Goal: Download file/media: Download file/media

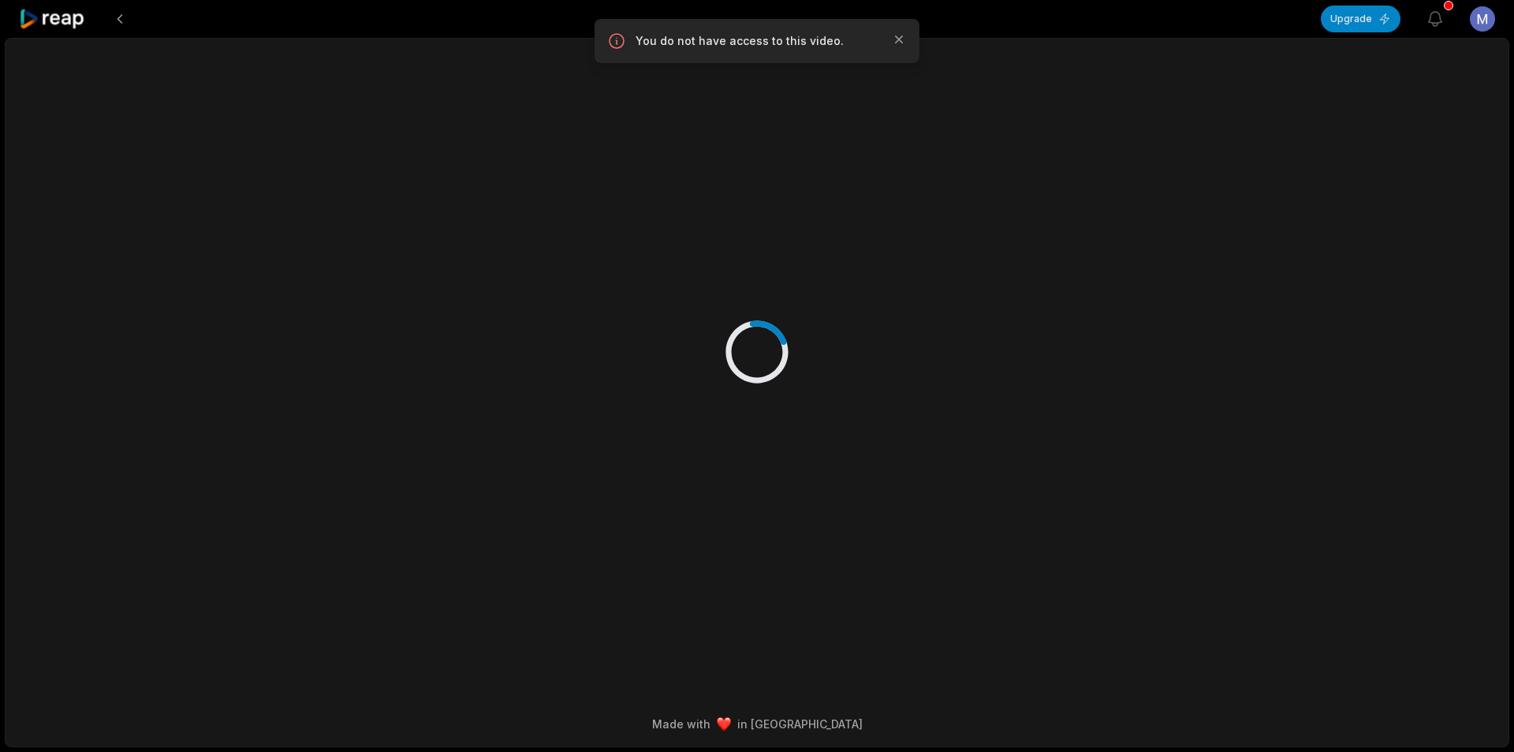
click at [73, 26] on icon at bounding box center [52, 19] width 67 height 21
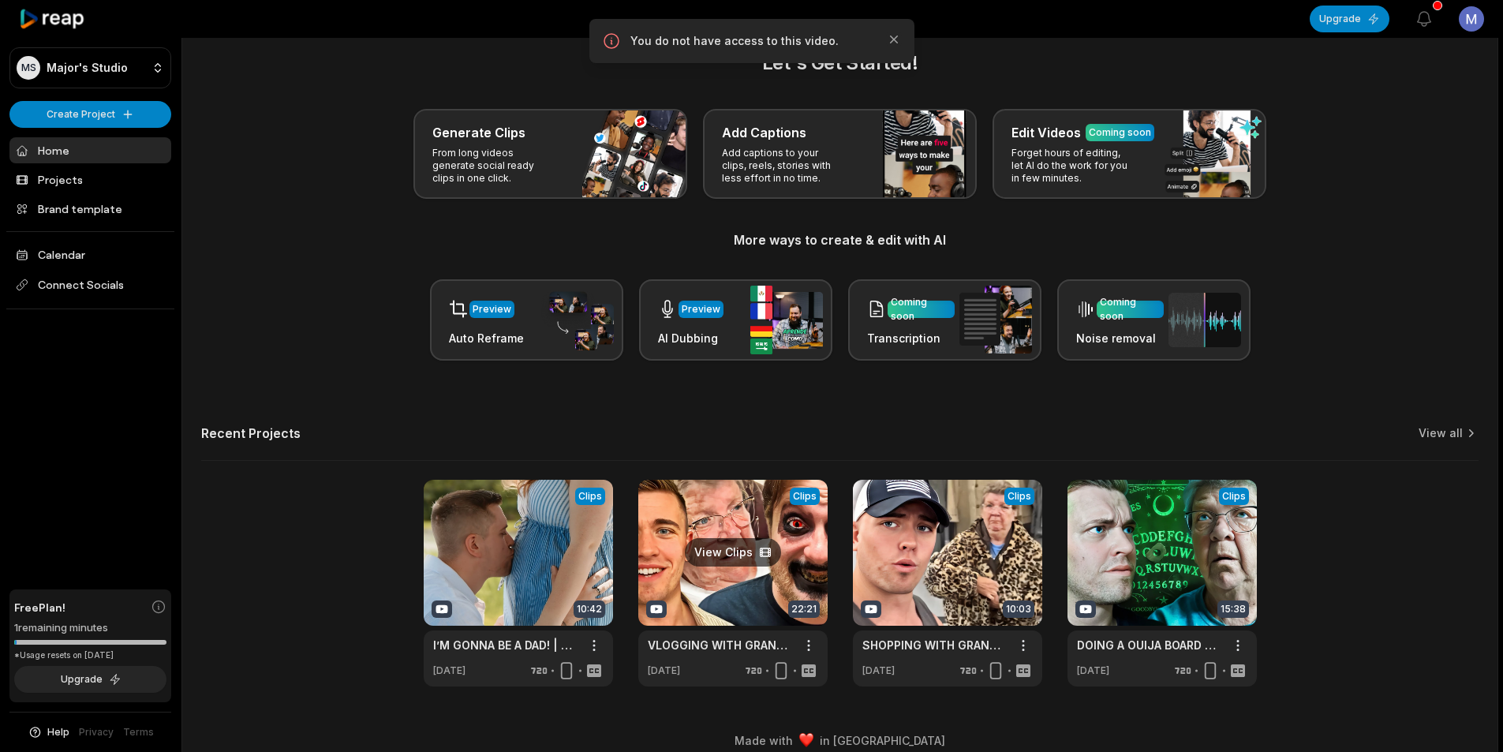
scroll to position [35, 0]
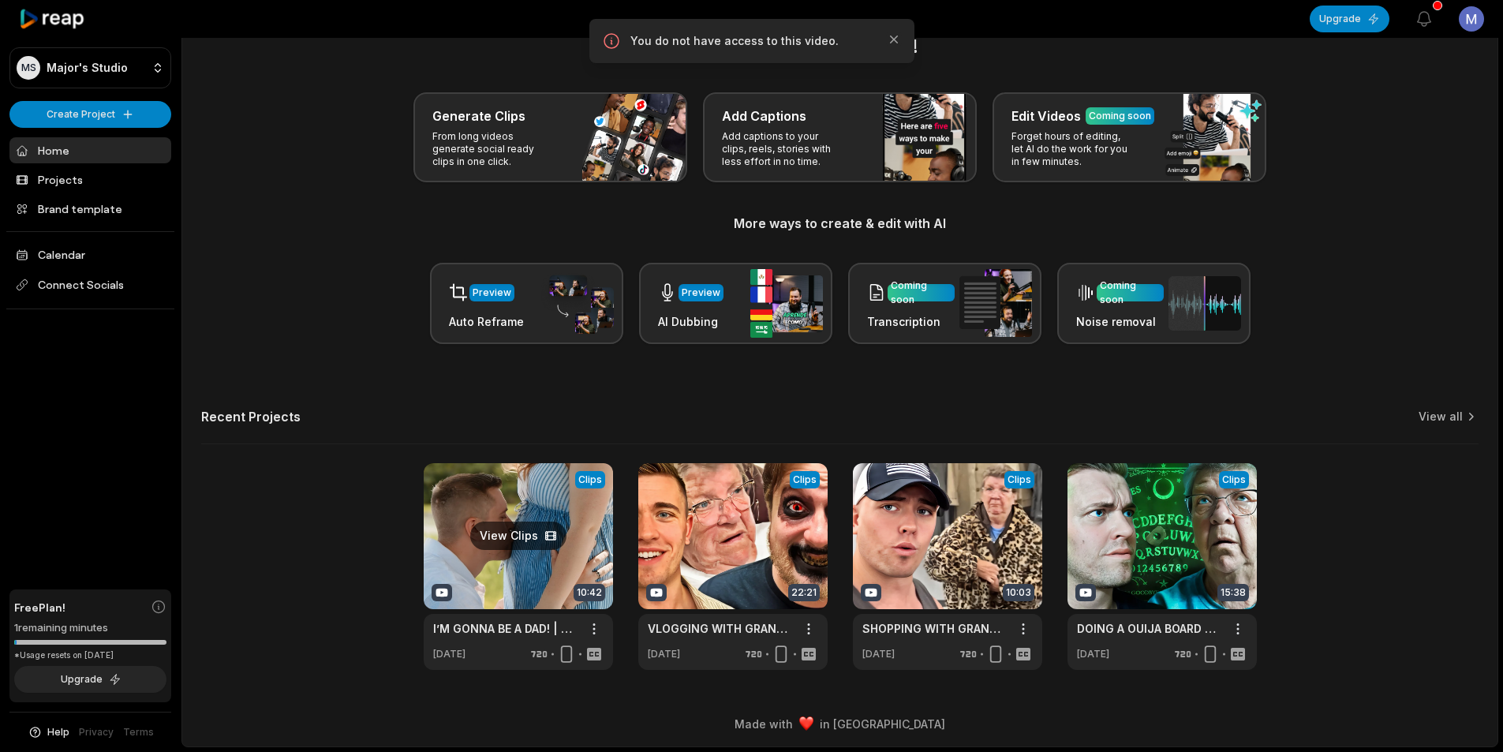
click at [539, 561] on link at bounding box center [518, 566] width 189 height 207
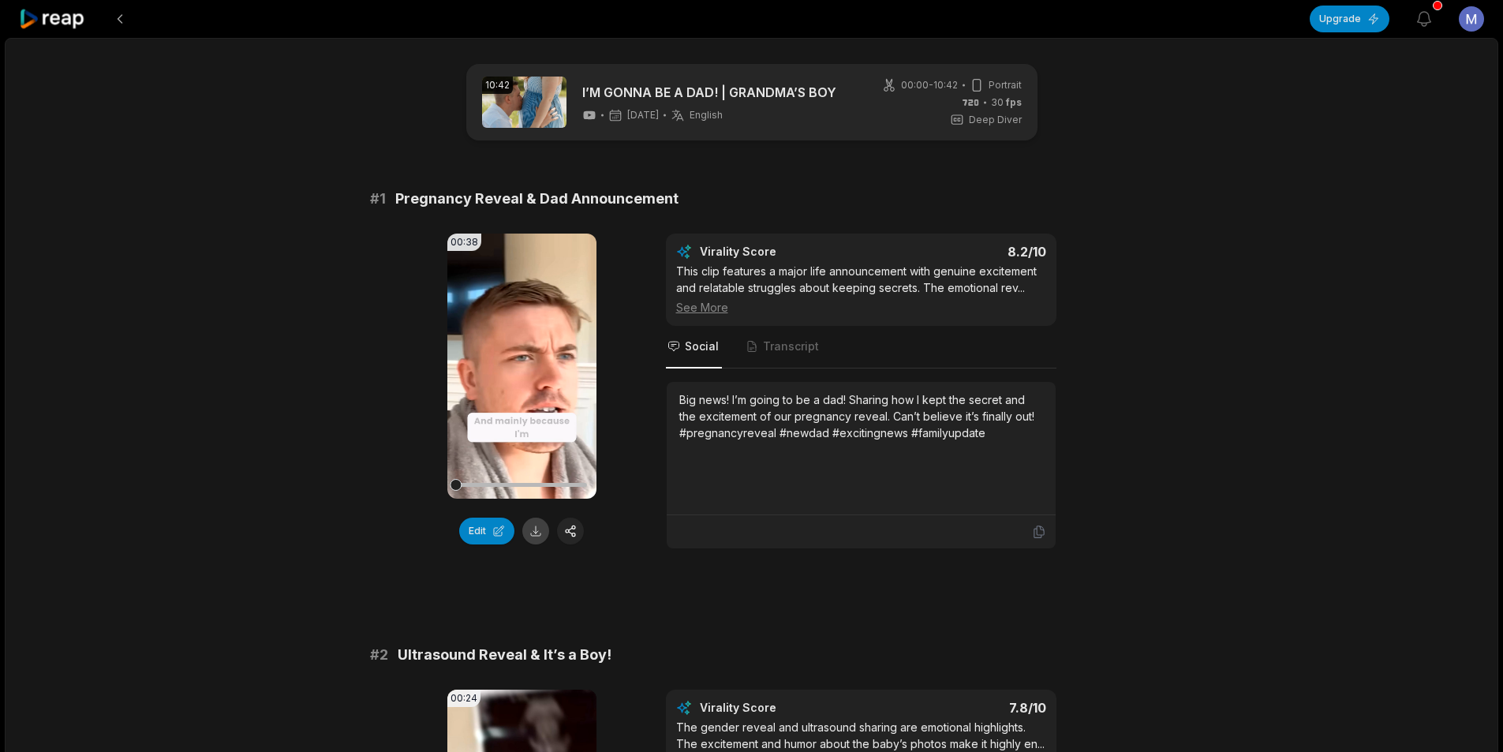
click at [540, 534] on button at bounding box center [535, 530] width 27 height 27
click at [539, 539] on button at bounding box center [535, 530] width 27 height 27
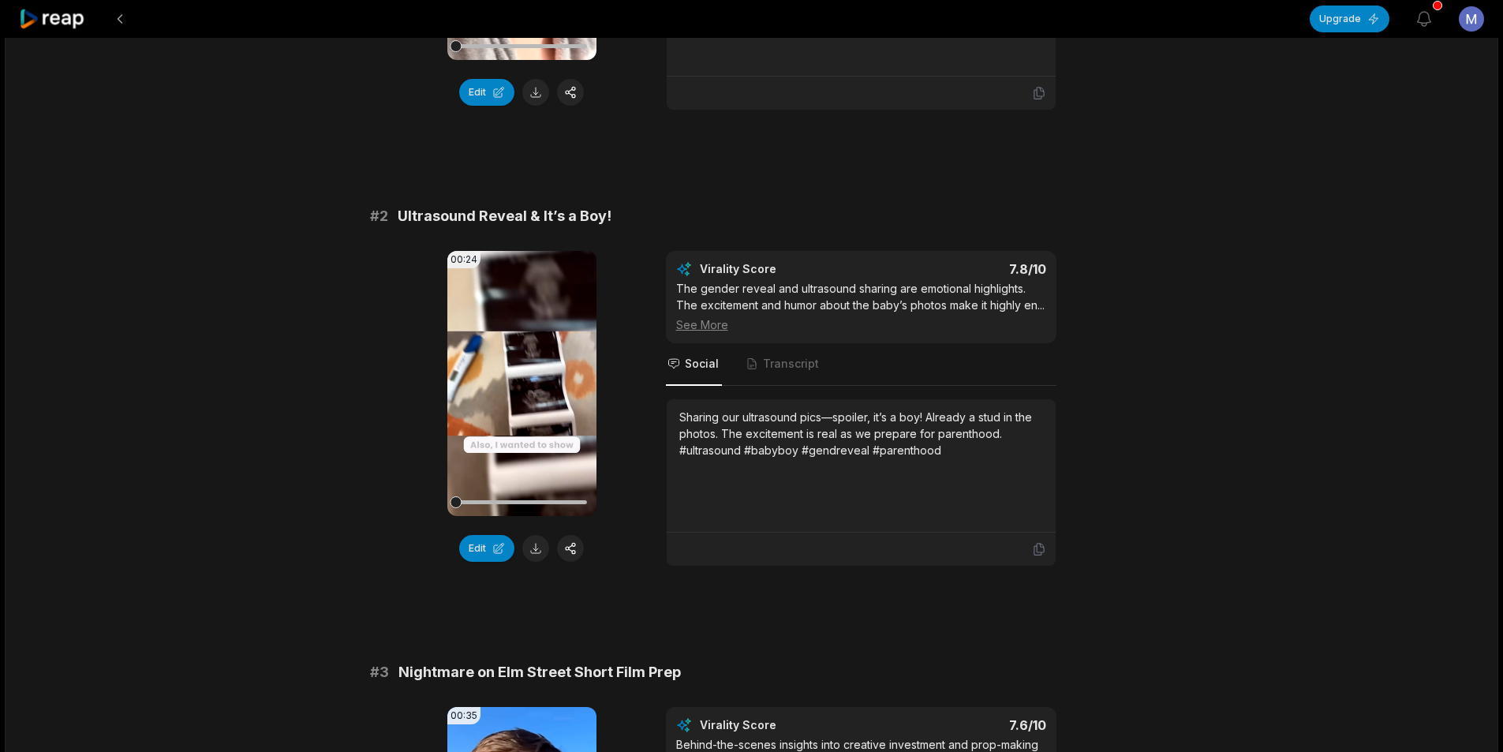
scroll to position [473, 0]
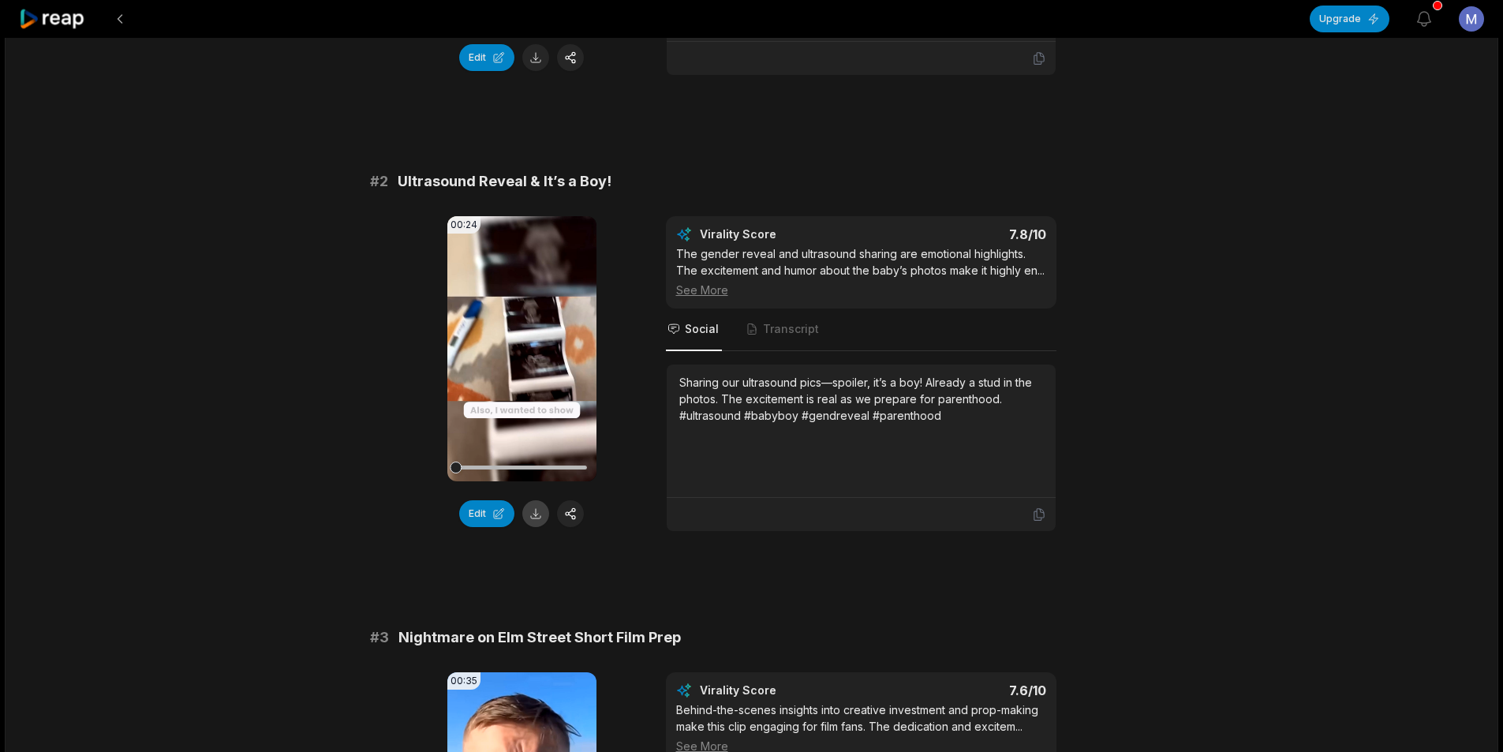
click at [527, 518] on button at bounding box center [535, 513] width 27 height 27
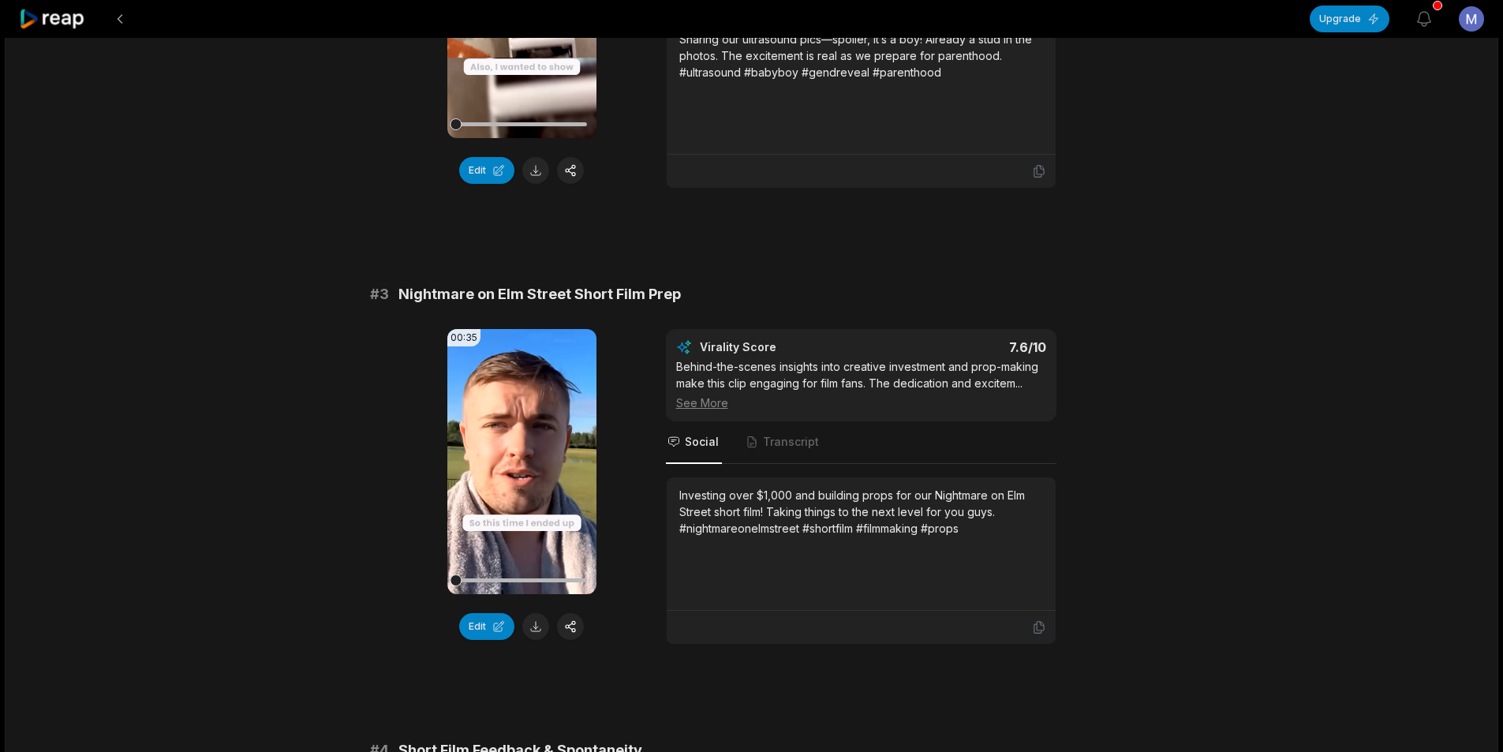
scroll to position [868, 0]
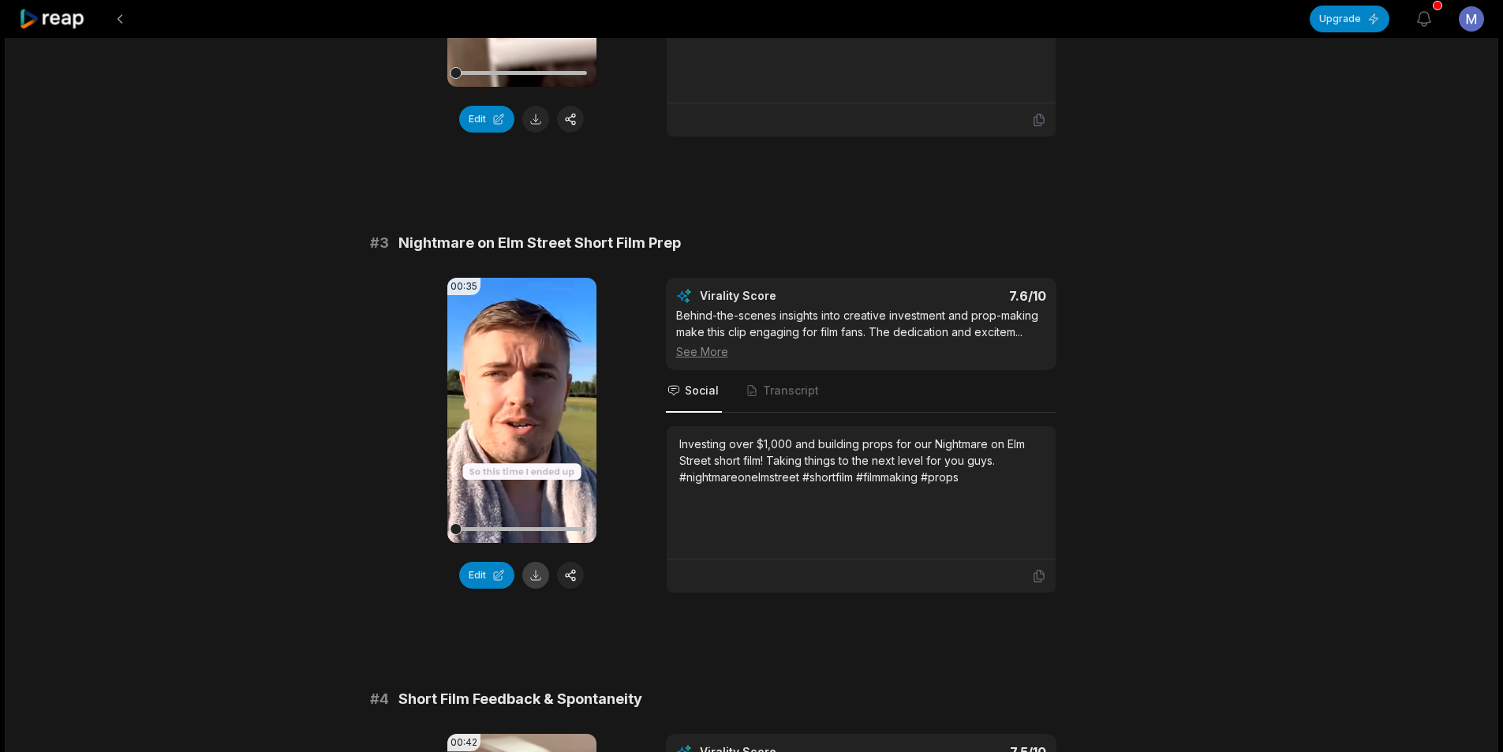
click at [536, 573] on button at bounding box center [535, 575] width 27 height 27
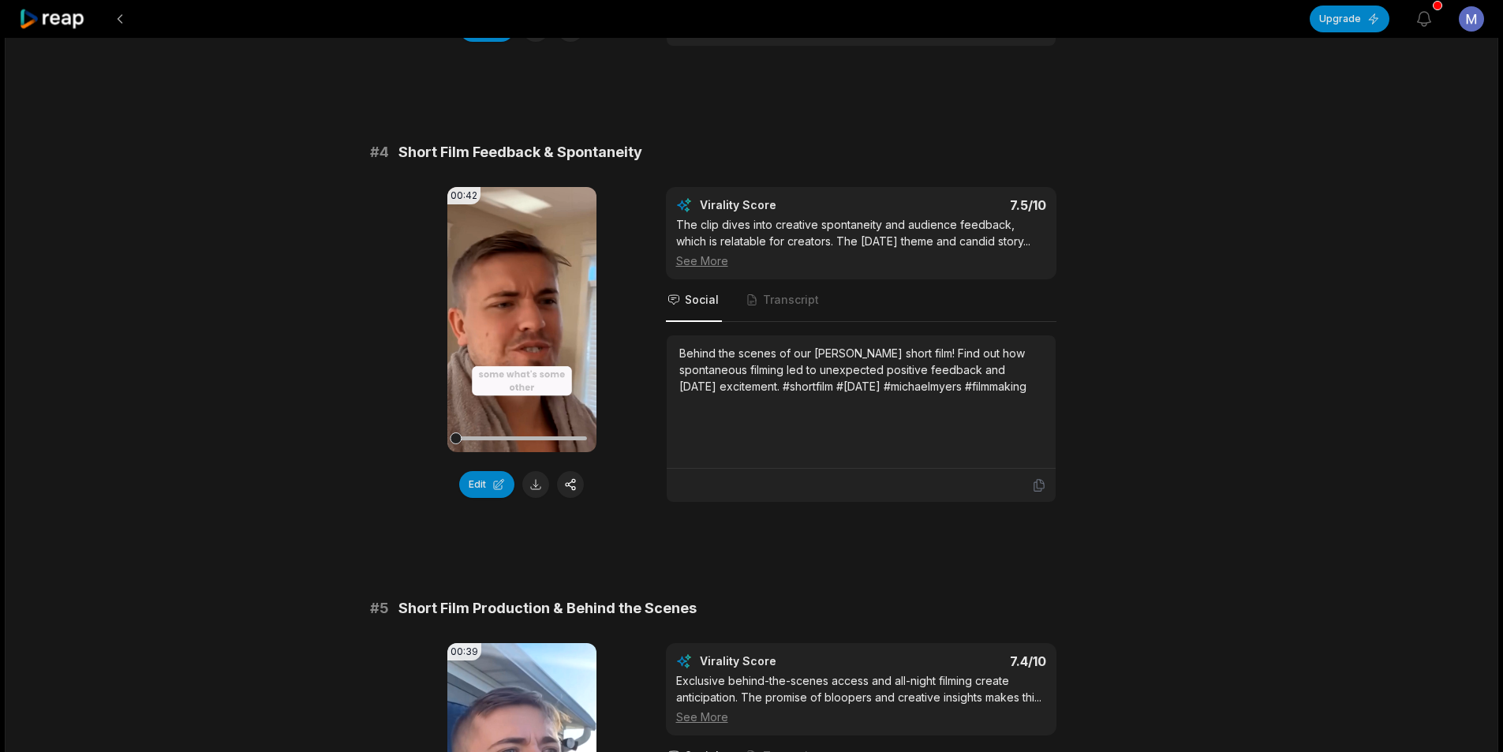
scroll to position [1420, 0]
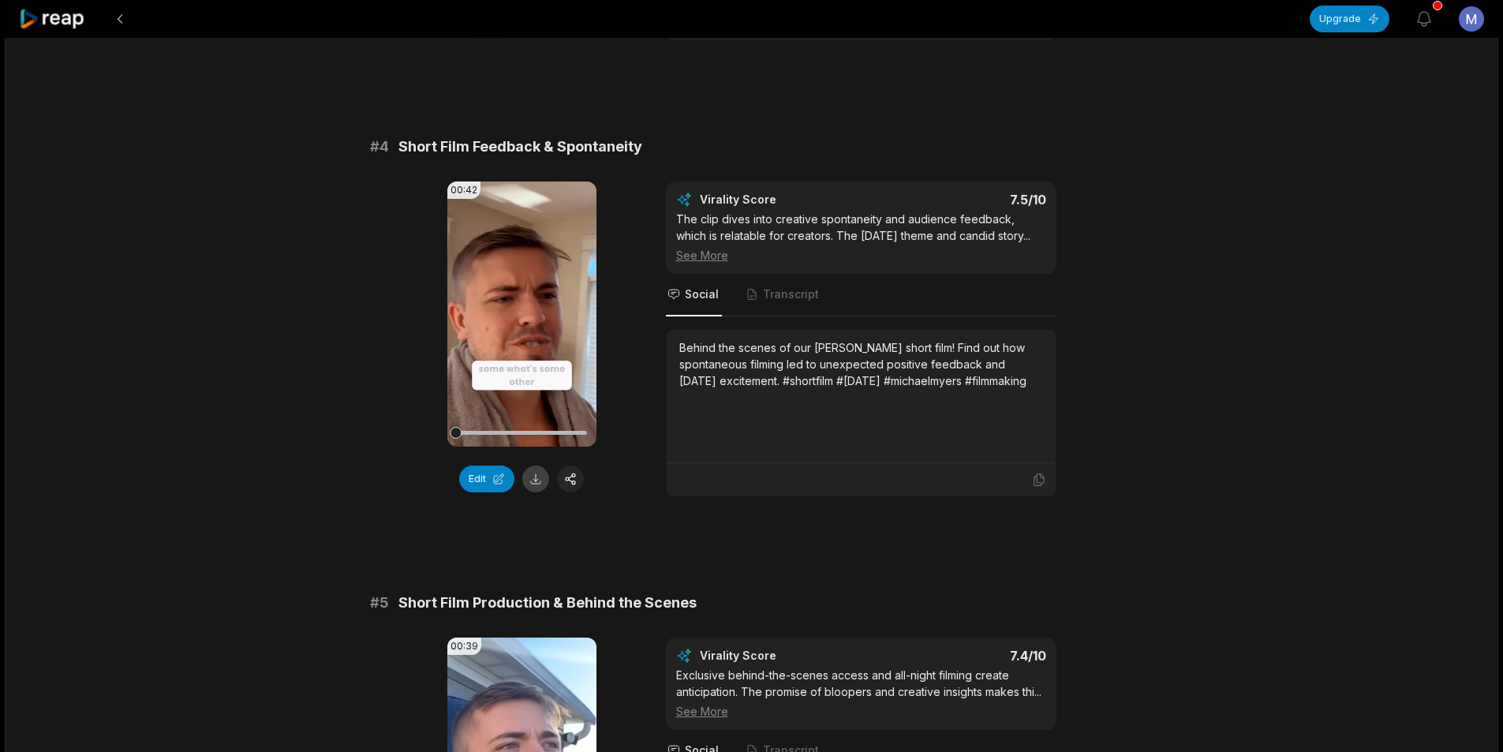
click at [539, 483] on button at bounding box center [535, 478] width 27 height 27
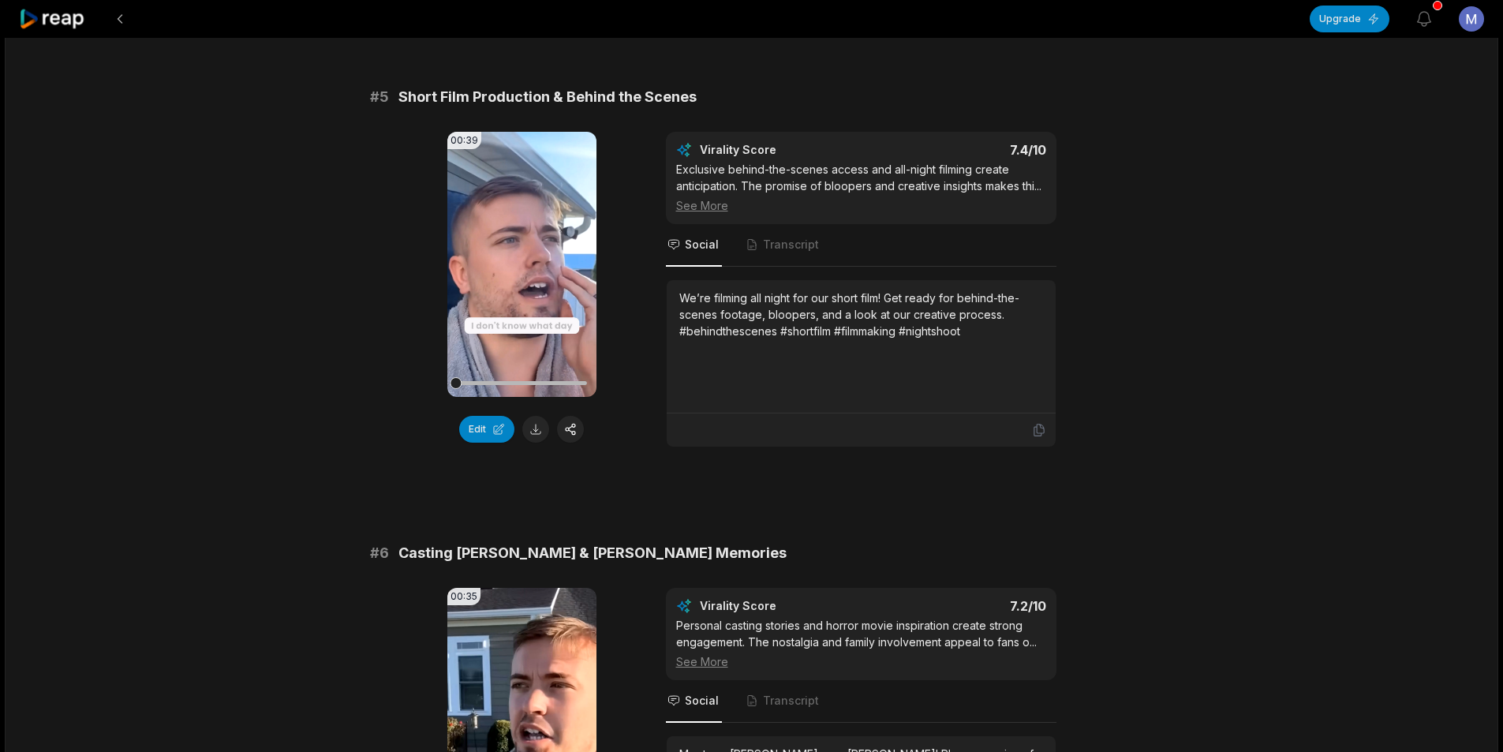
scroll to position [1972, 0]
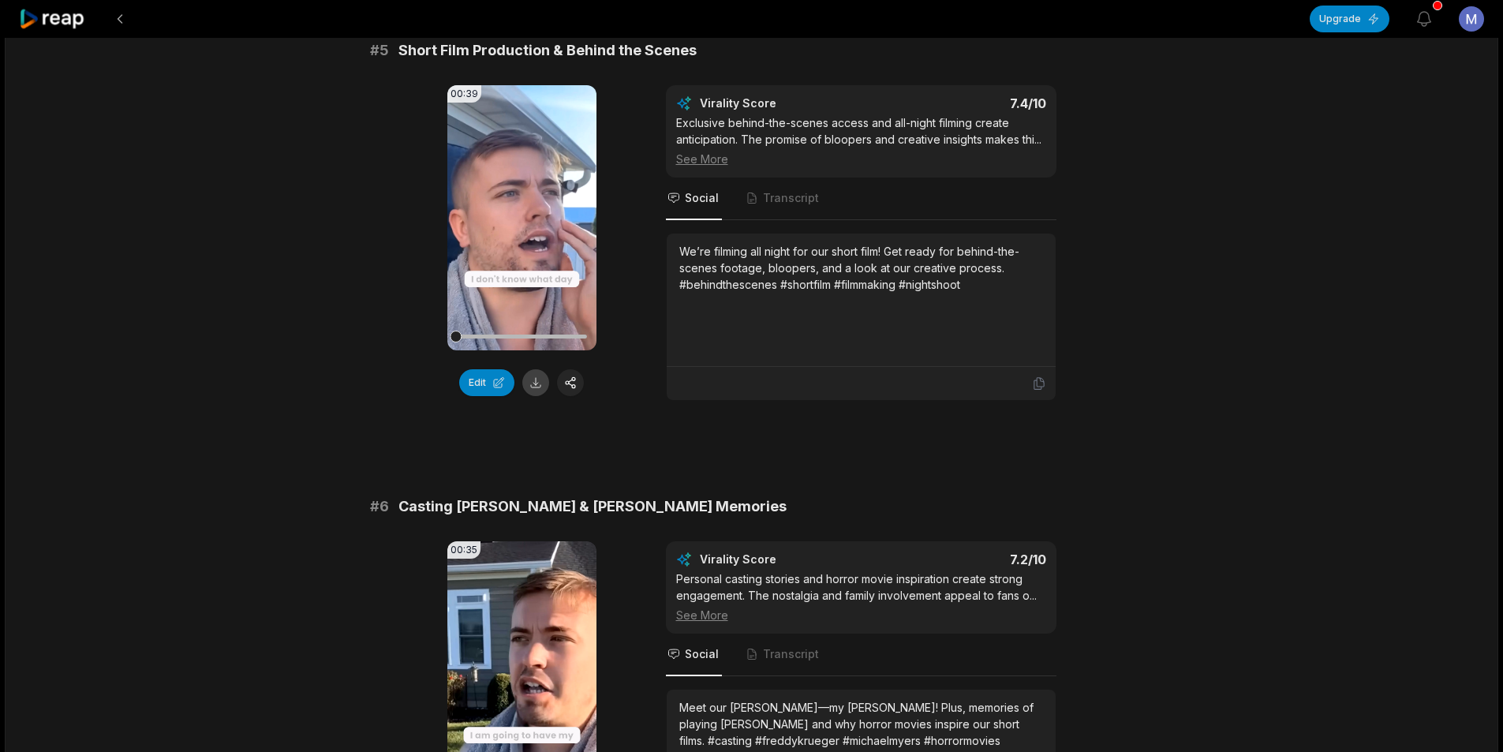
click at [539, 392] on button at bounding box center [535, 382] width 27 height 27
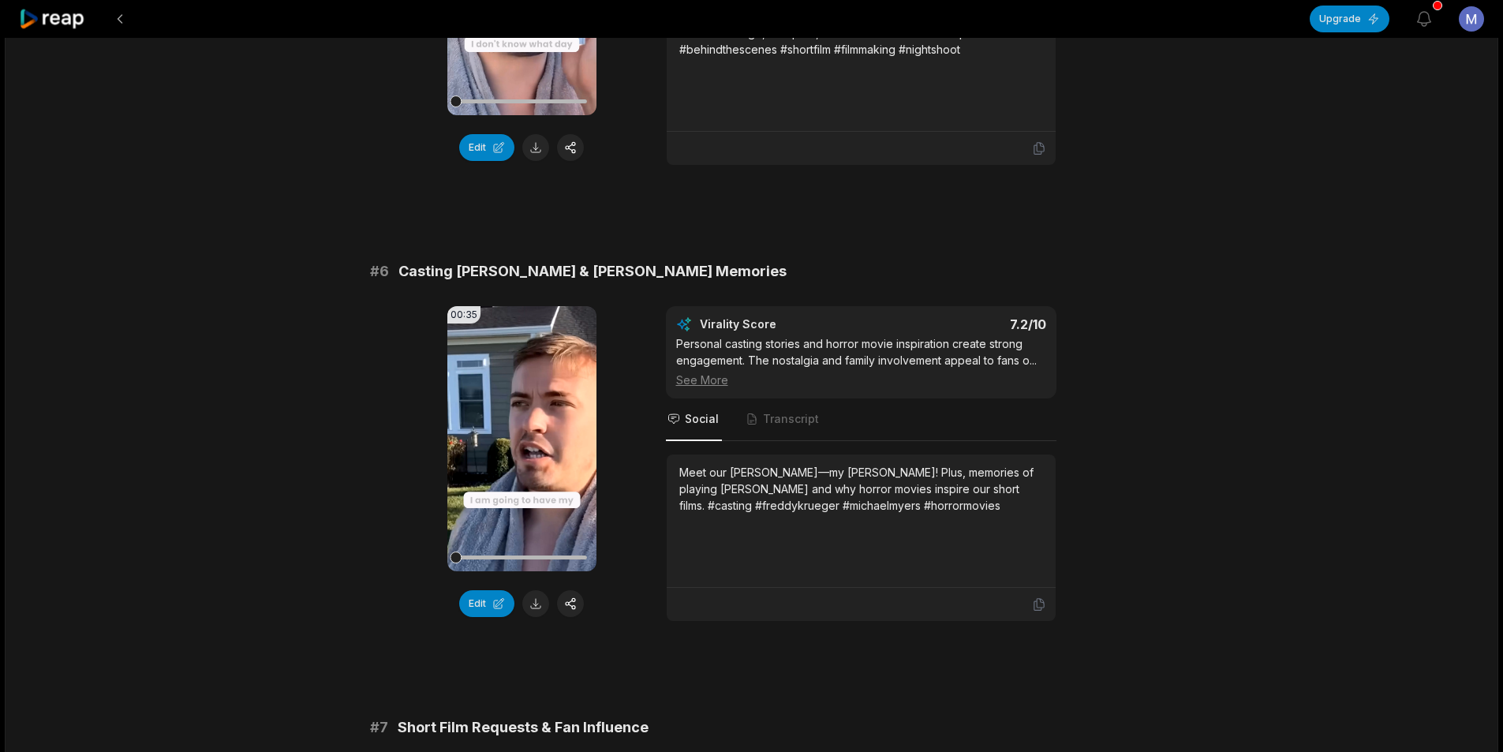
scroll to position [2208, 0]
click at [536, 603] on button at bounding box center [535, 601] width 27 height 27
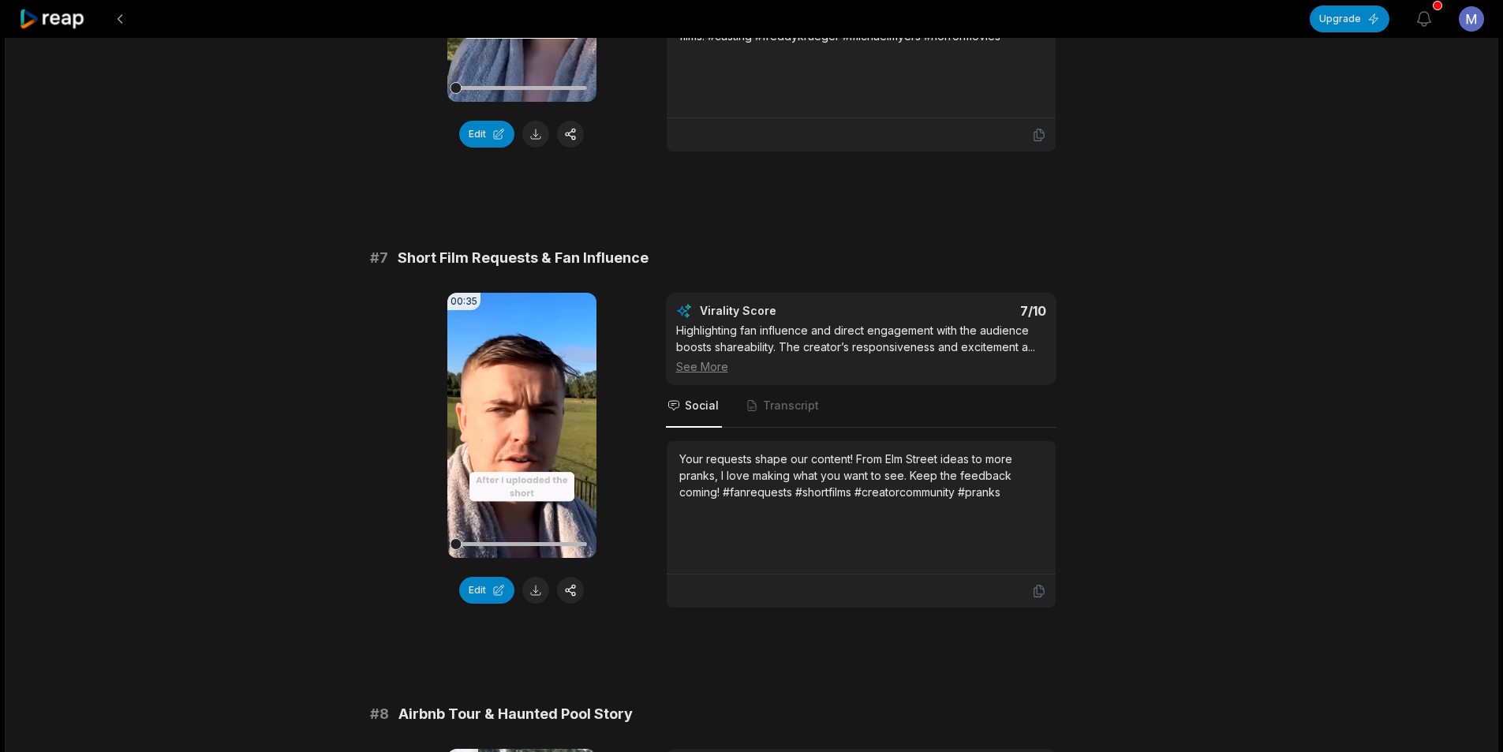
scroll to position [2761, 0]
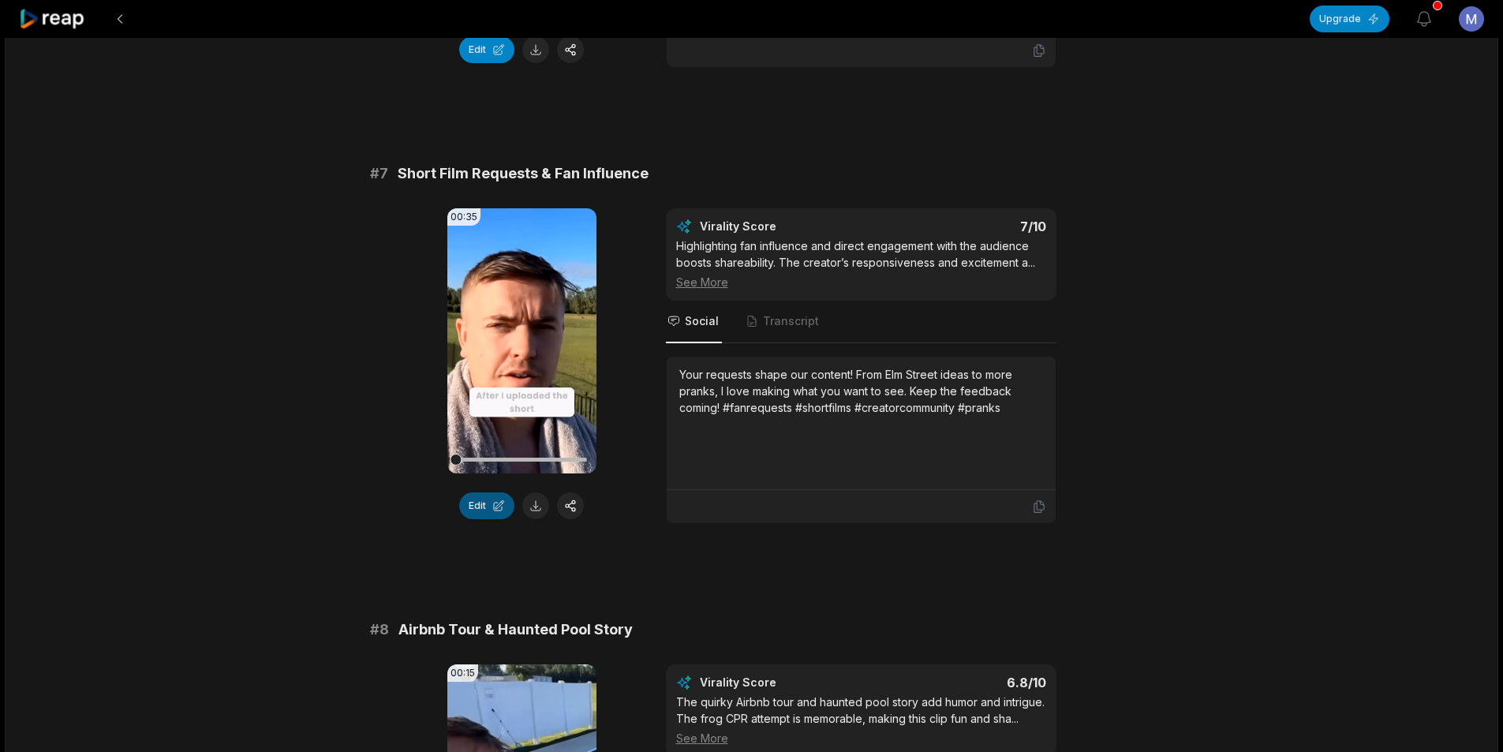
drag, startPoint x: 533, startPoint y: 510, endPoint x: 500, endPoint y: 510, distance: 33.1
click at [533, 510] on button at bounding box center [535, 505] width 27 height 27
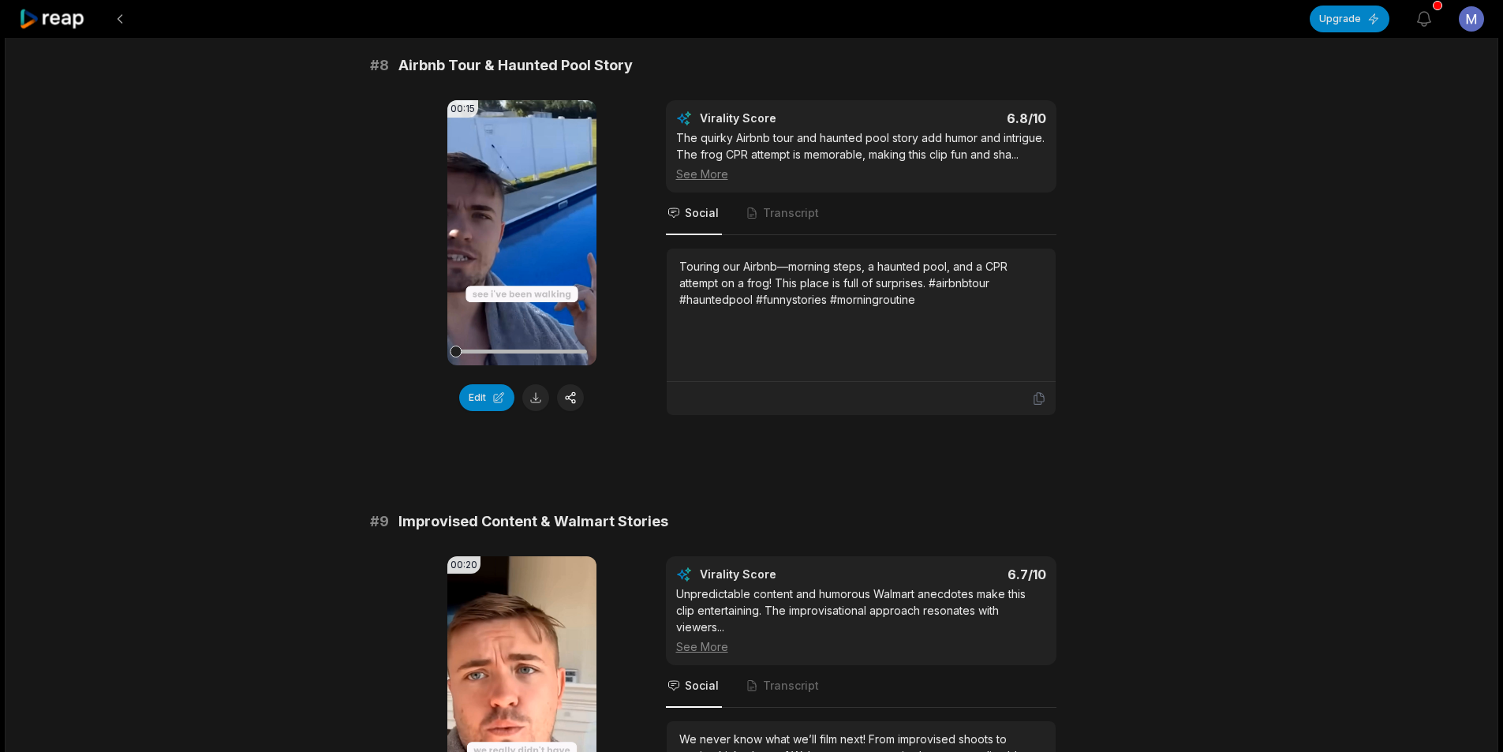
scroll to position [3392, 0]
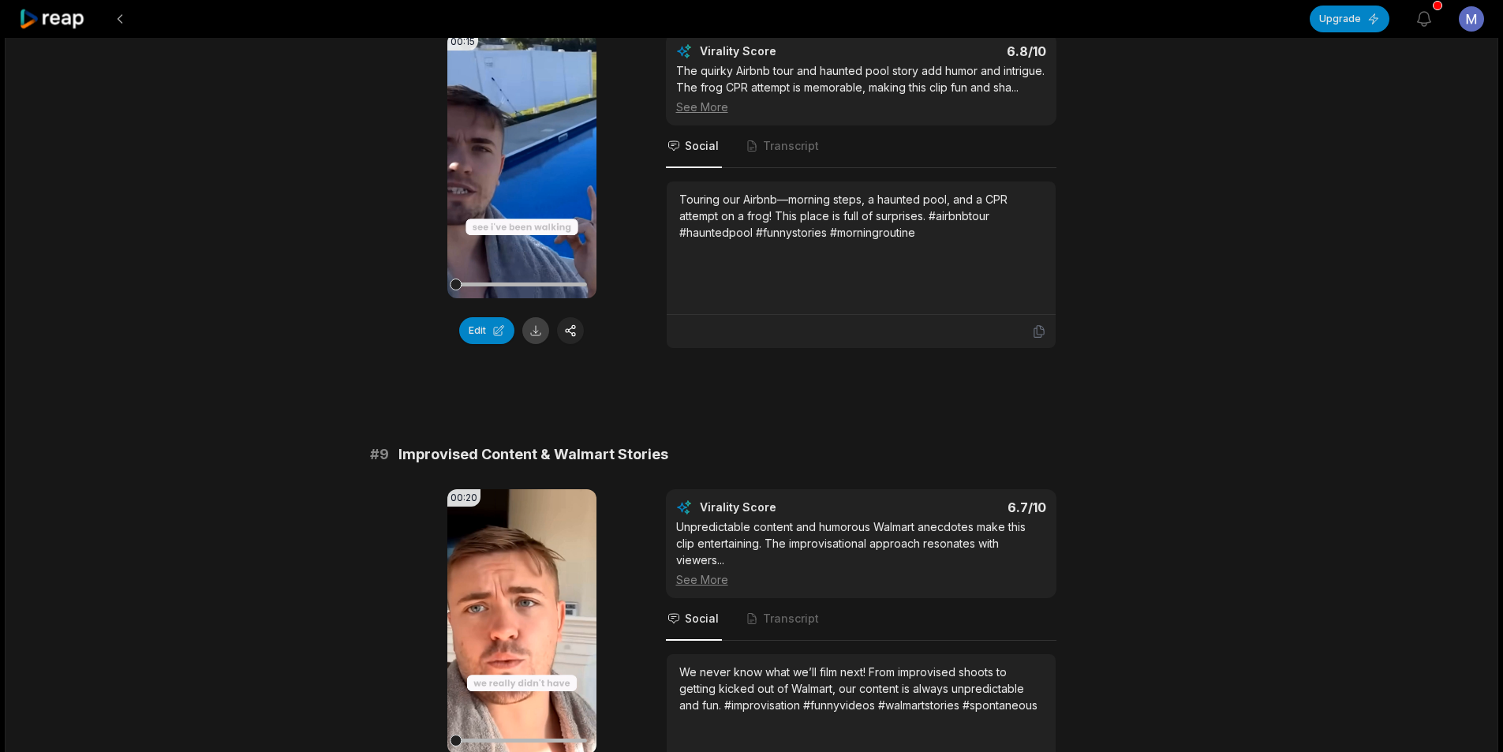
click at [536, 336] on button at bounding box center [535, 330] width 27 height 27
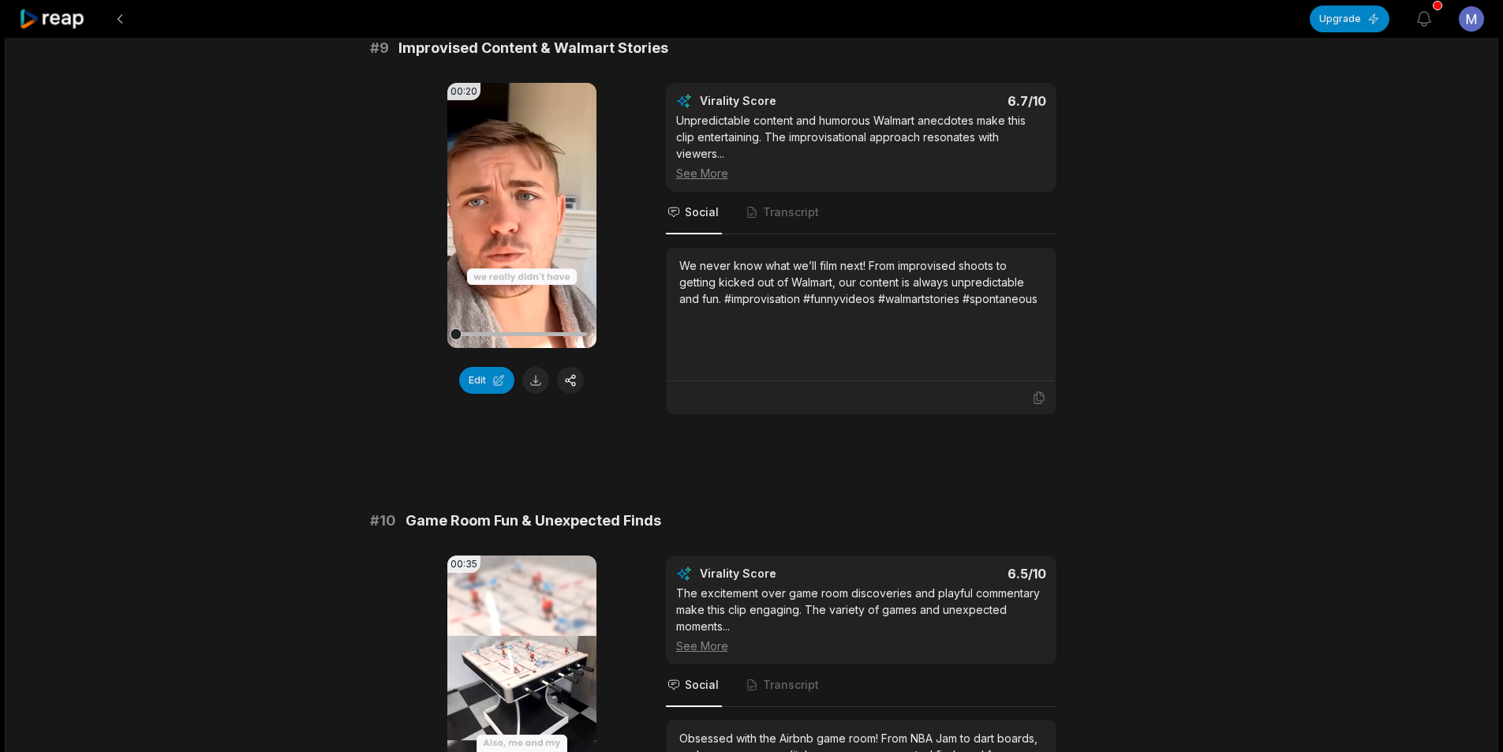
scroll to position [3865, 0]
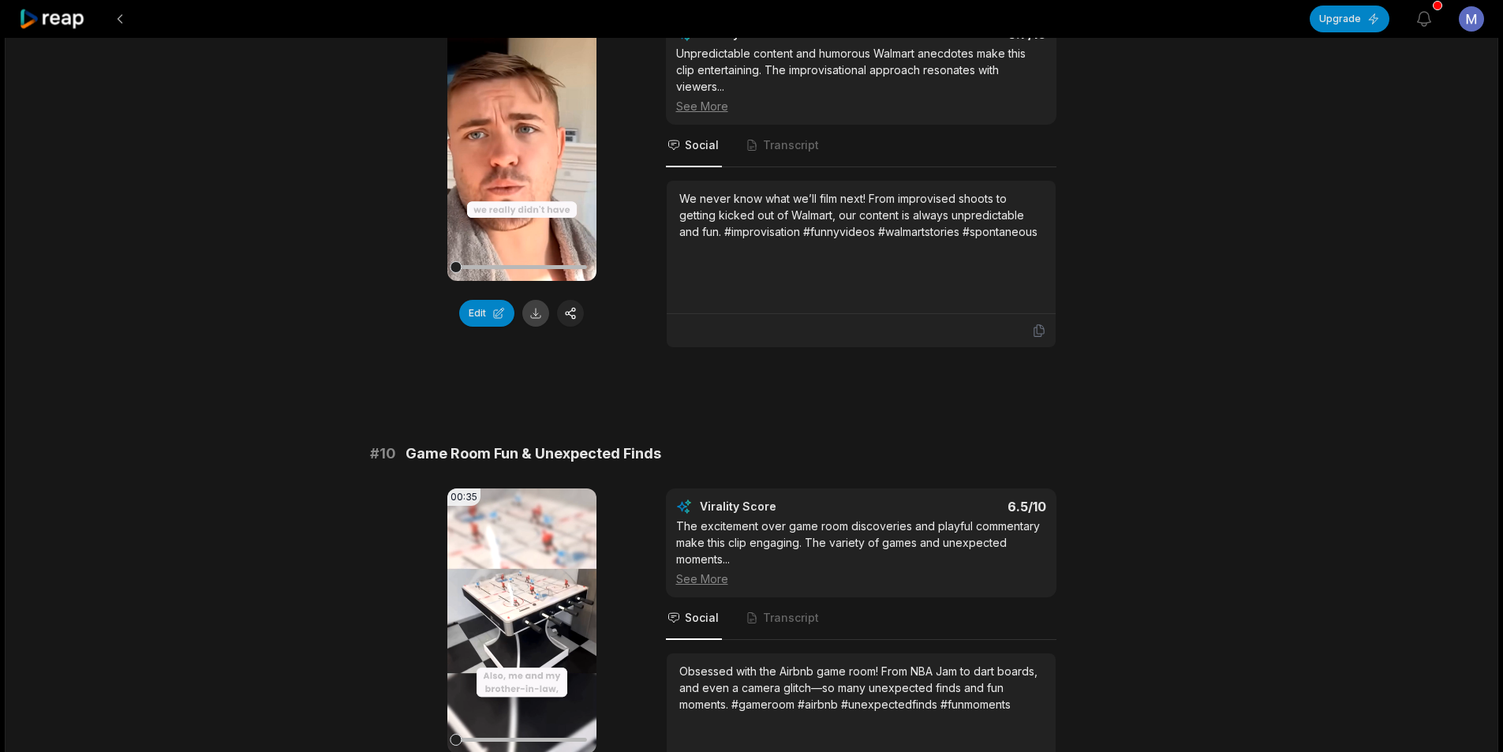
click at [533, 316] on button at bounding box center [535, 313] width 27 height 27
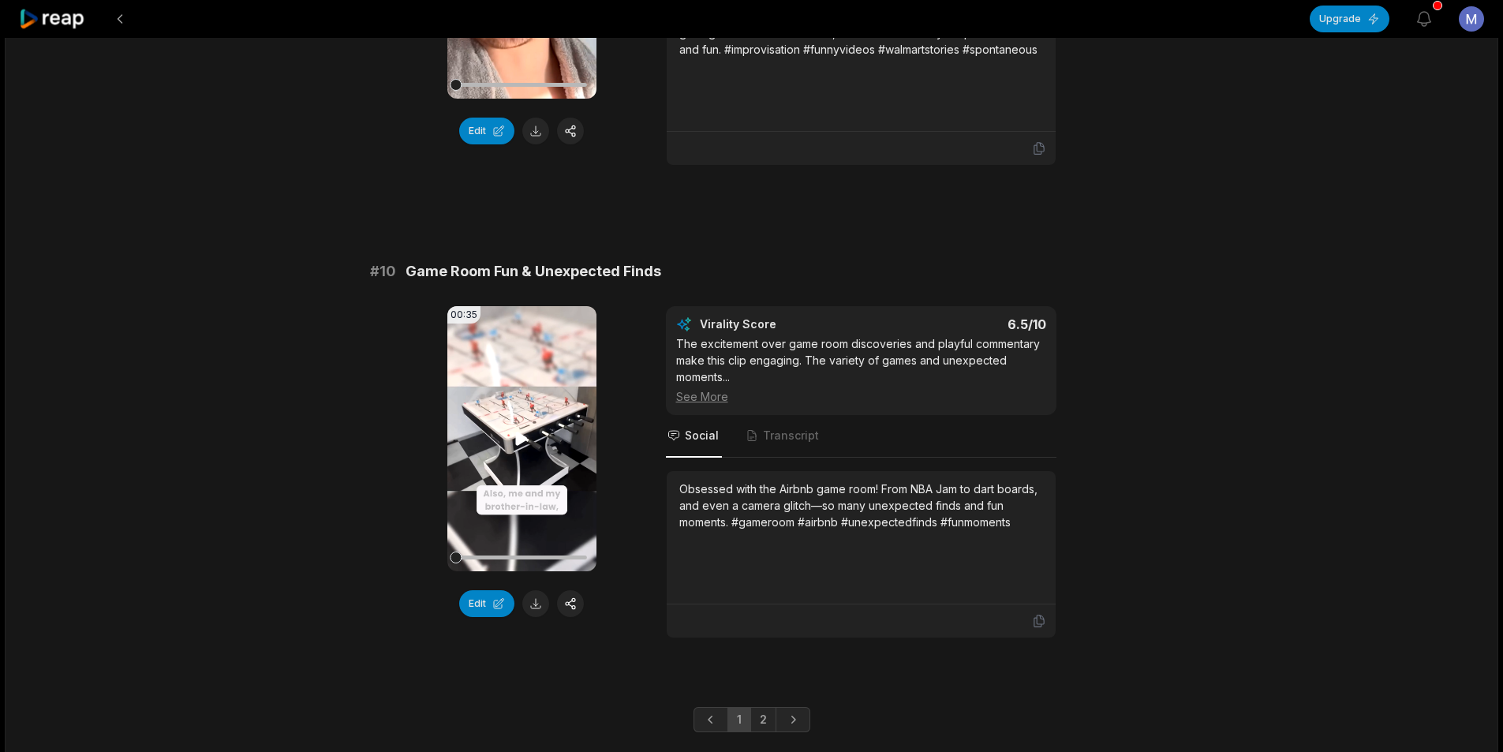
scroll to position [4012, 0]
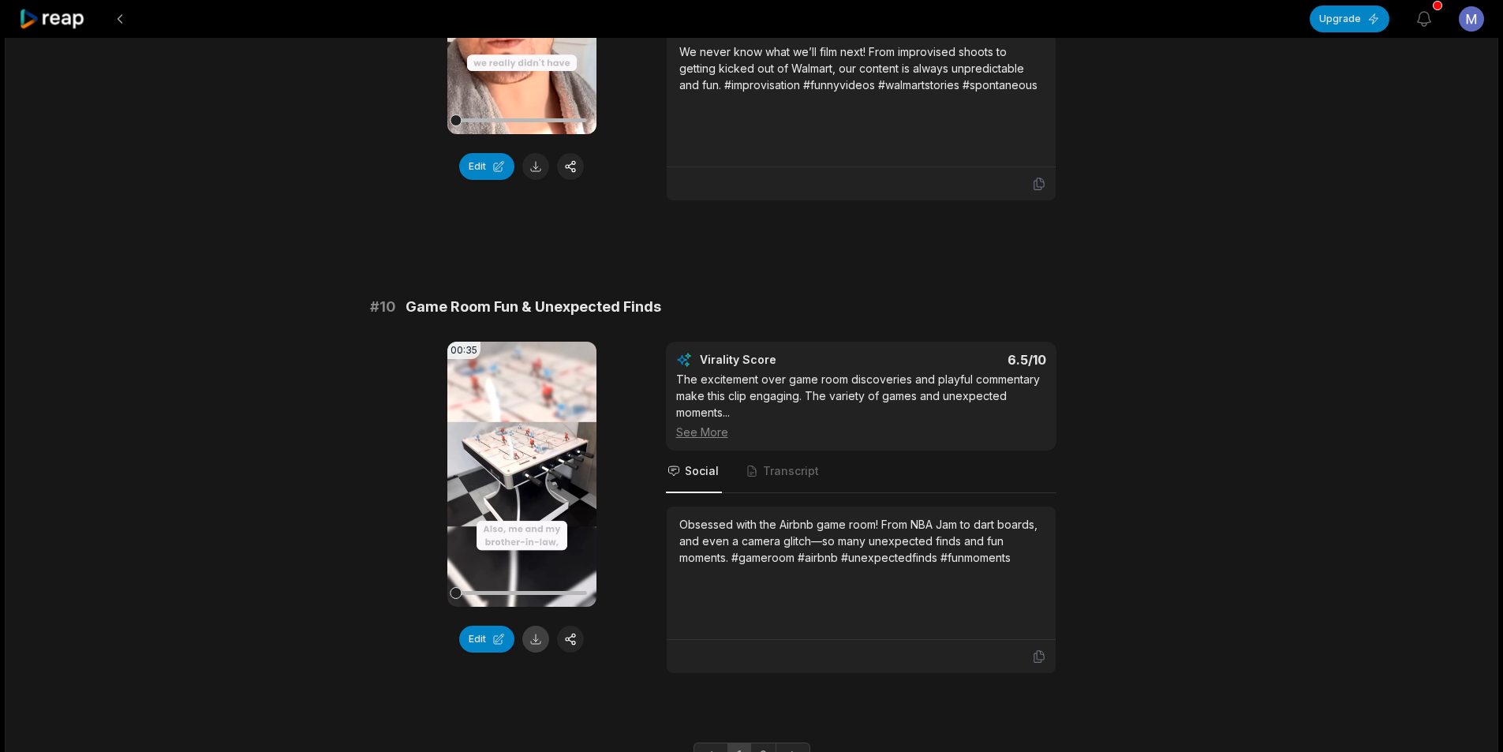
click at [538, 638] on button at bounding box center [535, 638] width 27 height 27
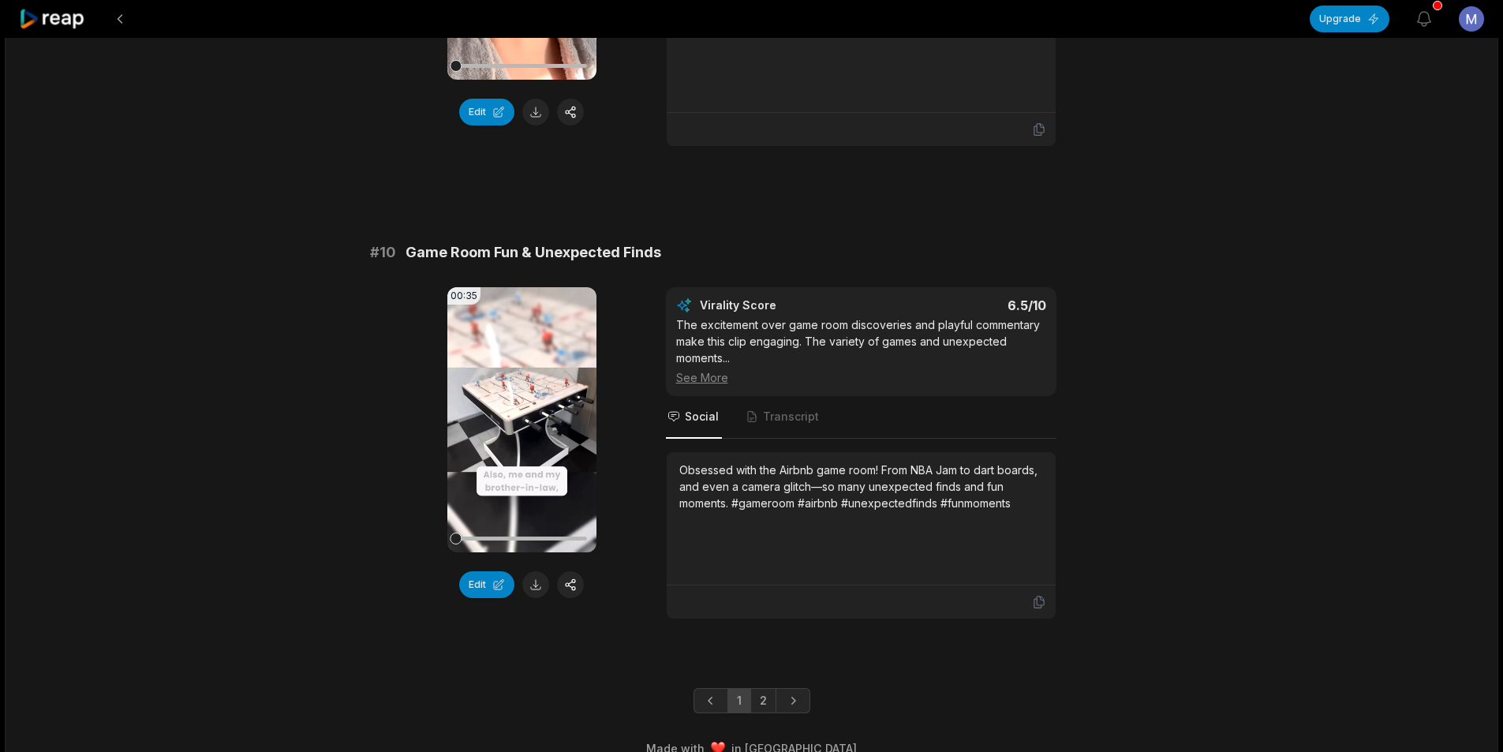
scroll to position [4090, 0]
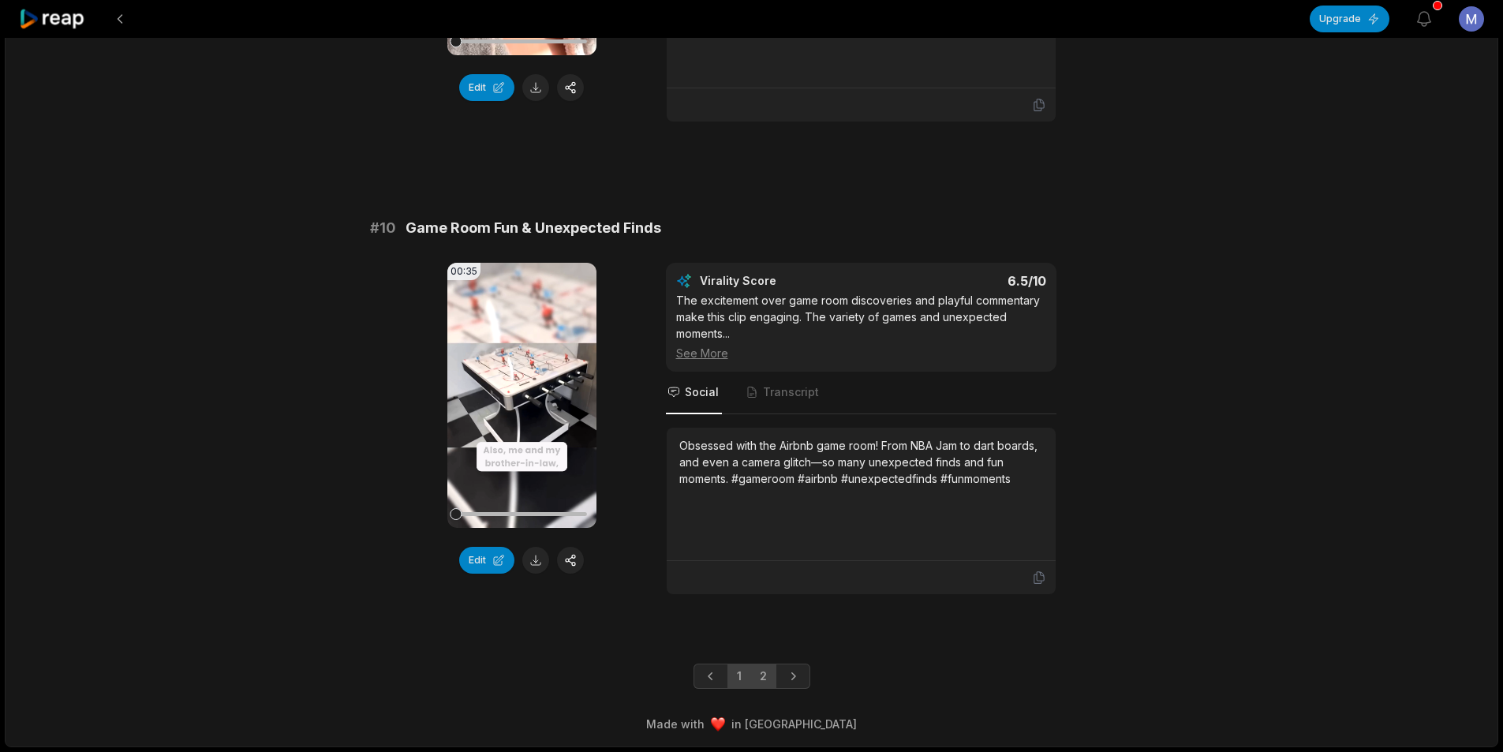
click at [763, 685] on link "2" at bounding box center [763, 675] width 26 height 25
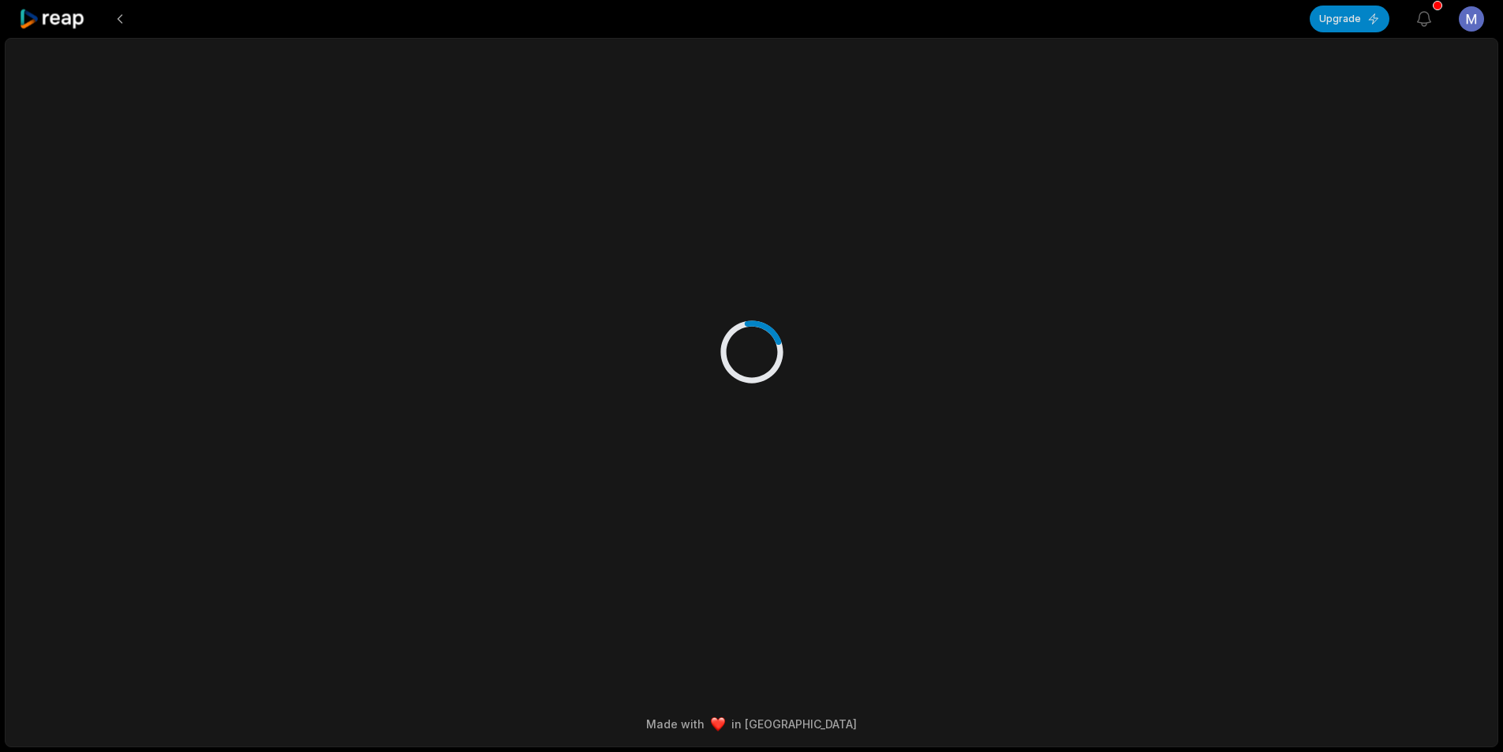
scroll to position [0, 0]
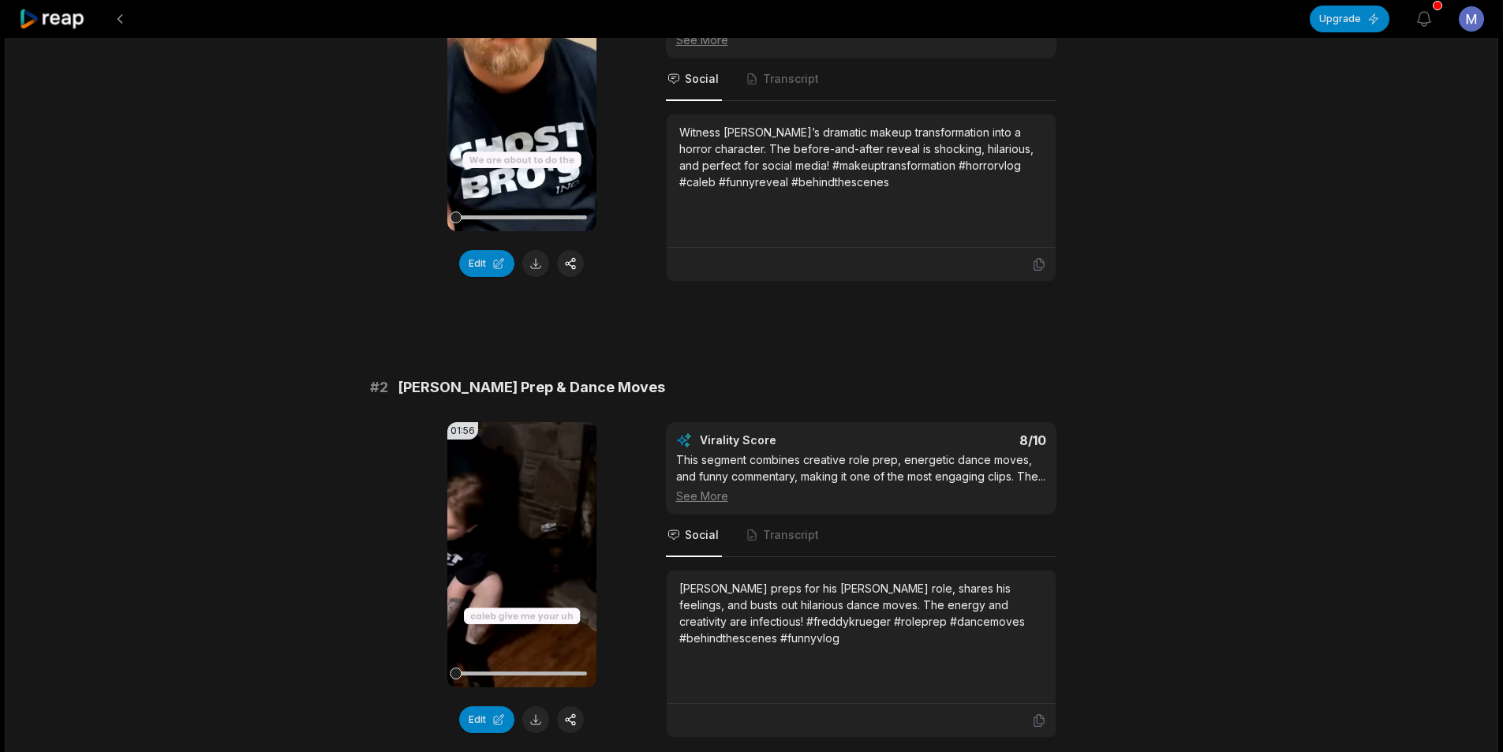
scroll to position [315, 0]
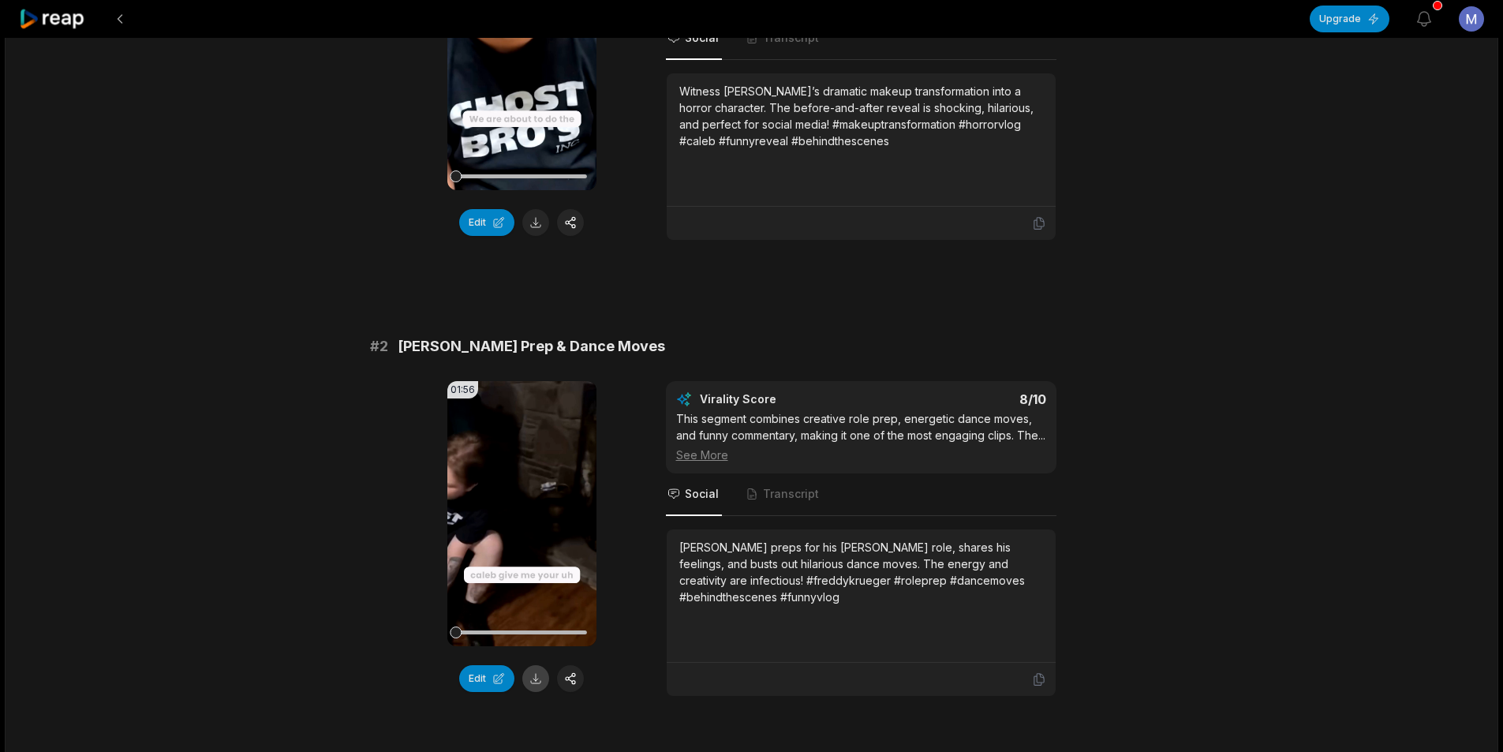
click at [539, 692] on button at bounding box center [535, 678] width 27 height 27
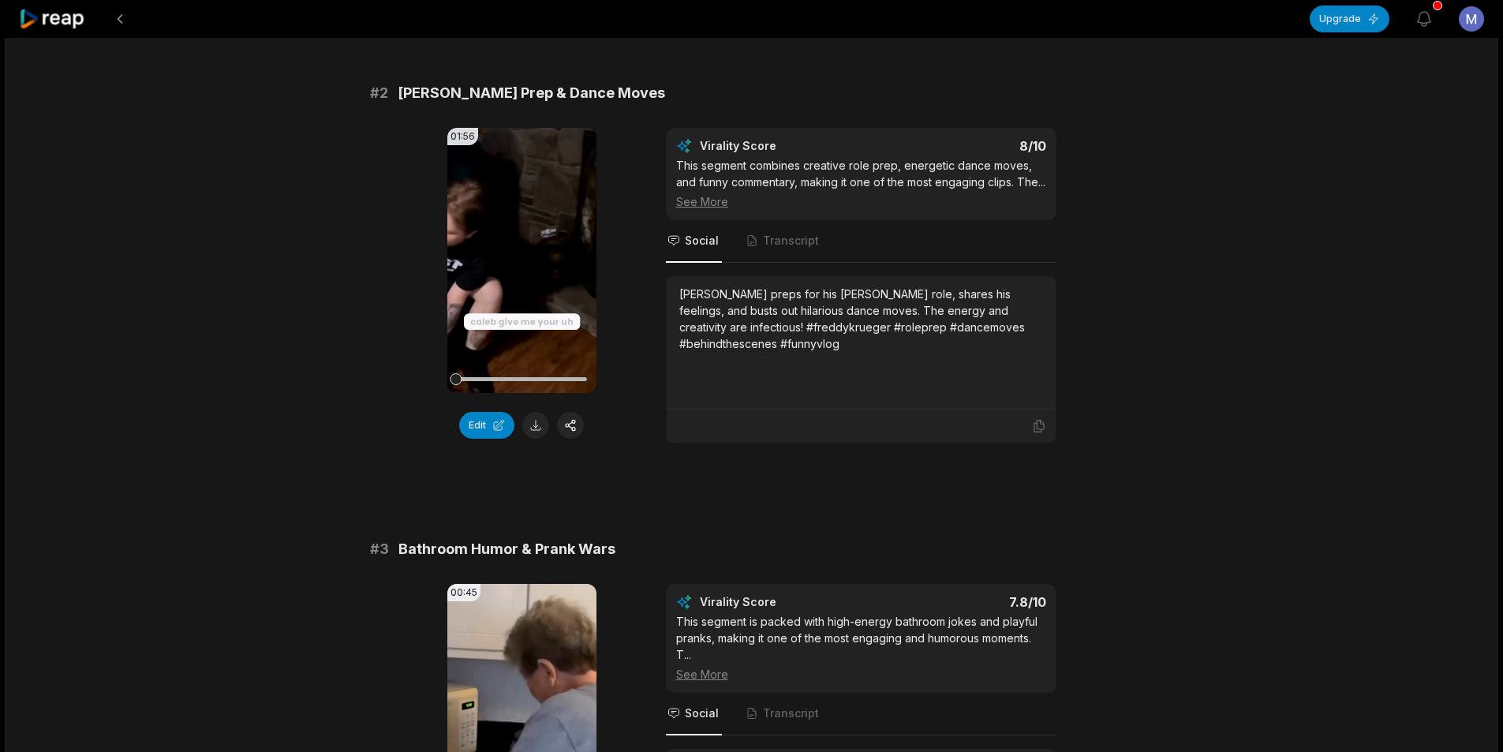
scroll to position [789, 0]
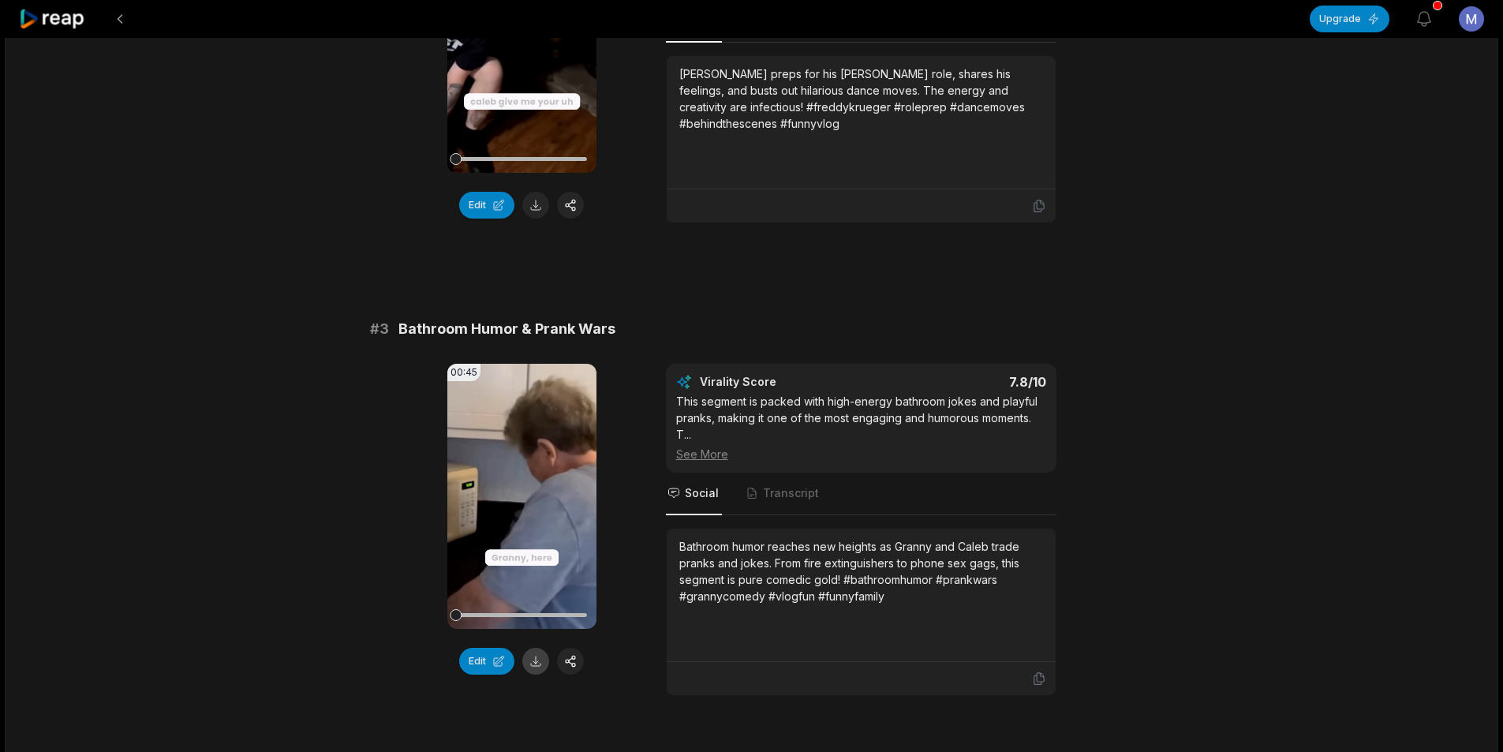
click at [533, 674] on button at bounding box center [535, 661] width 27 height 27
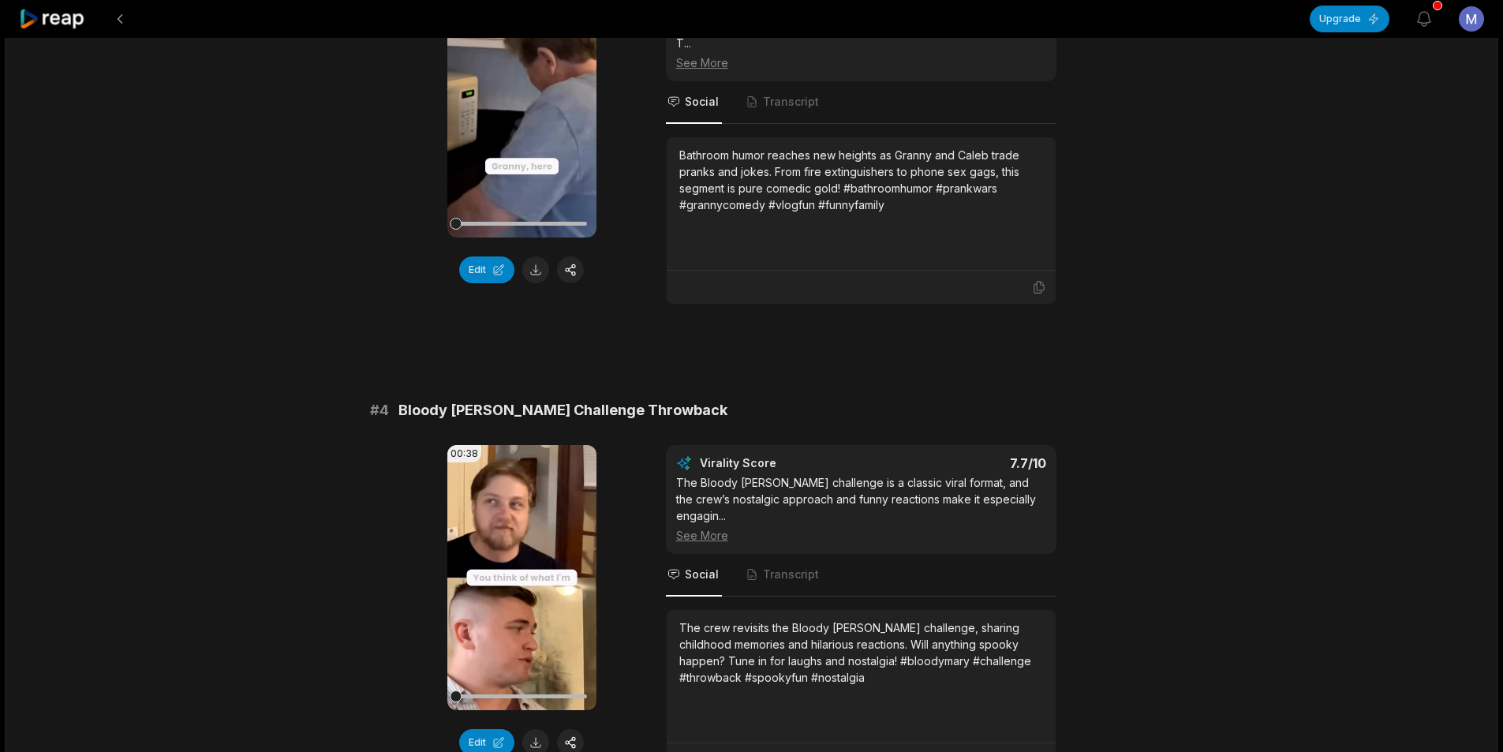
scroll to position [1420, 0]
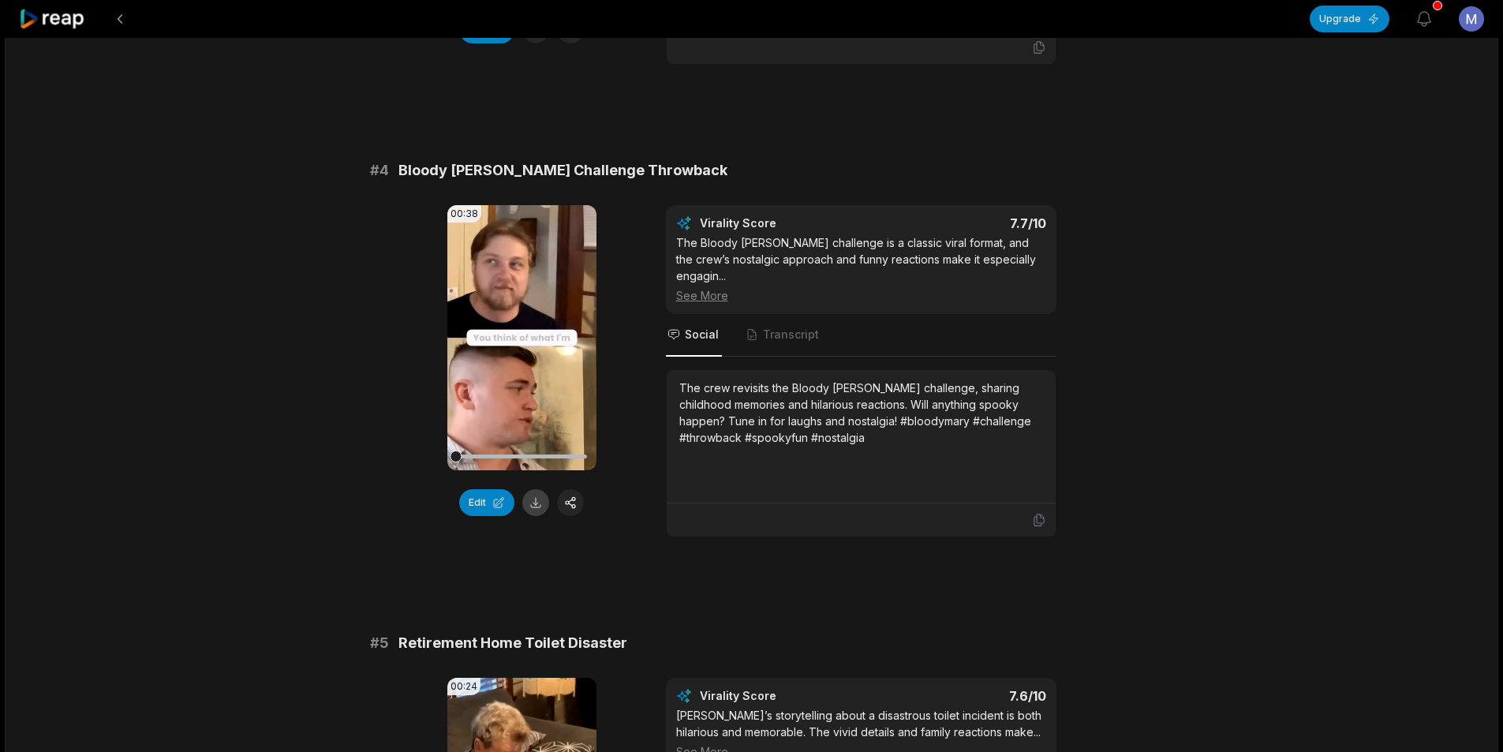
click at [532, 516] on button at bounding box center [535, 502] width 27 height 27
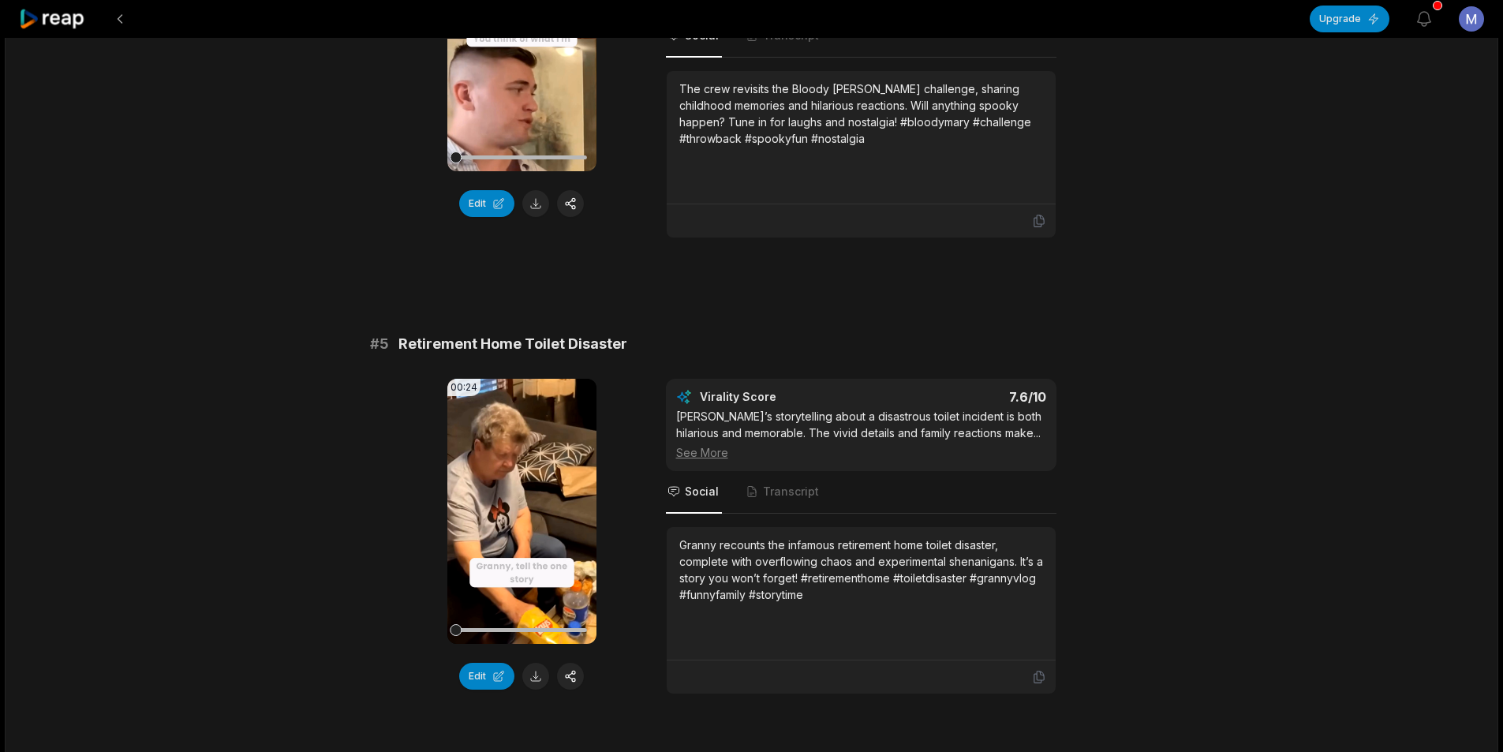
scroll to position [1735, 0]
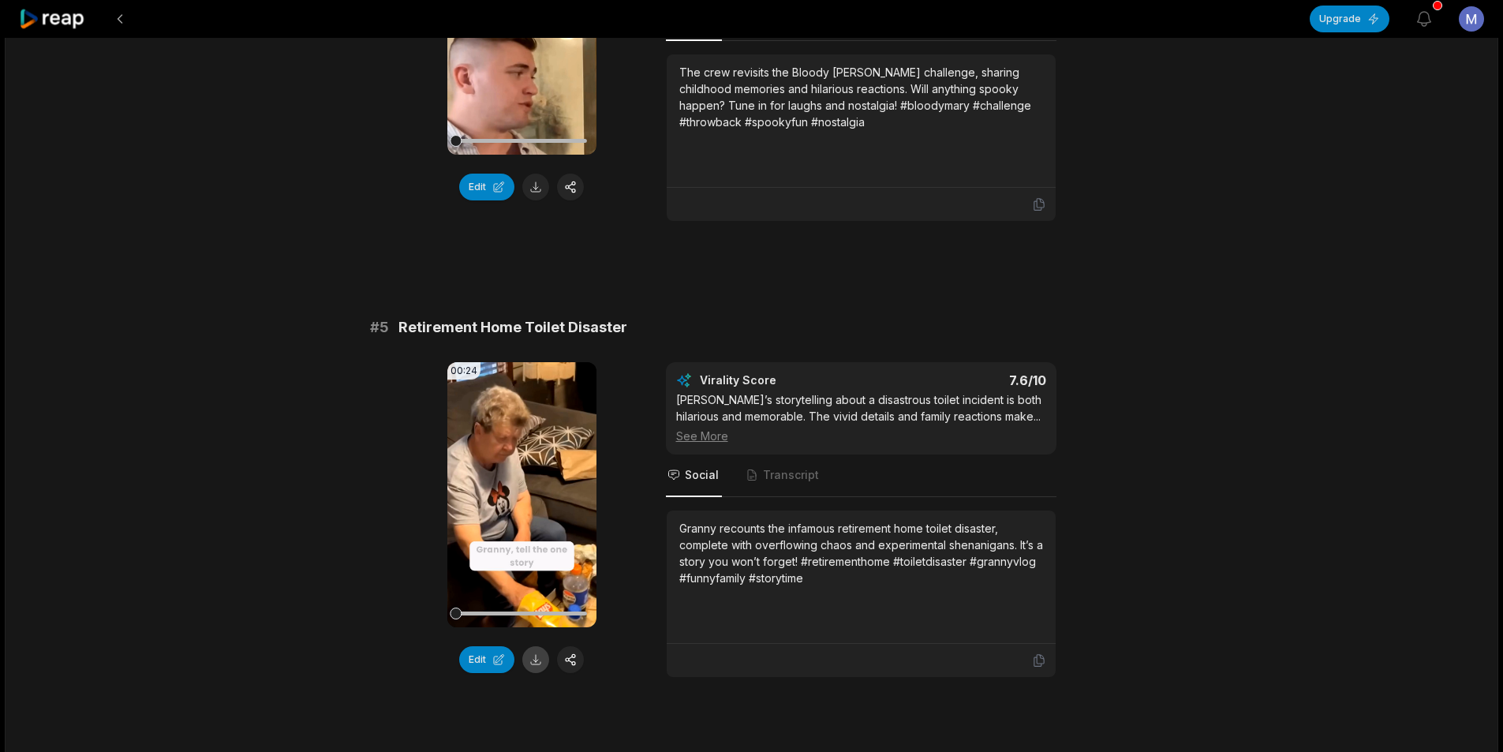
click at [531, 673] on button at bounding box center [535, 659] width 27 height 27
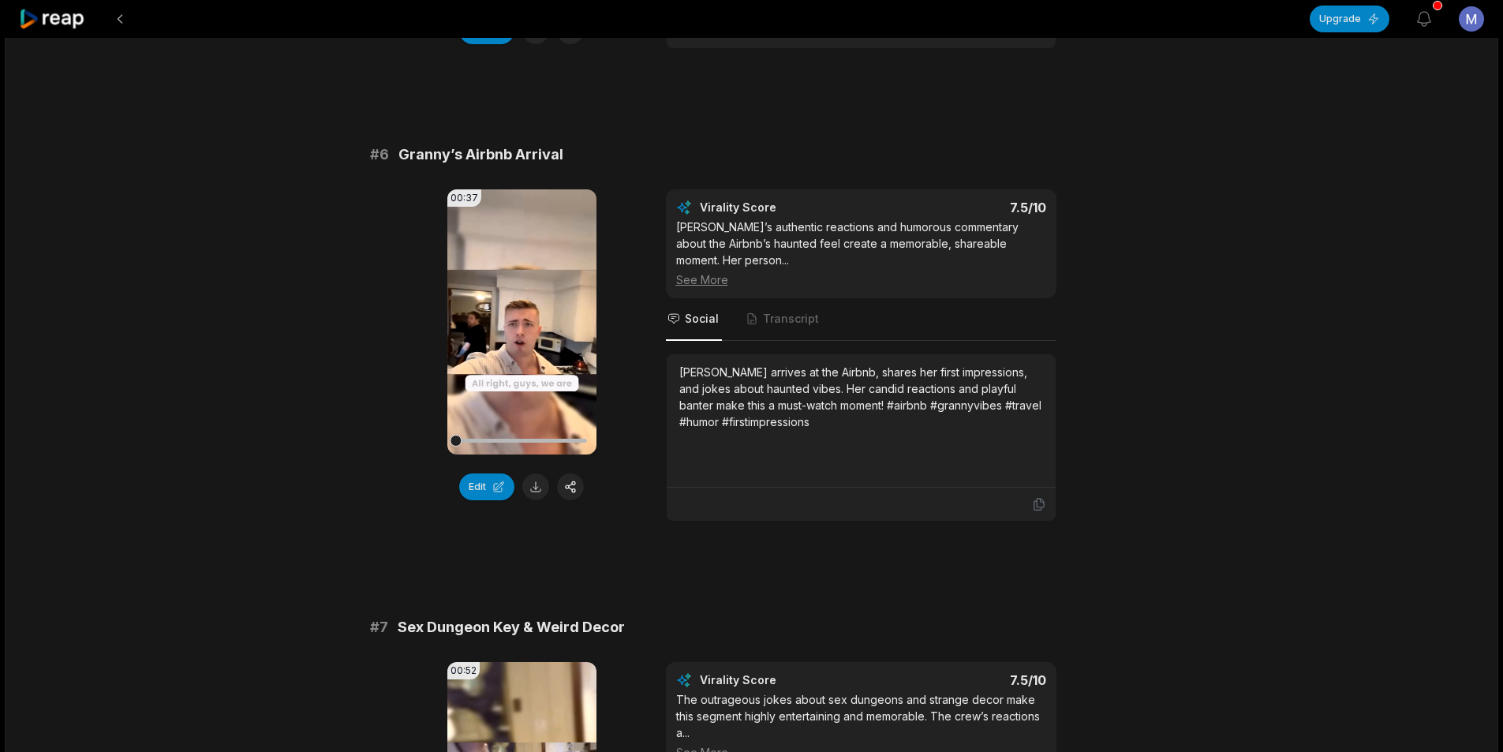
scroll to position [2366, 0]
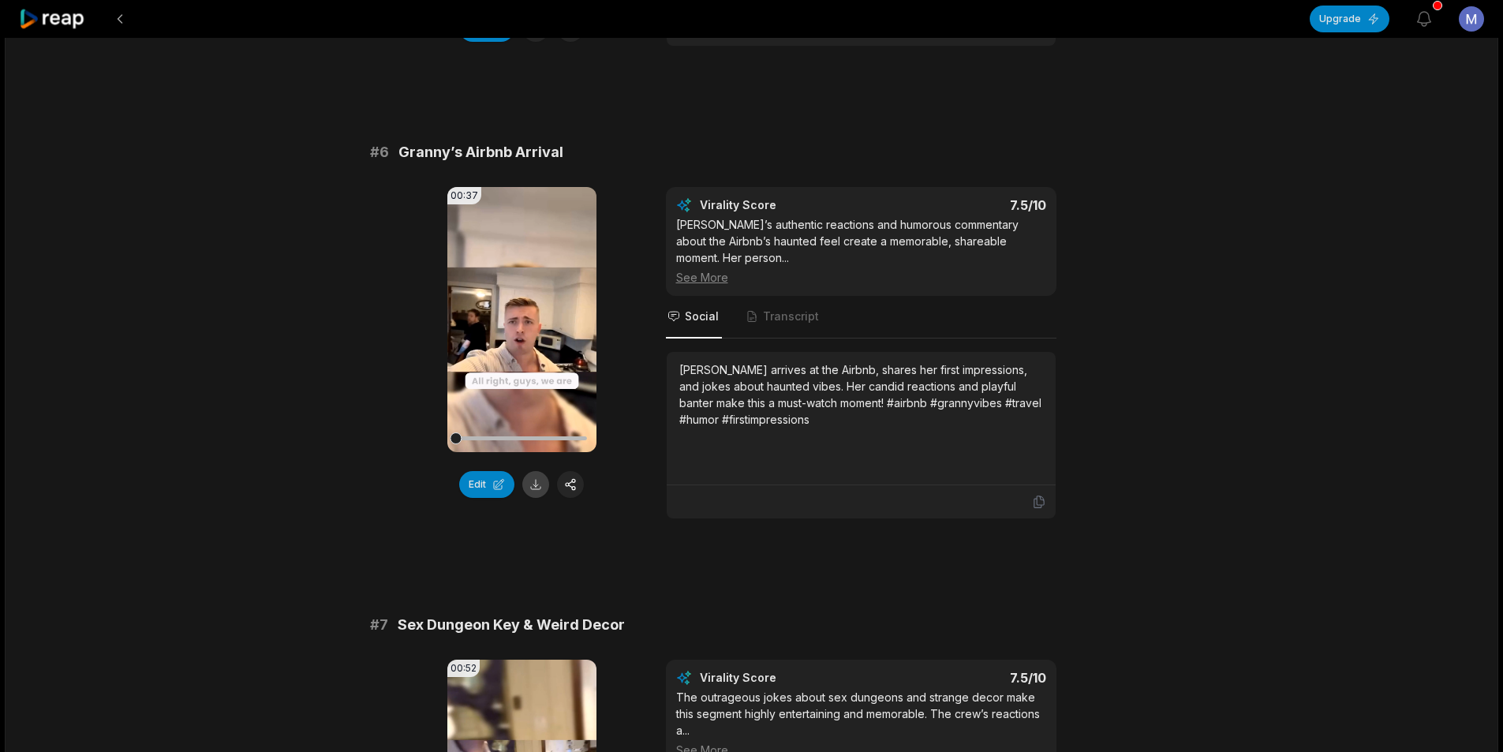
click at [535, 498] on button at bounding box center [535, 484] width 27 height 27
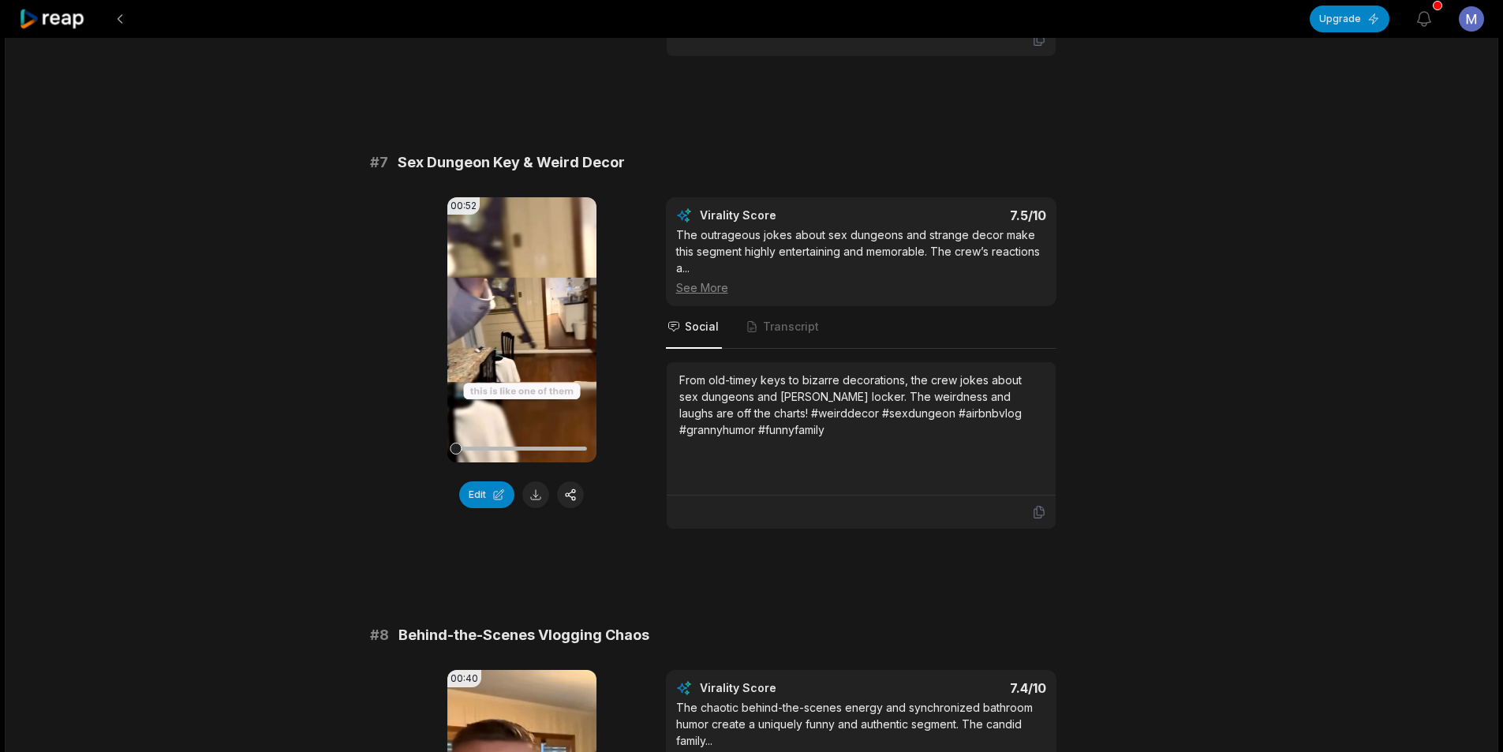
scroll to position [2918, 0]
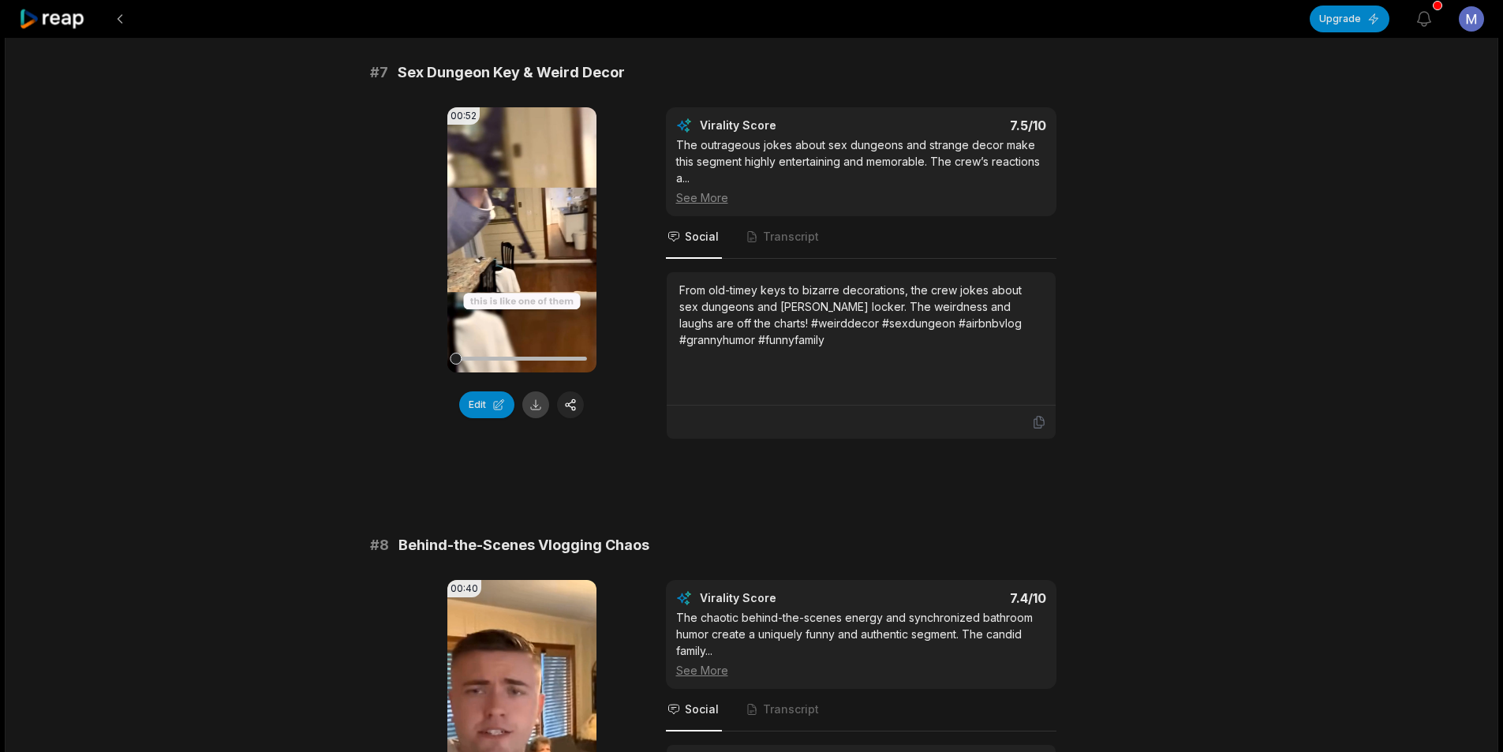
click at [546, 418] on button at bounding box center [535, 404] width 27 height 27
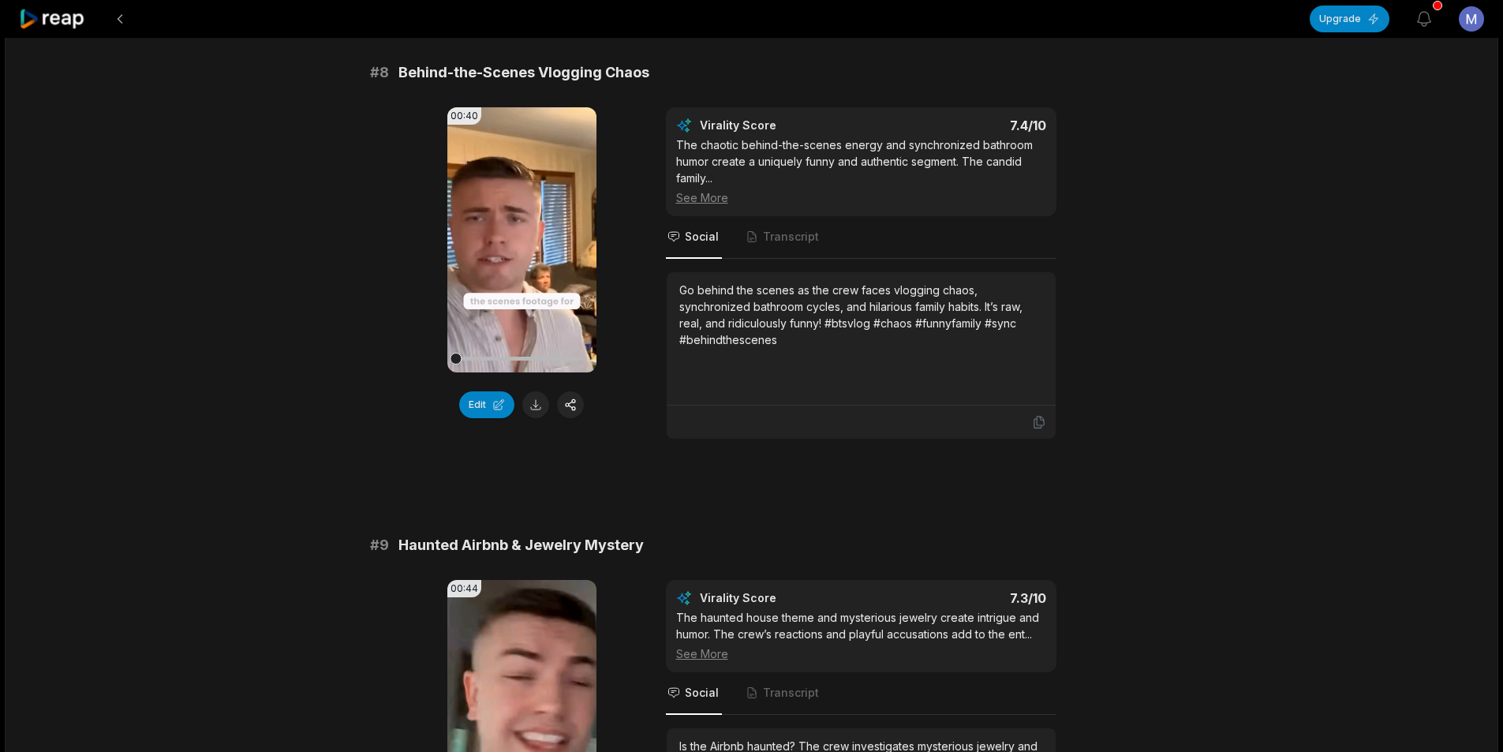
scroll to position [3392, 0]
click at [536, 417] on button at bounding box center [535, 403] width 27 height 27
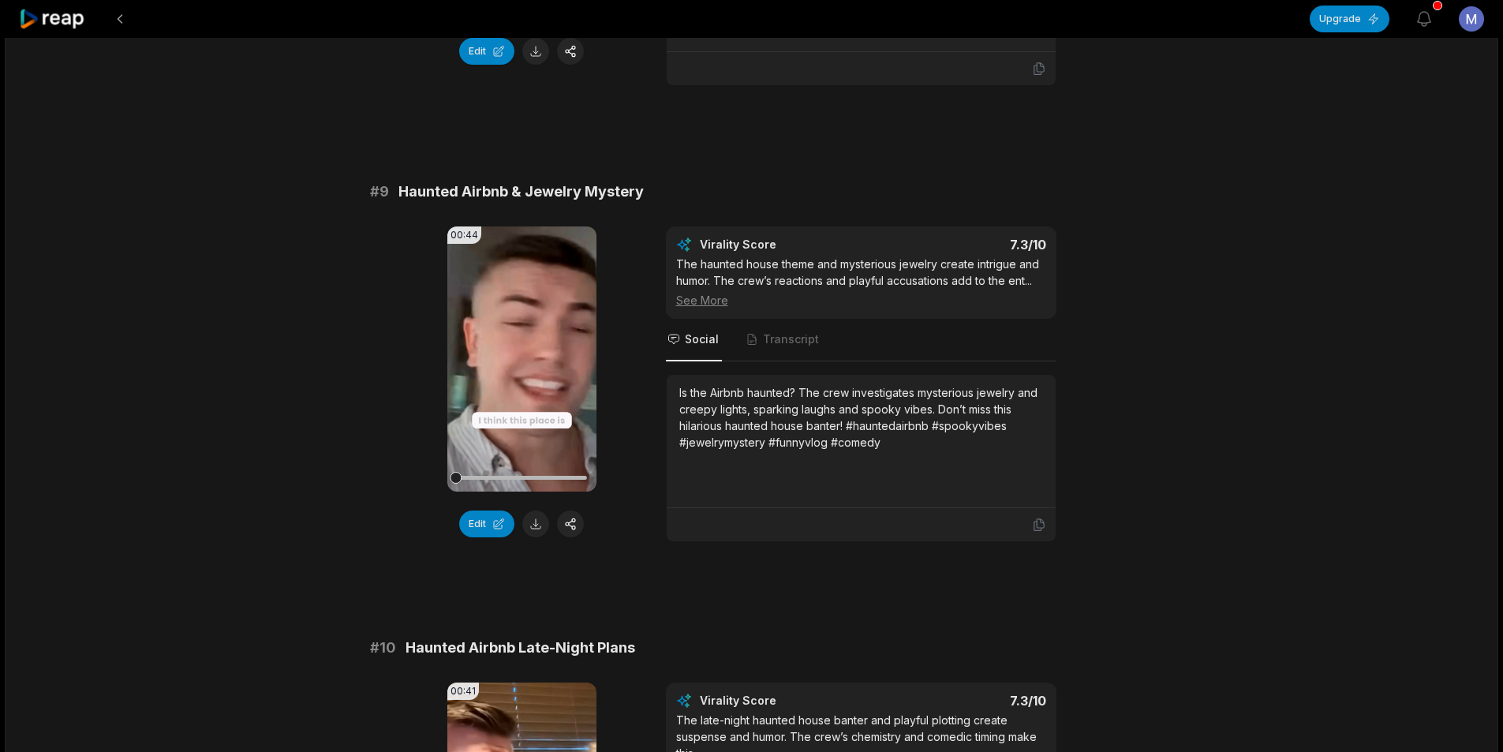
scroll to position [3786, 0]
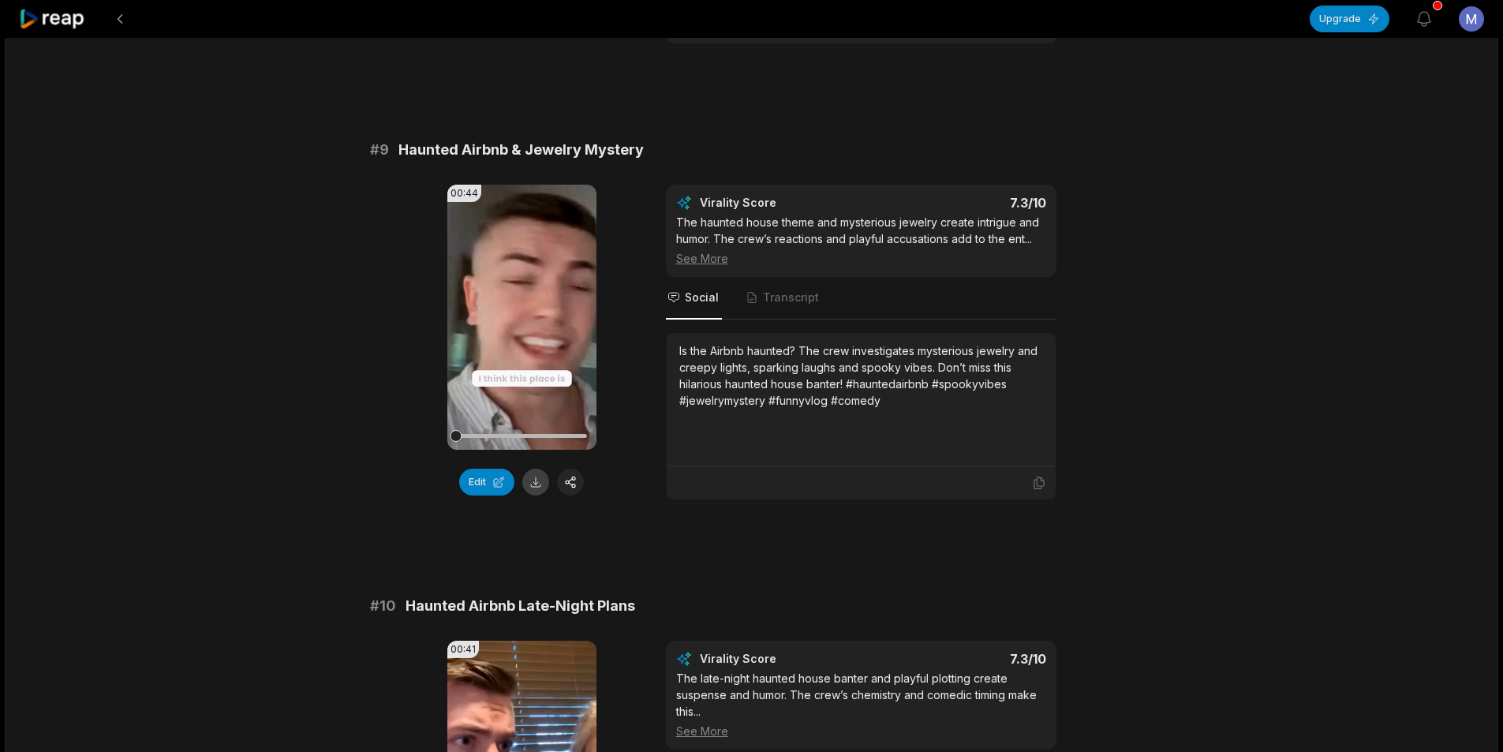
click at [539, 495] on button at bounding box center [535, 482] width 27 height 27
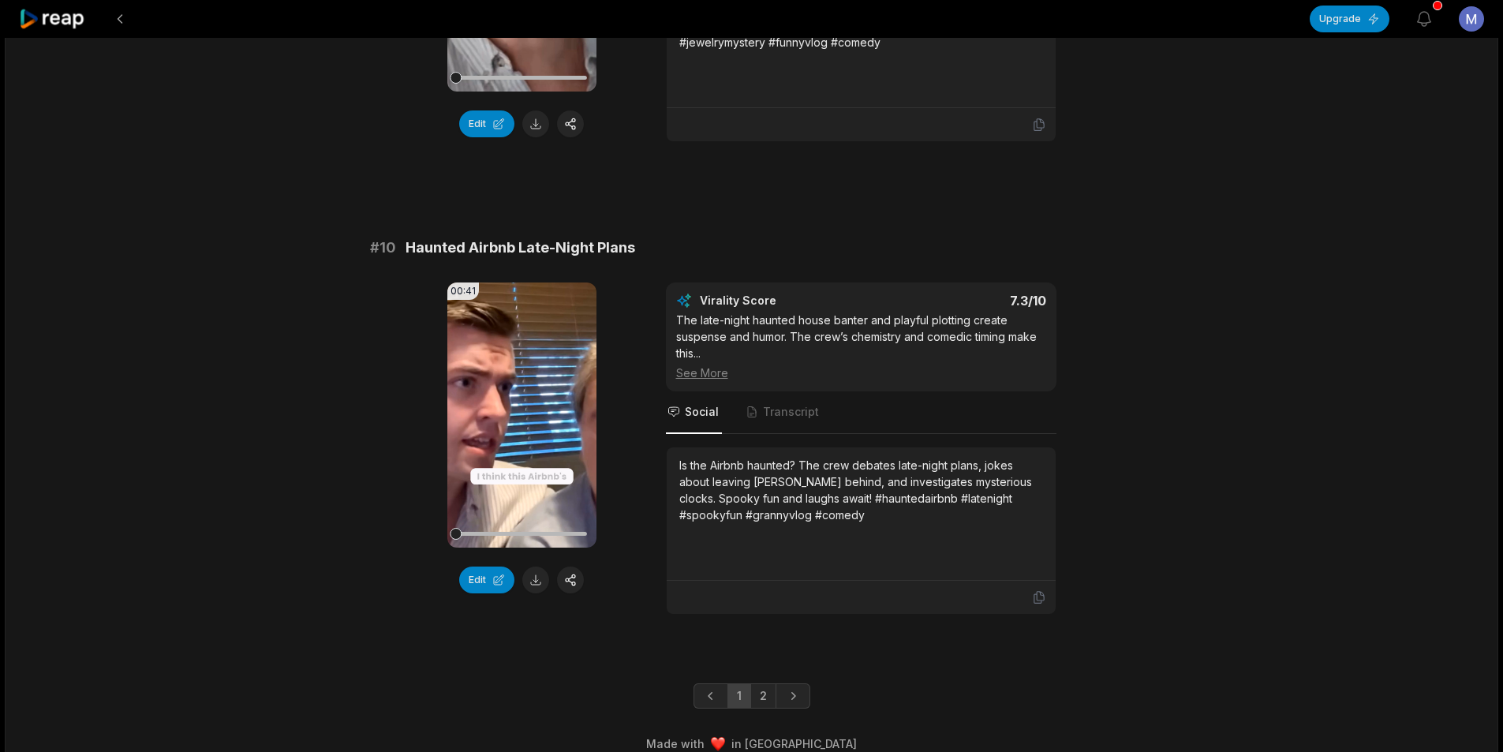
scroll to position [4180, 0]
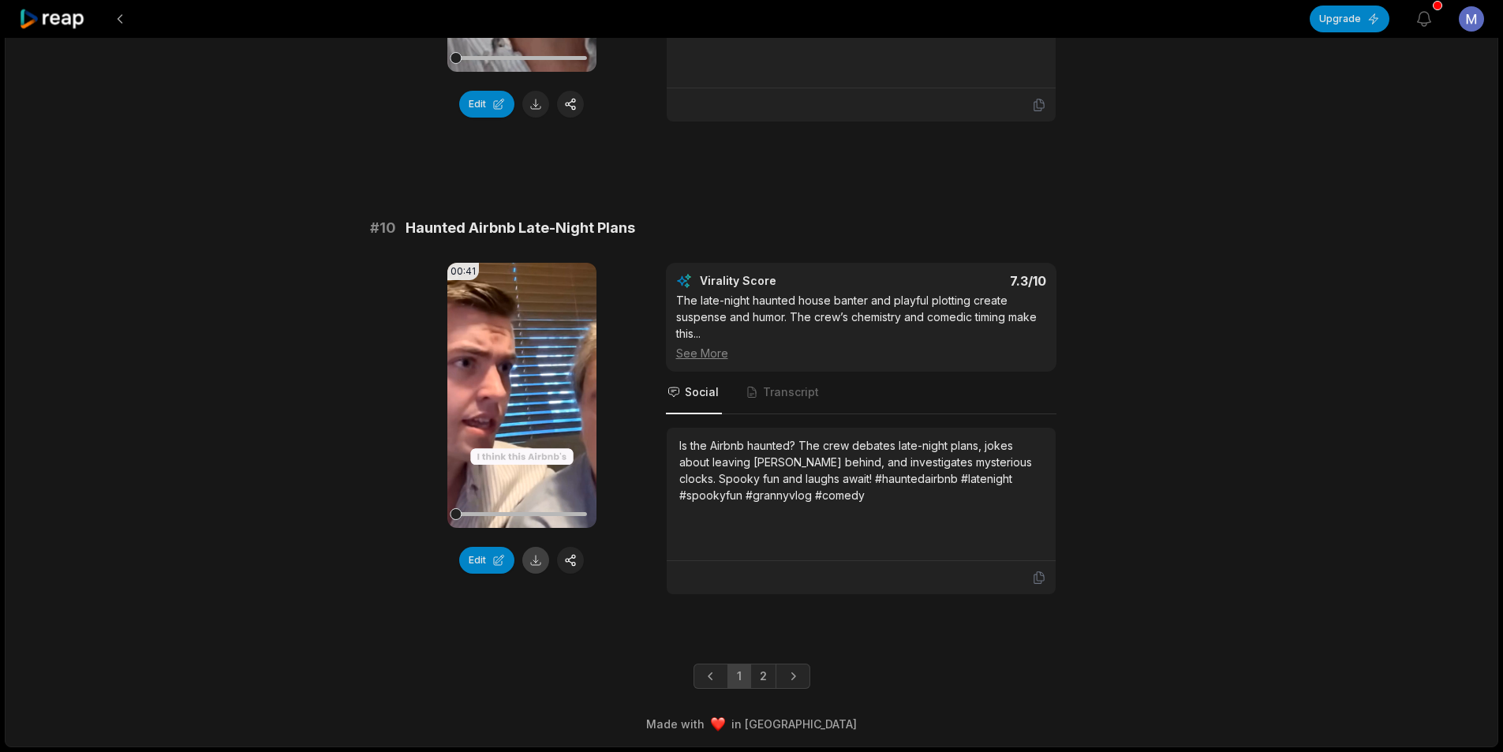
click at [539, 559] on button at bounding box center [535, 560] width 27 height 27
click at [764, 681] on link "2" at bounding box center [763, 675] width 26 height 25
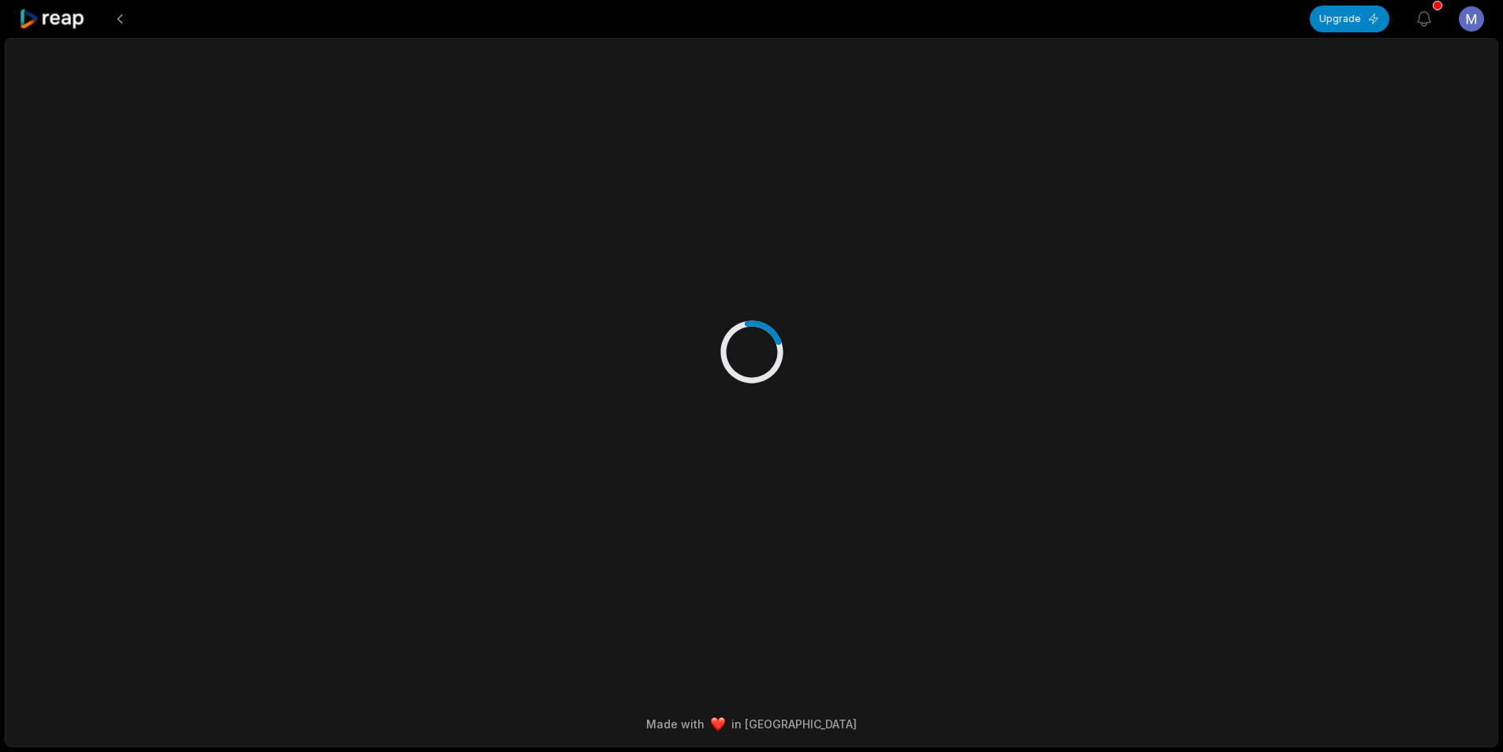
scroll to position [0, 0]
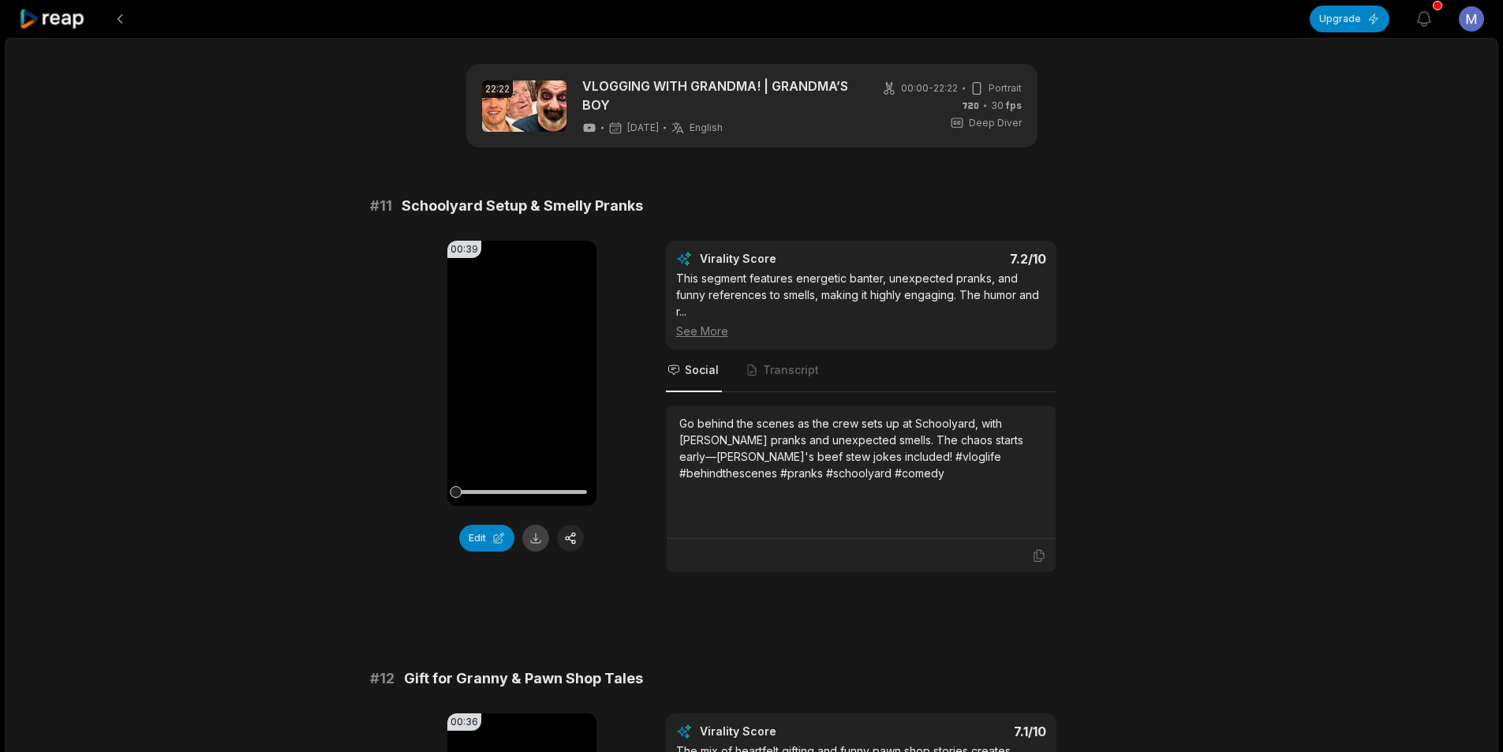
click at [539, 537] on button at bounding box center [535, 538] width 27 height 27
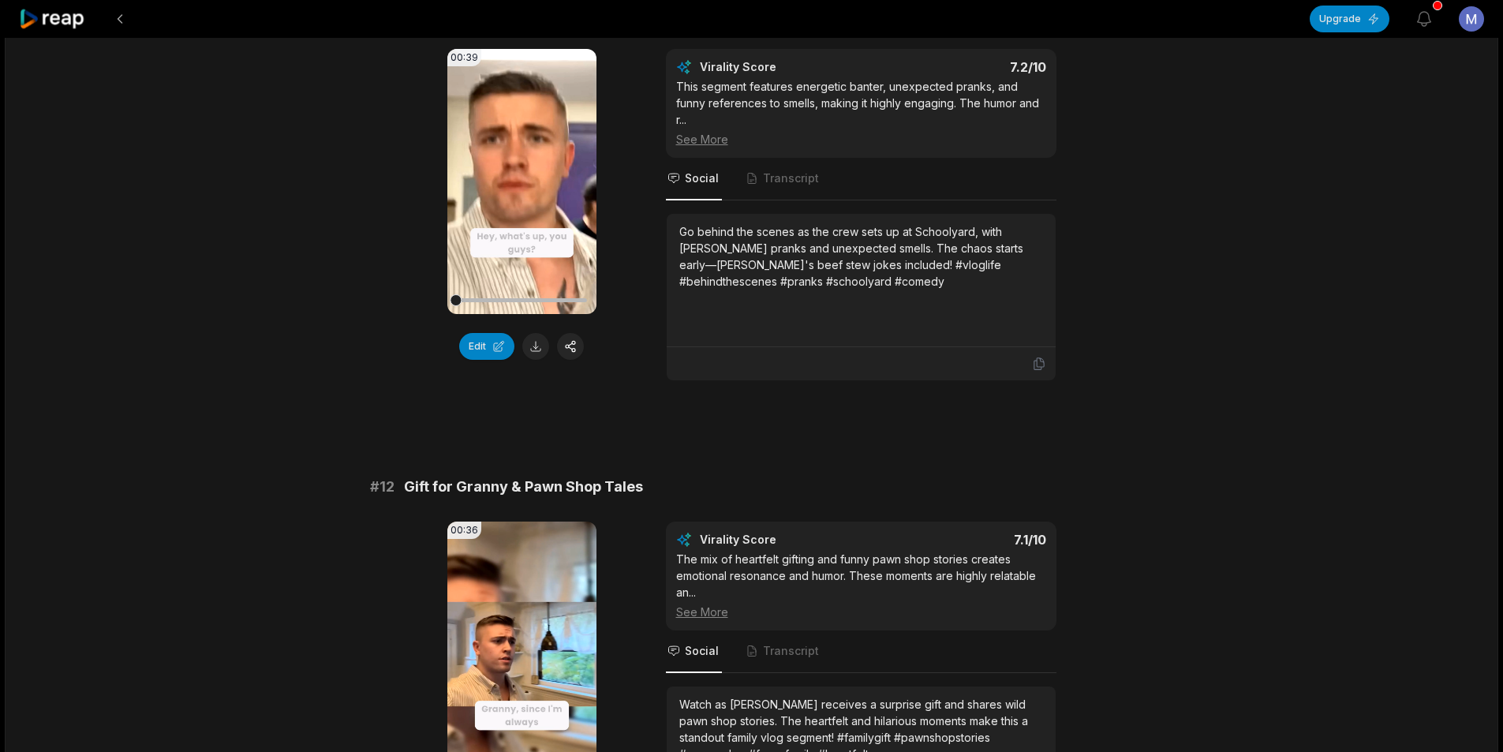
scroll to position [315, 0]
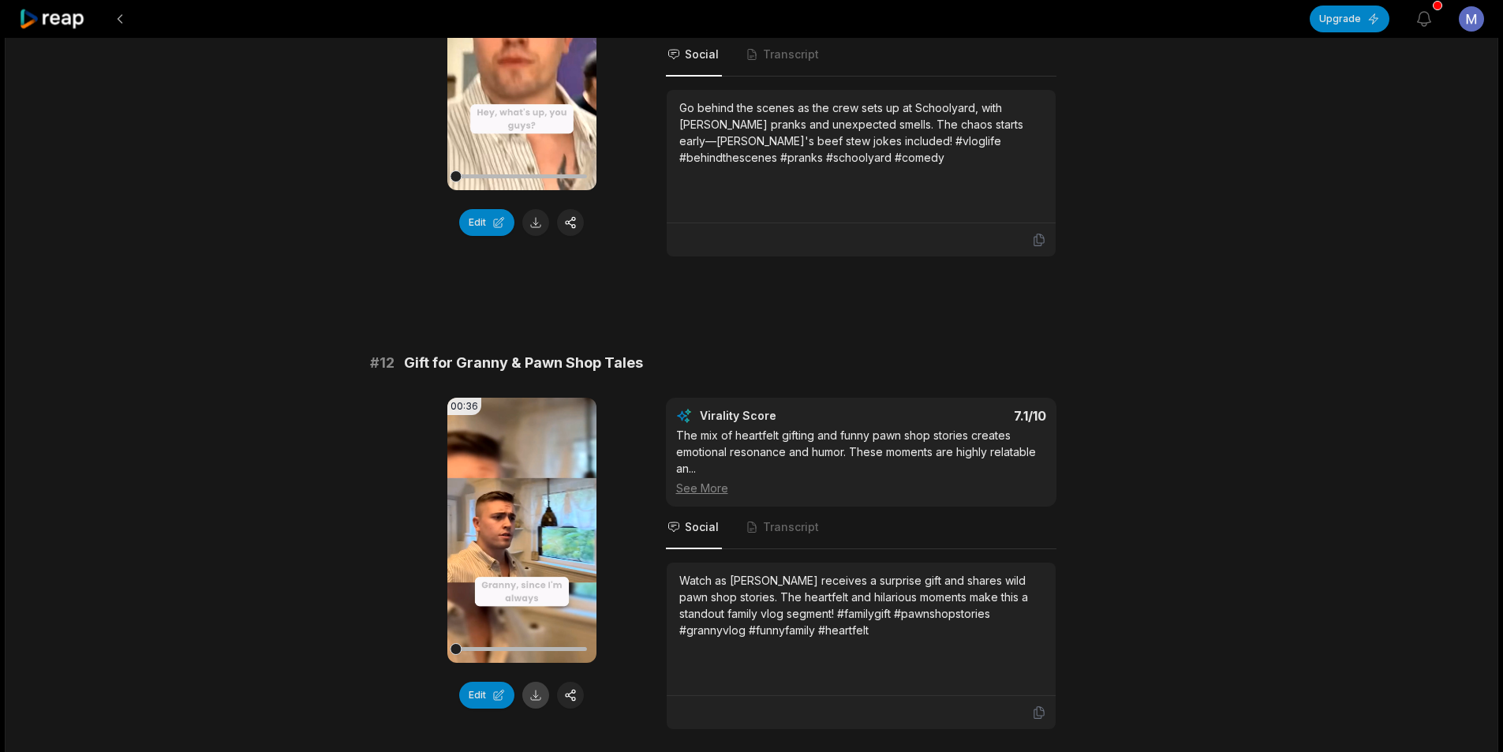
click at [528, 697] on button at bounding box center [535, 694] width 27 height 27
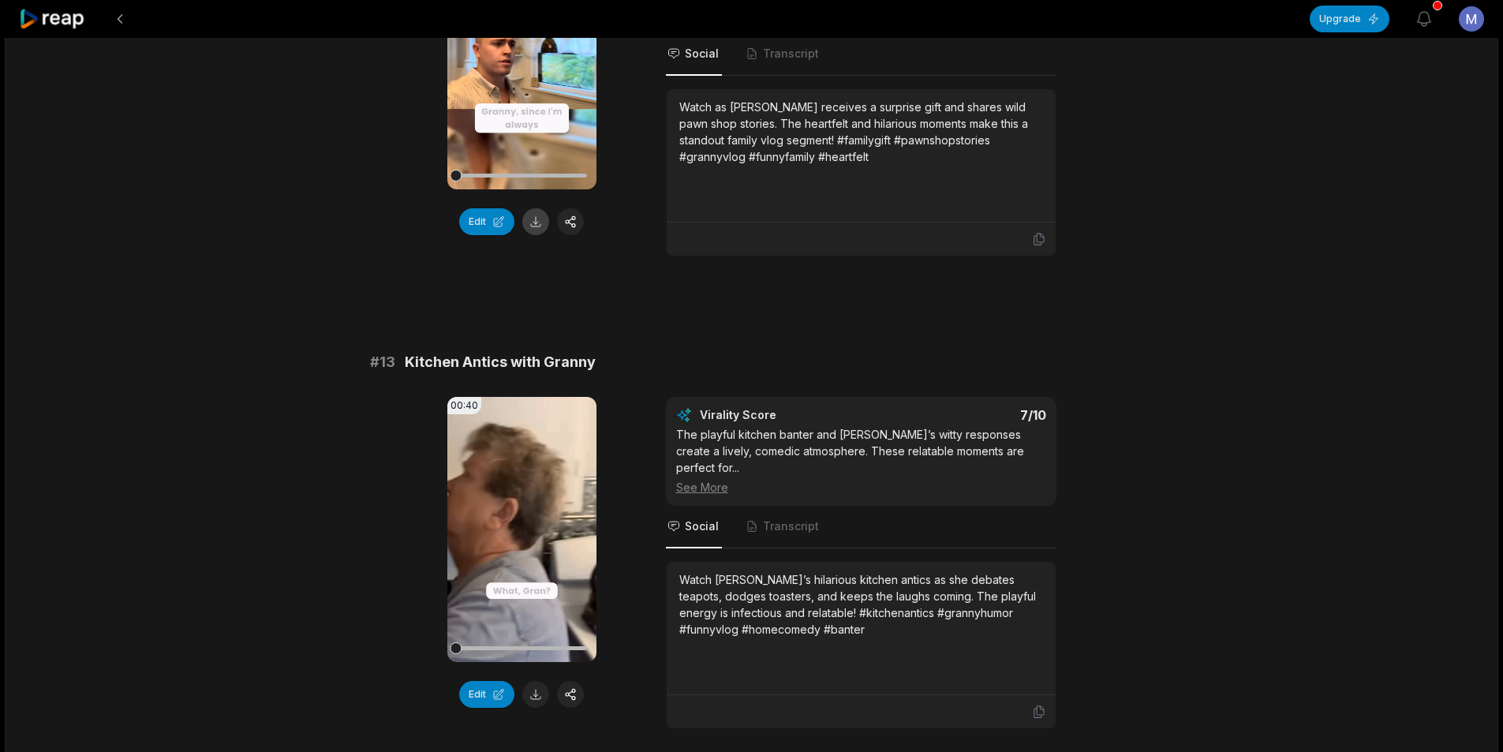
click at [536, 695] on button at bounding box center [535, 694] width 27 height 27
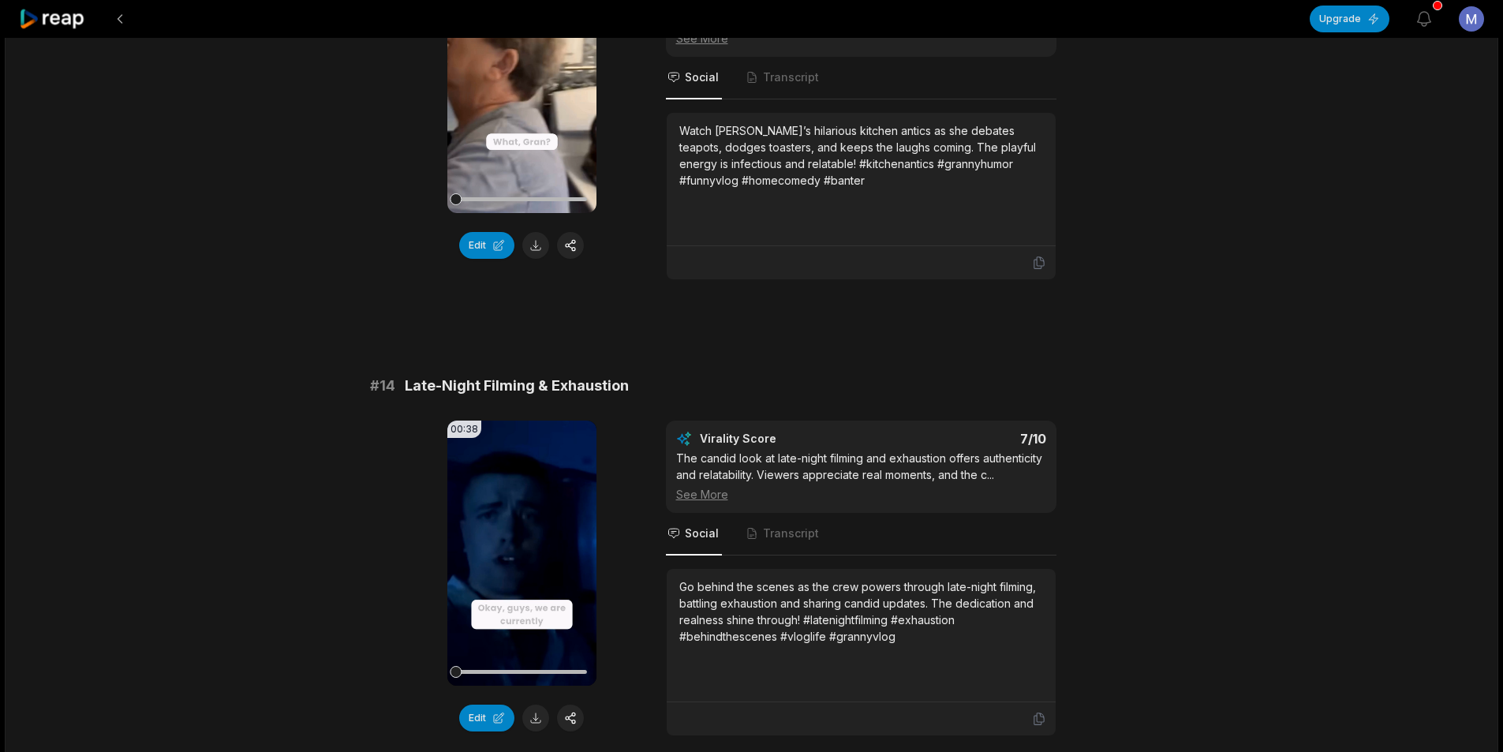
scroll to position [1262, 0]
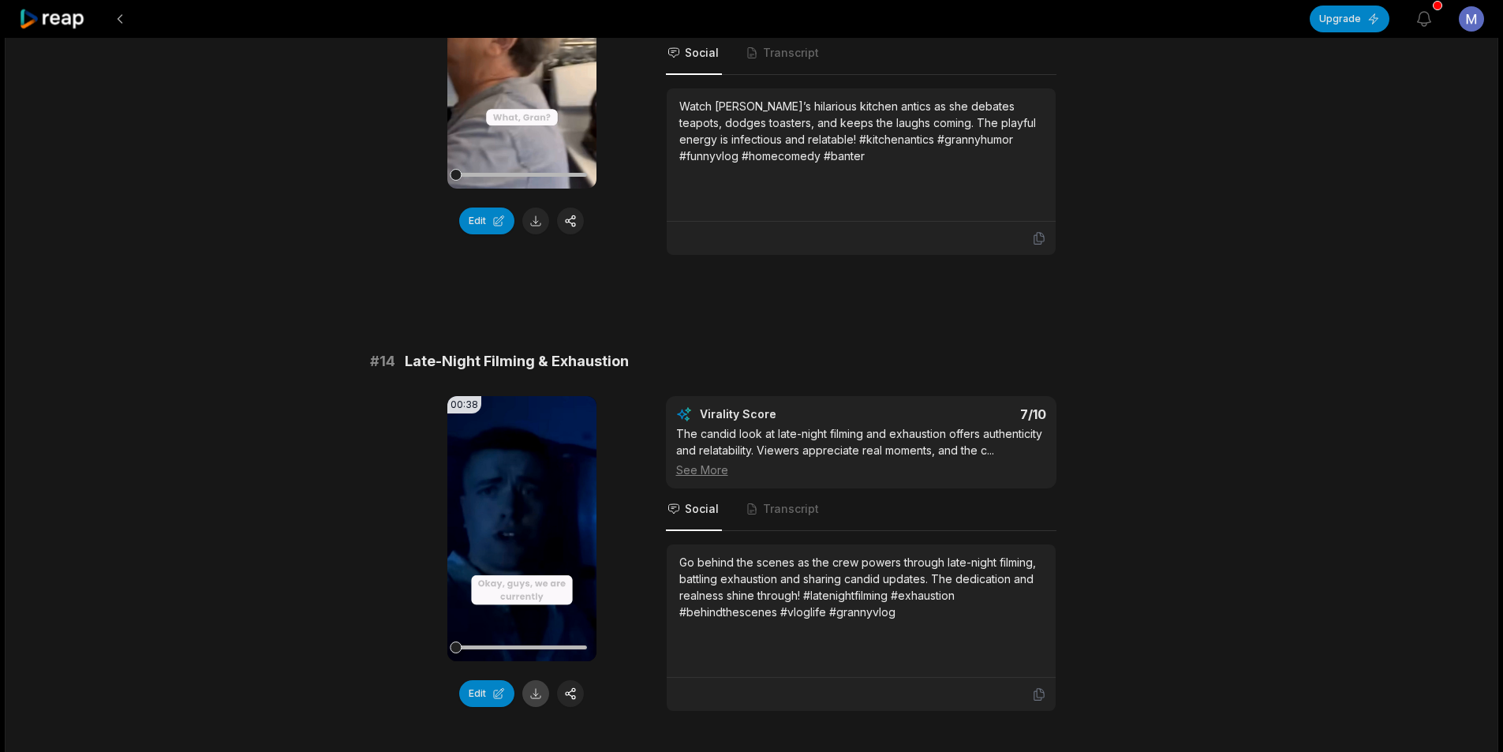
click at [536, 692] on button at bounding box center [535, 693] width 27 height 27
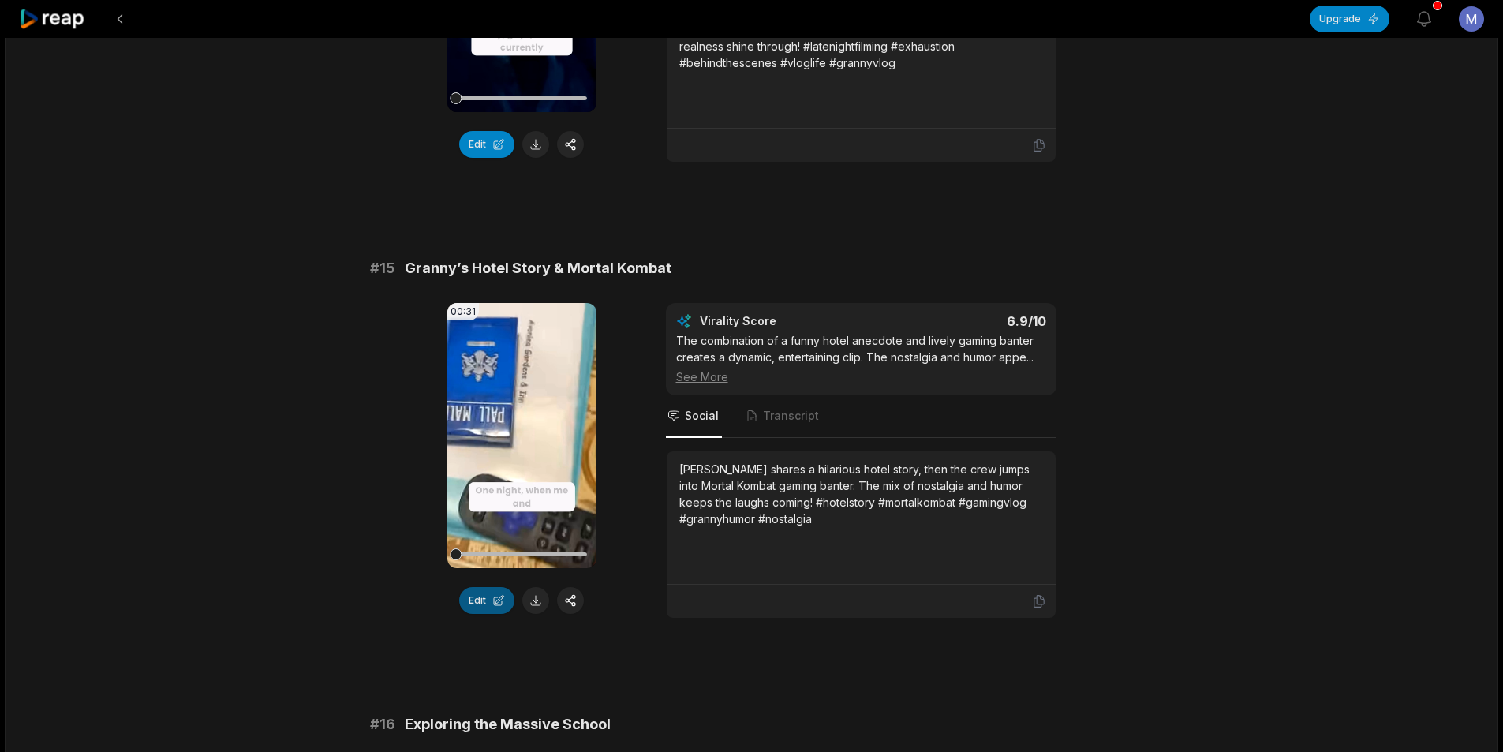
scroll to position [1814, 0]
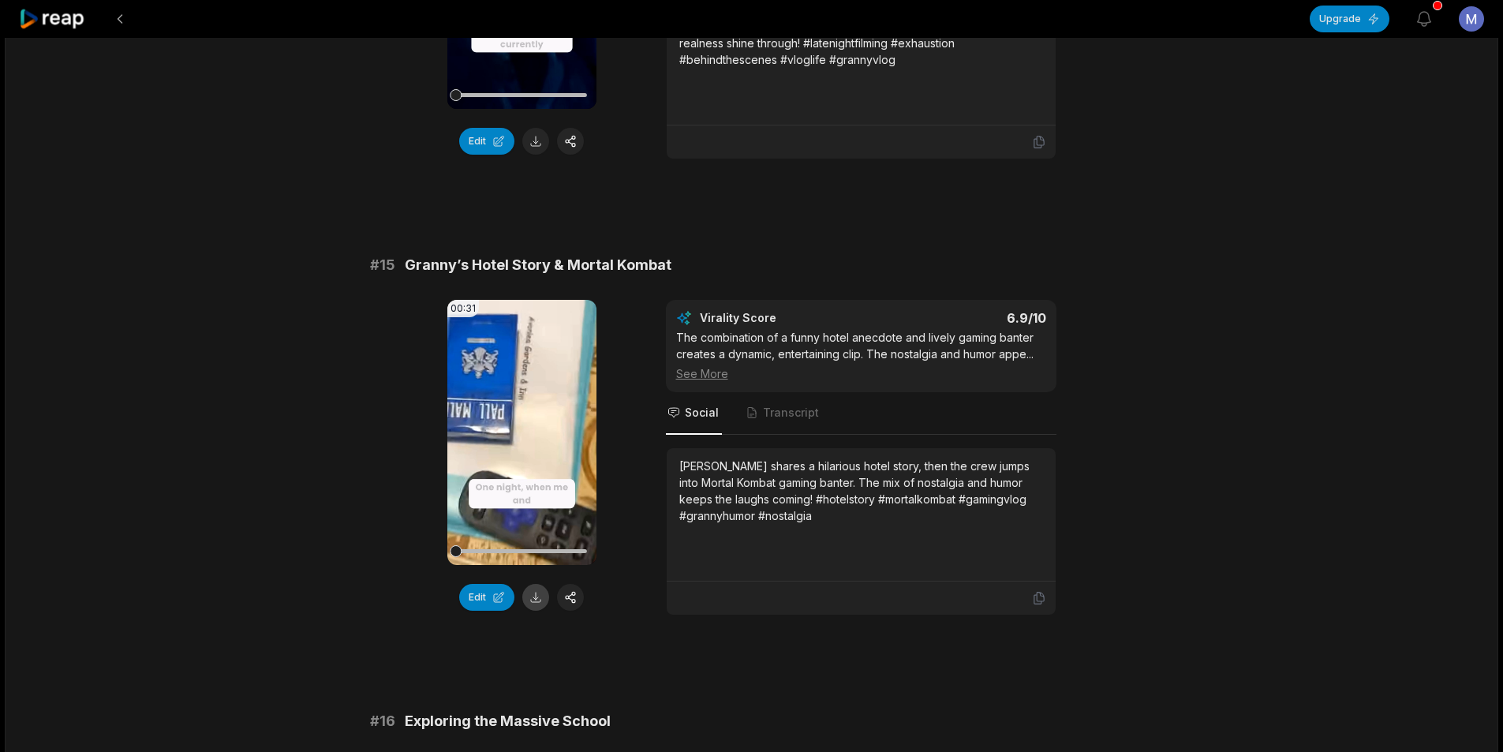
click at [534, 599] on button at bounding box center [535, 597] width 27 height 27
click at [1387, 364] on div "22:22 VLOGGING WITH GRANDMA! | GRANDMA’S BOY 5 days ago English en 00:00 - 22:2…" at bounding box center [751, 188] width 1493 height 3928
click at [535, 601] on button at bounding box center [535, 597] width 27 height 27
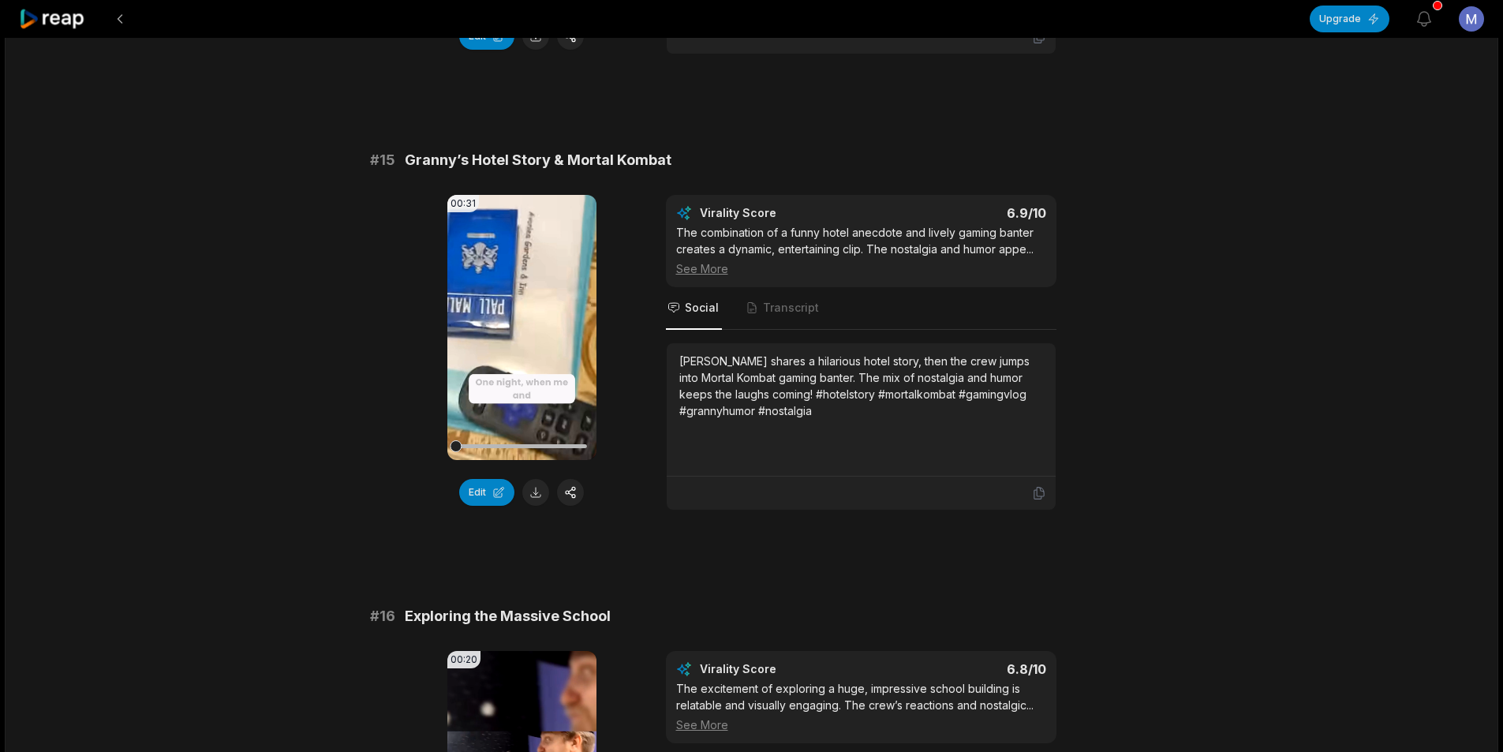
scroll to position [2366, 0]
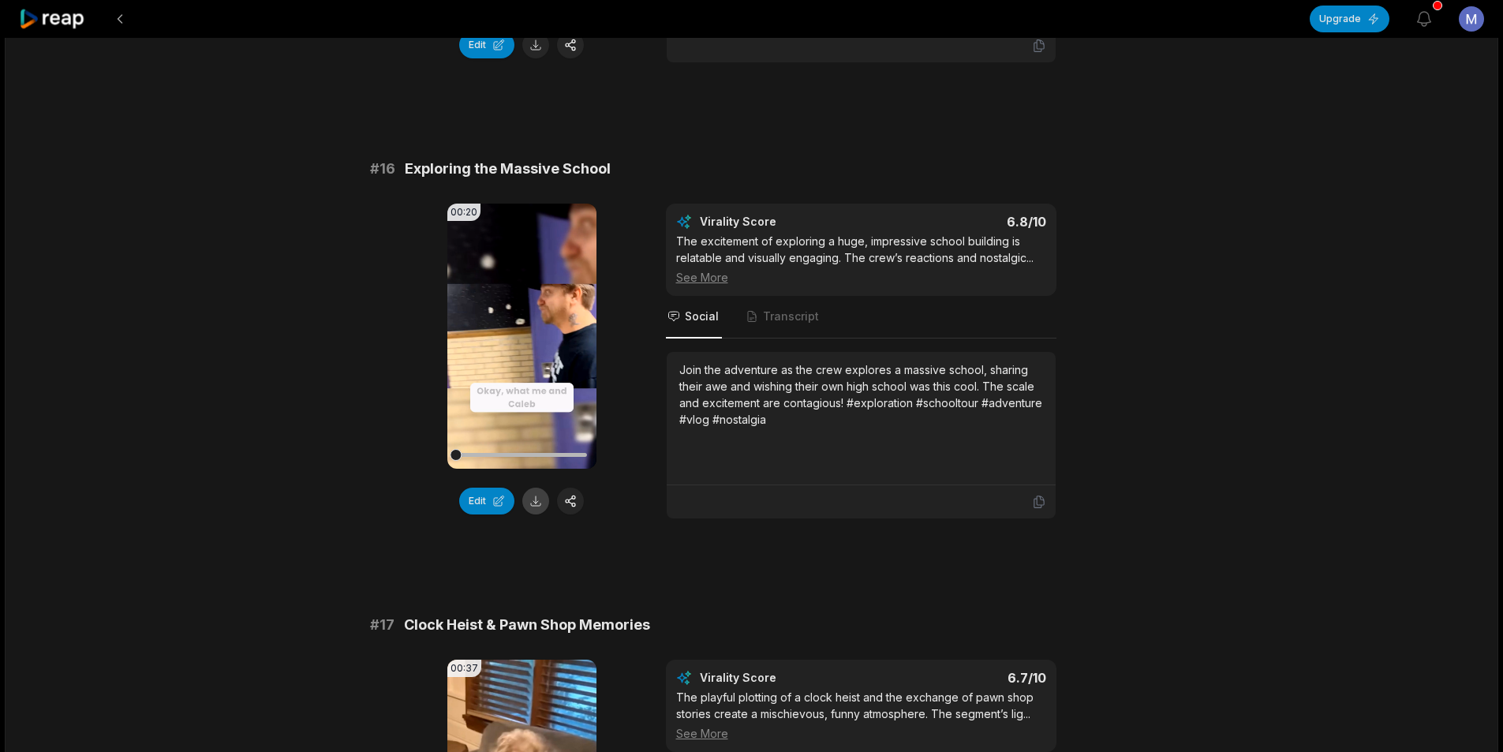
click at [539, 495] on button at bounding box center [535, 500] width 27 height 27
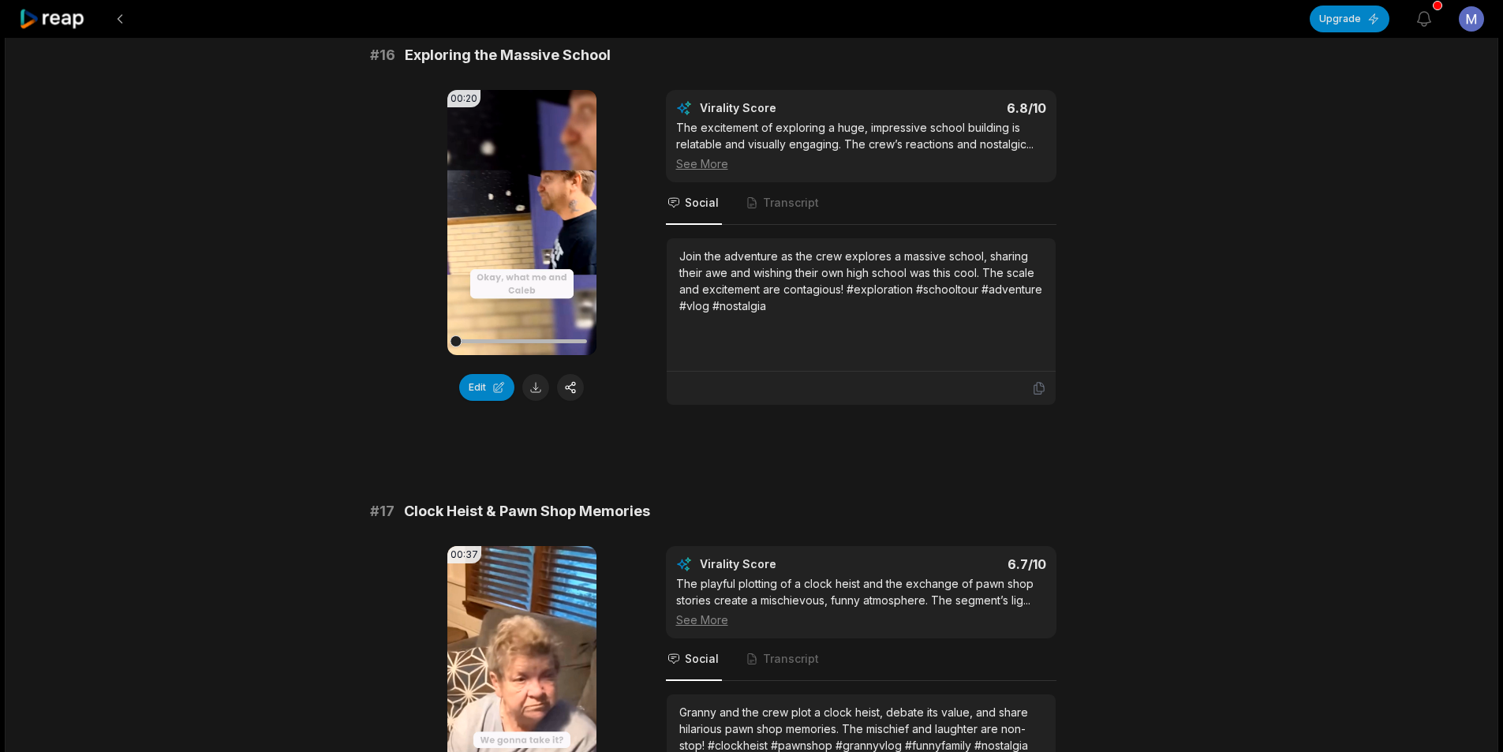
scroll to position [2761, 0]
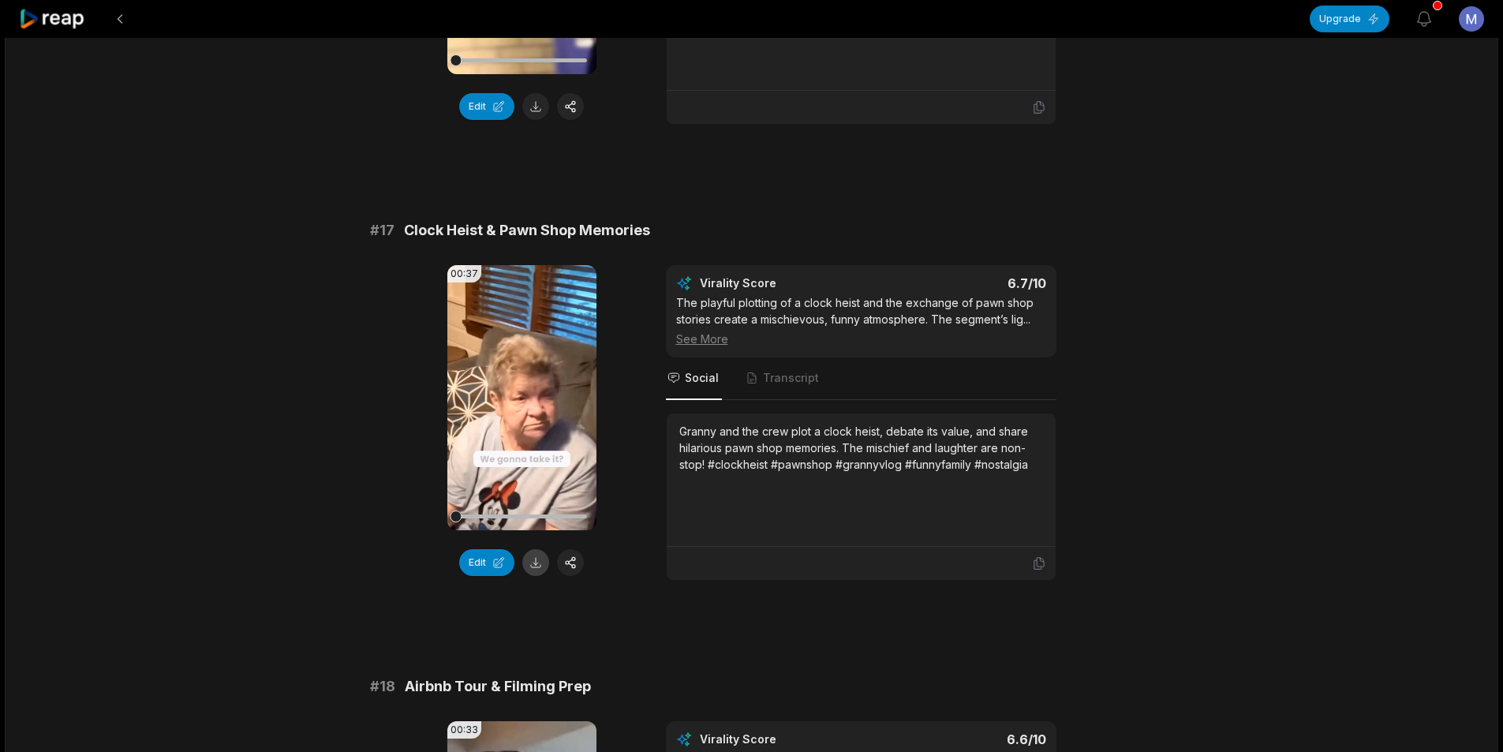
click at [533, 554] on button at bounding box center [535, 562] width 27 height 27
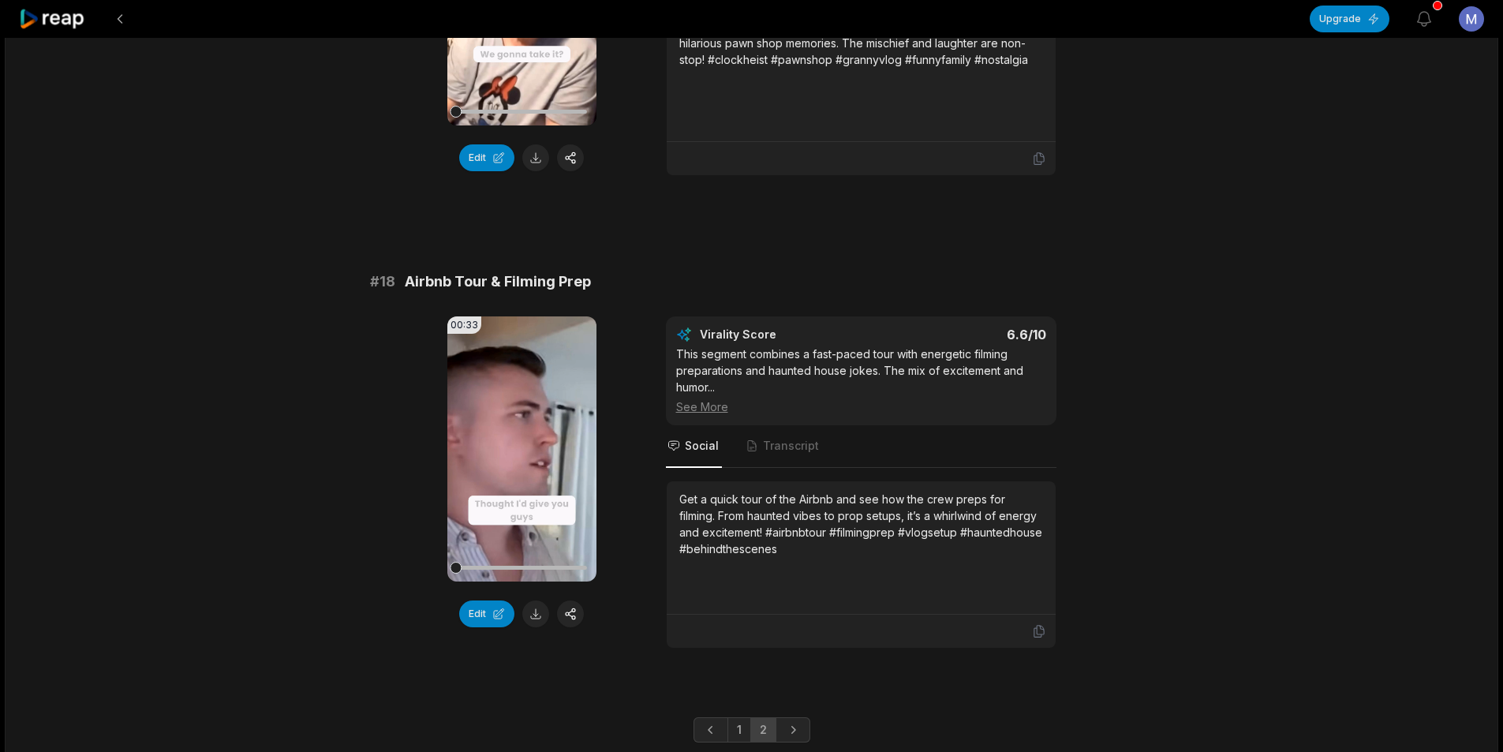
scroll to position [3219, 0]
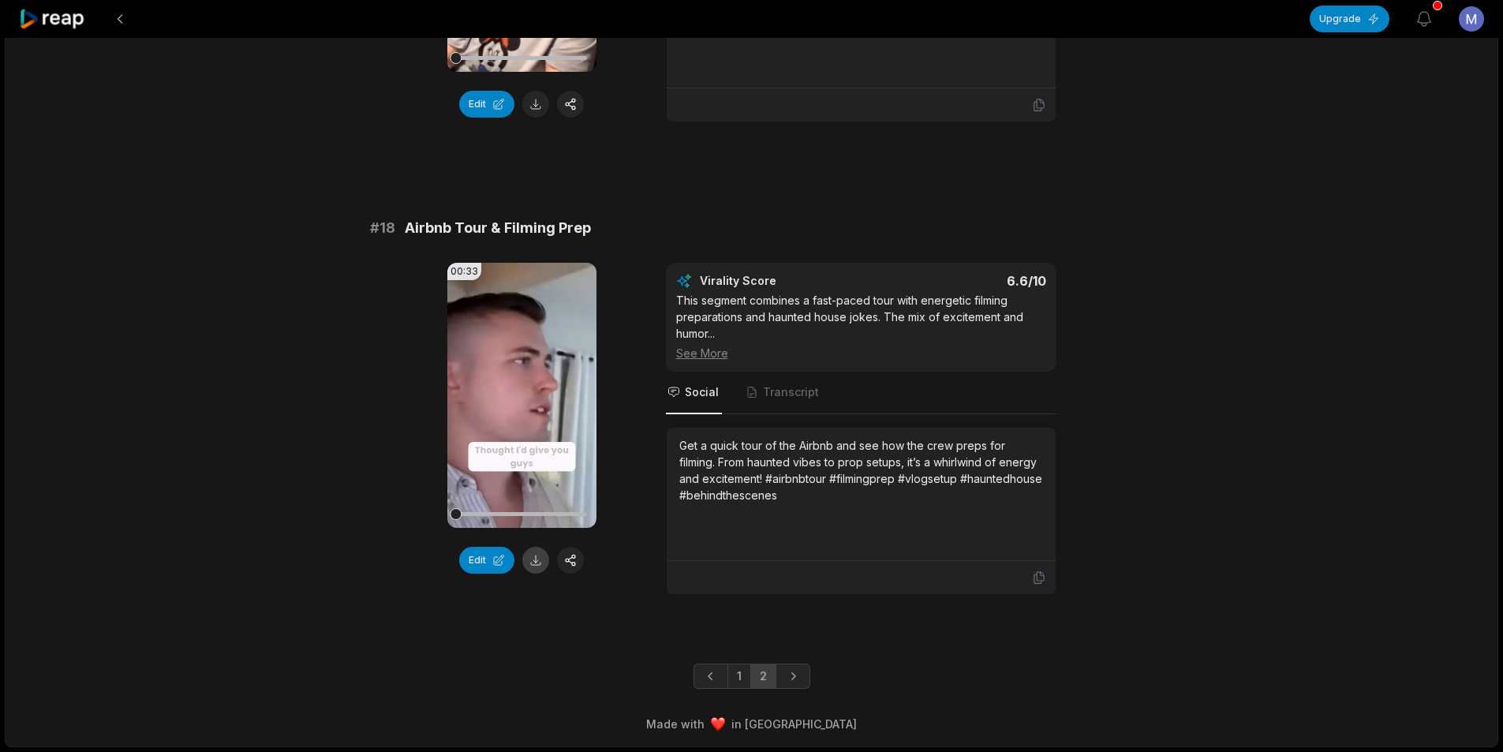
click at [533, 562] on button at bounding box center [535, 560] width 27 height 27
click at [769, 678] on link "2" at bounding box center [763, 675] width 26 height 25
click at [768, 679] on link "2" at bounding box center [763, 675] width 26 height 25
click at [120, 22] on button at bounding box center [120, 19] width 28 height 28
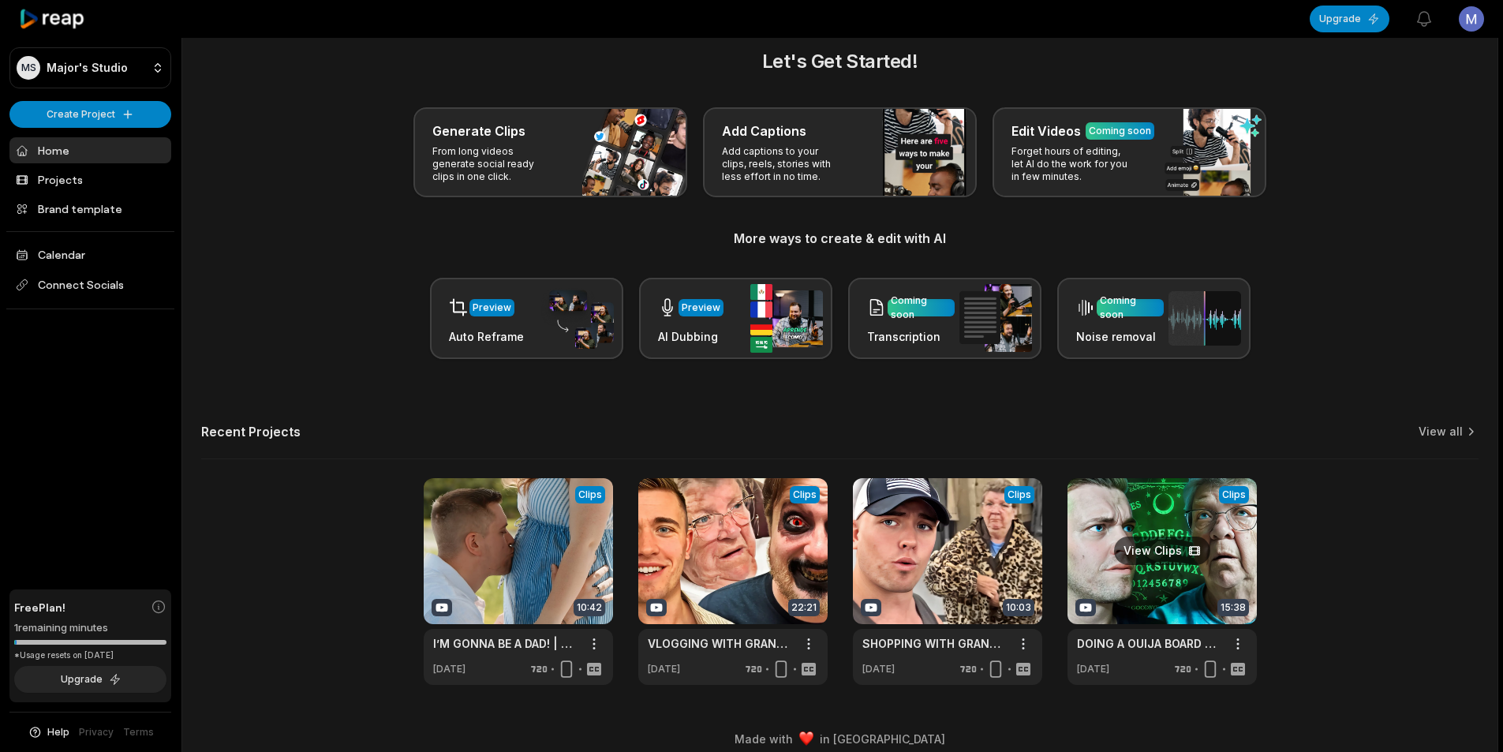
scroll to position [35, 0]
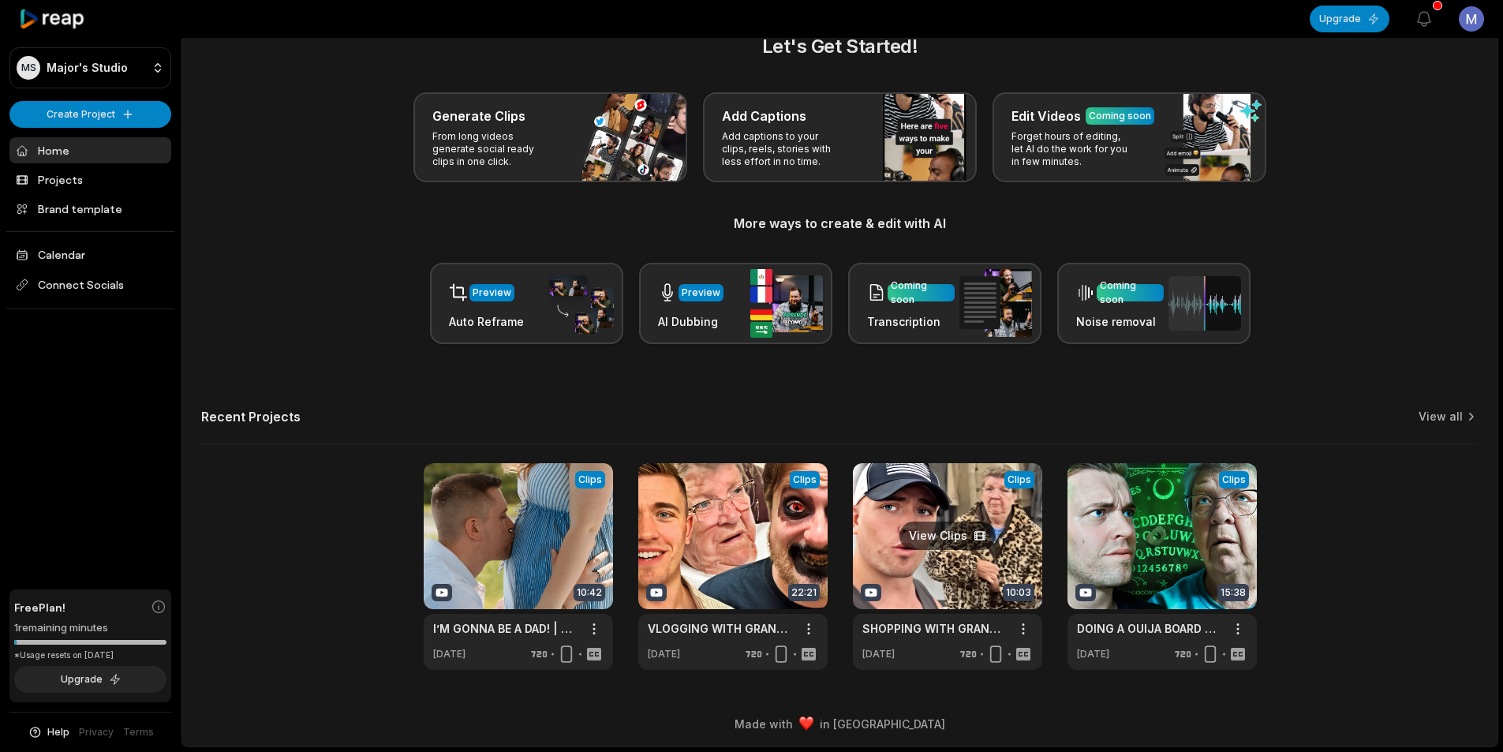
click at [949, 579] on link at bounding box center [947, 566] width 189 height 207
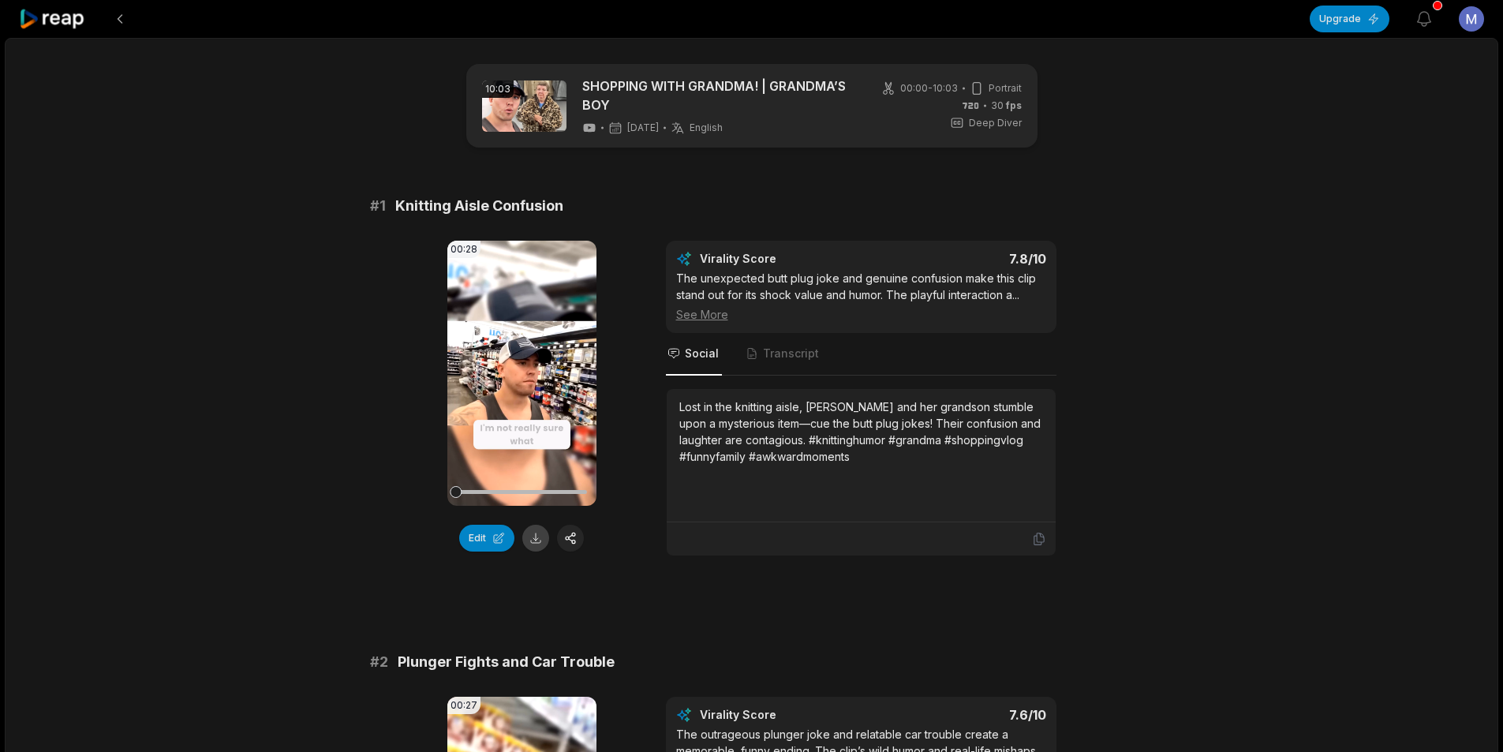
click at [544, 532] on button at bounding box center [535, 538] width 27 height 27
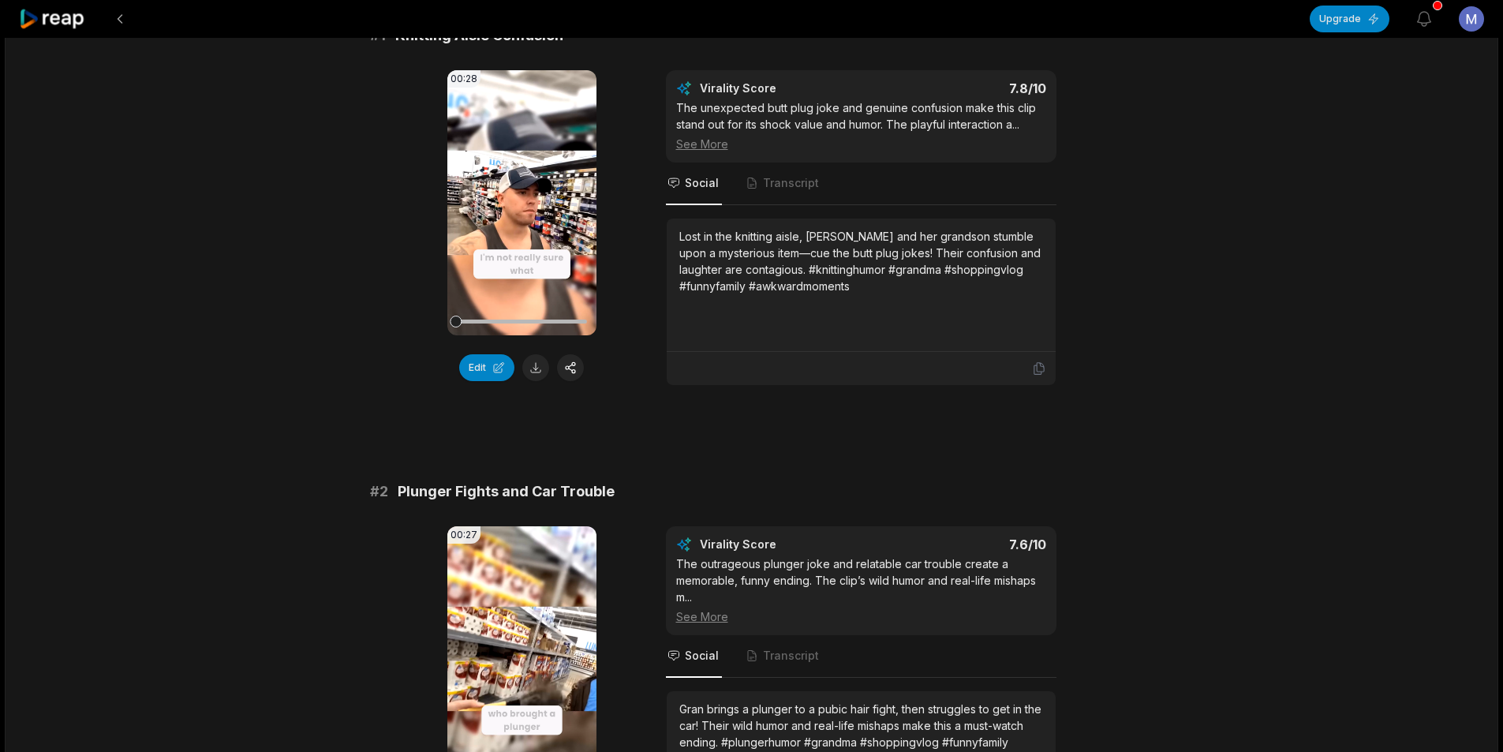
scroll to position [473, 0]
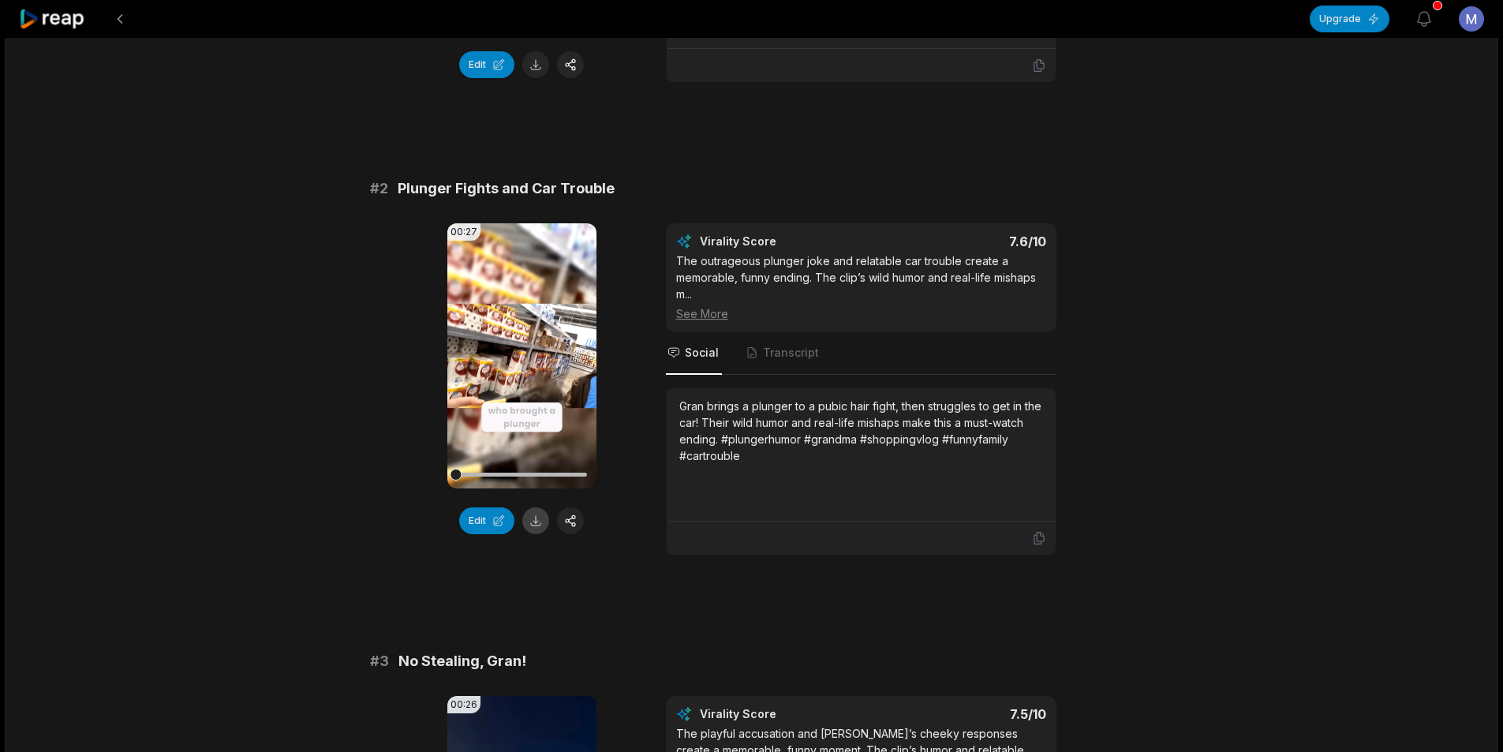
click at [539, 515] on button at bounding box center [535, 520] width 27 height 27
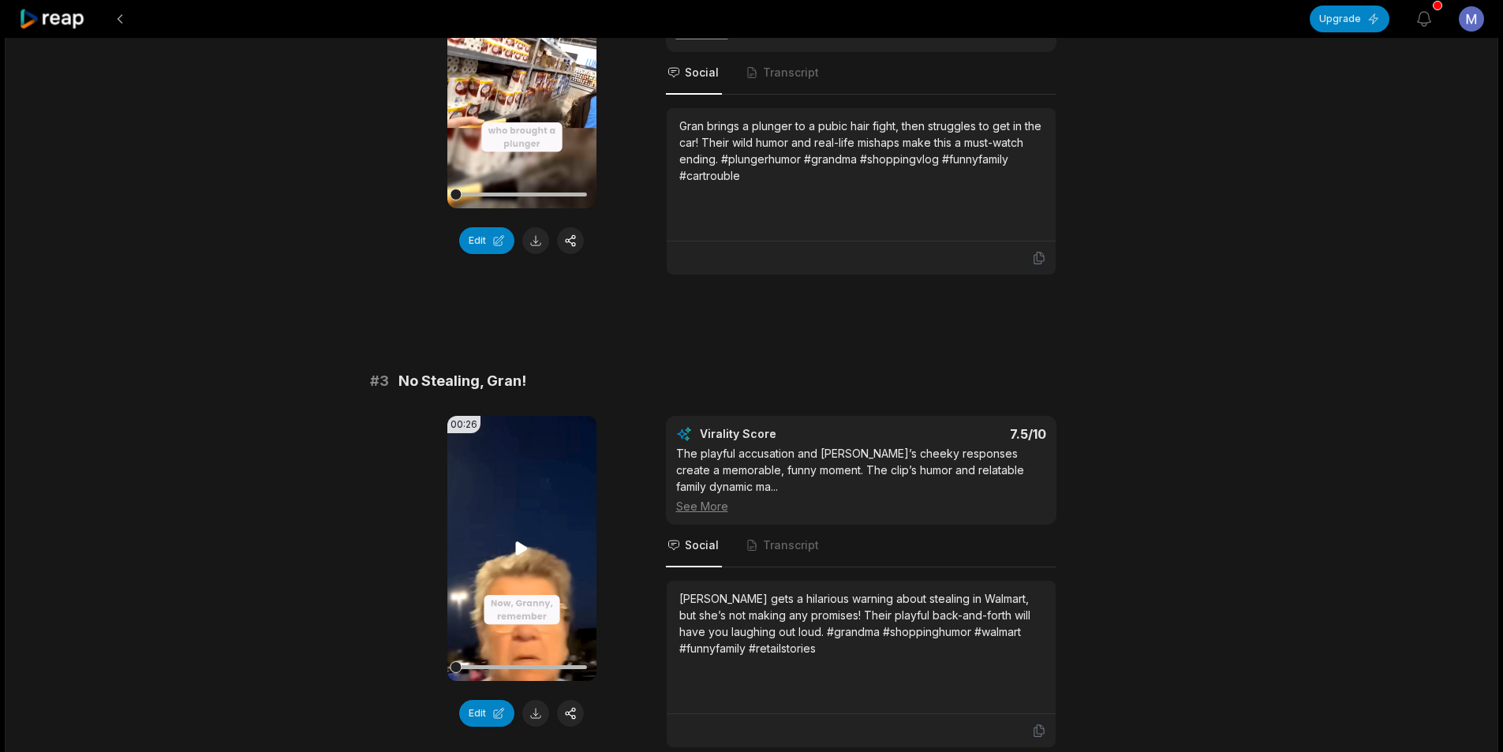
scroll to position [868, 0]
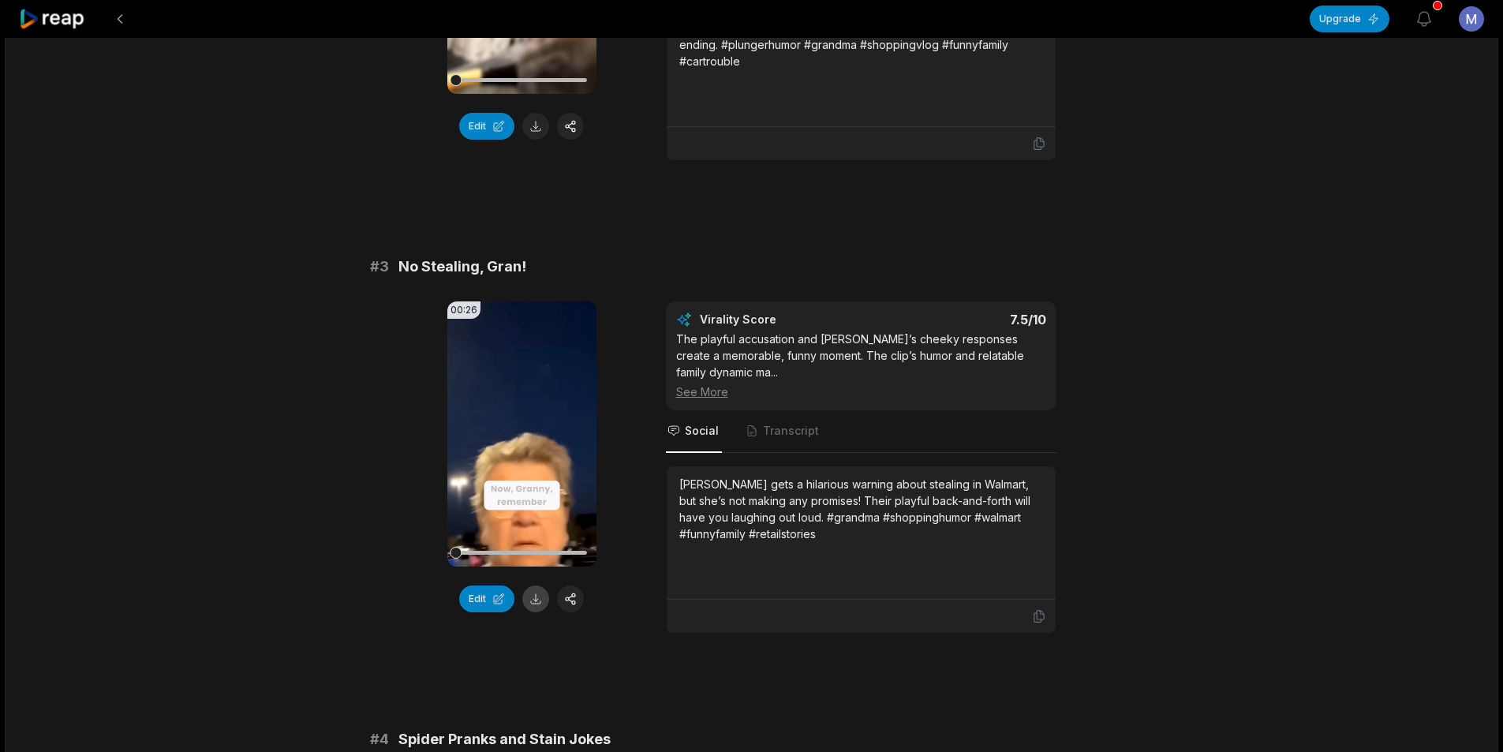
click at [528, 597] on button at bounding box center [535, 598] width 27 height 27
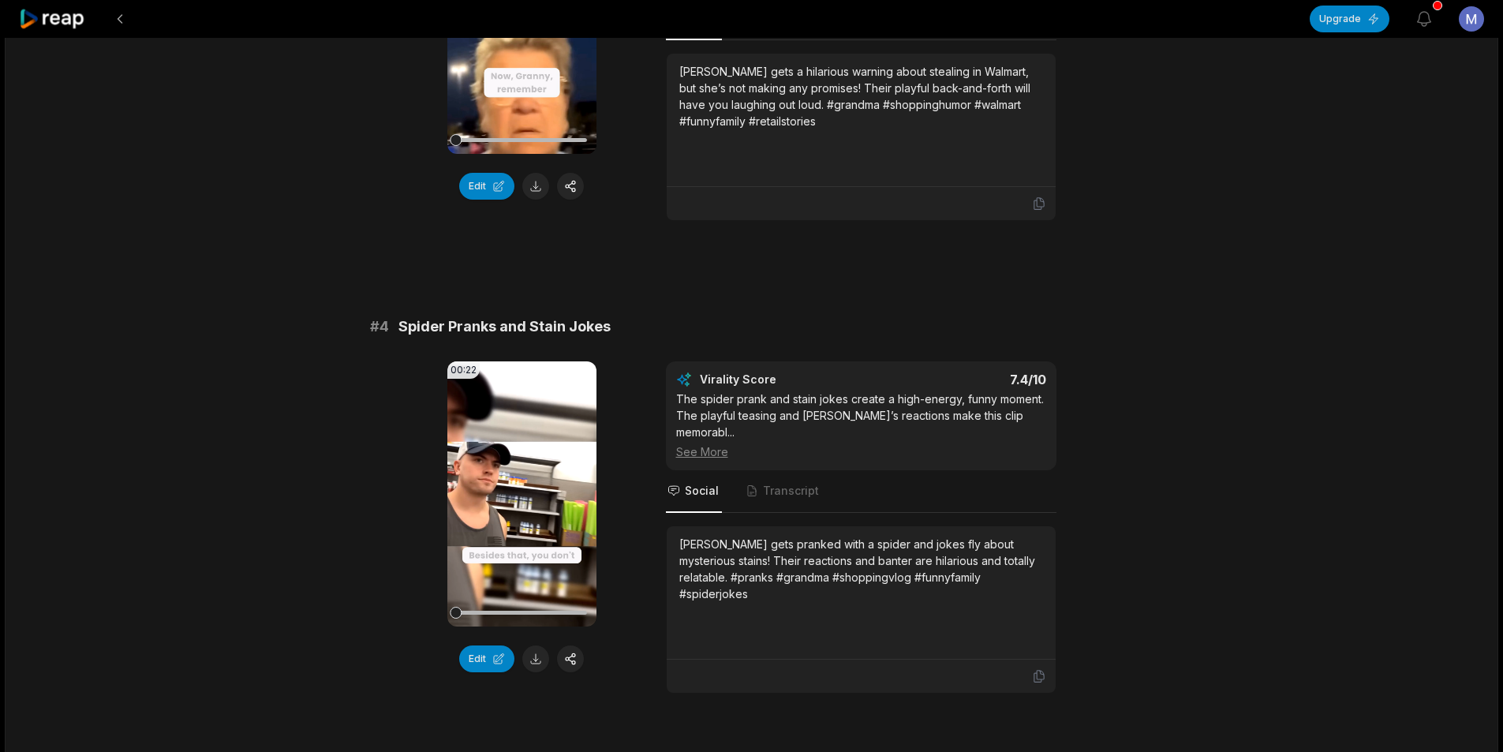
scroll to position [1341, 0]
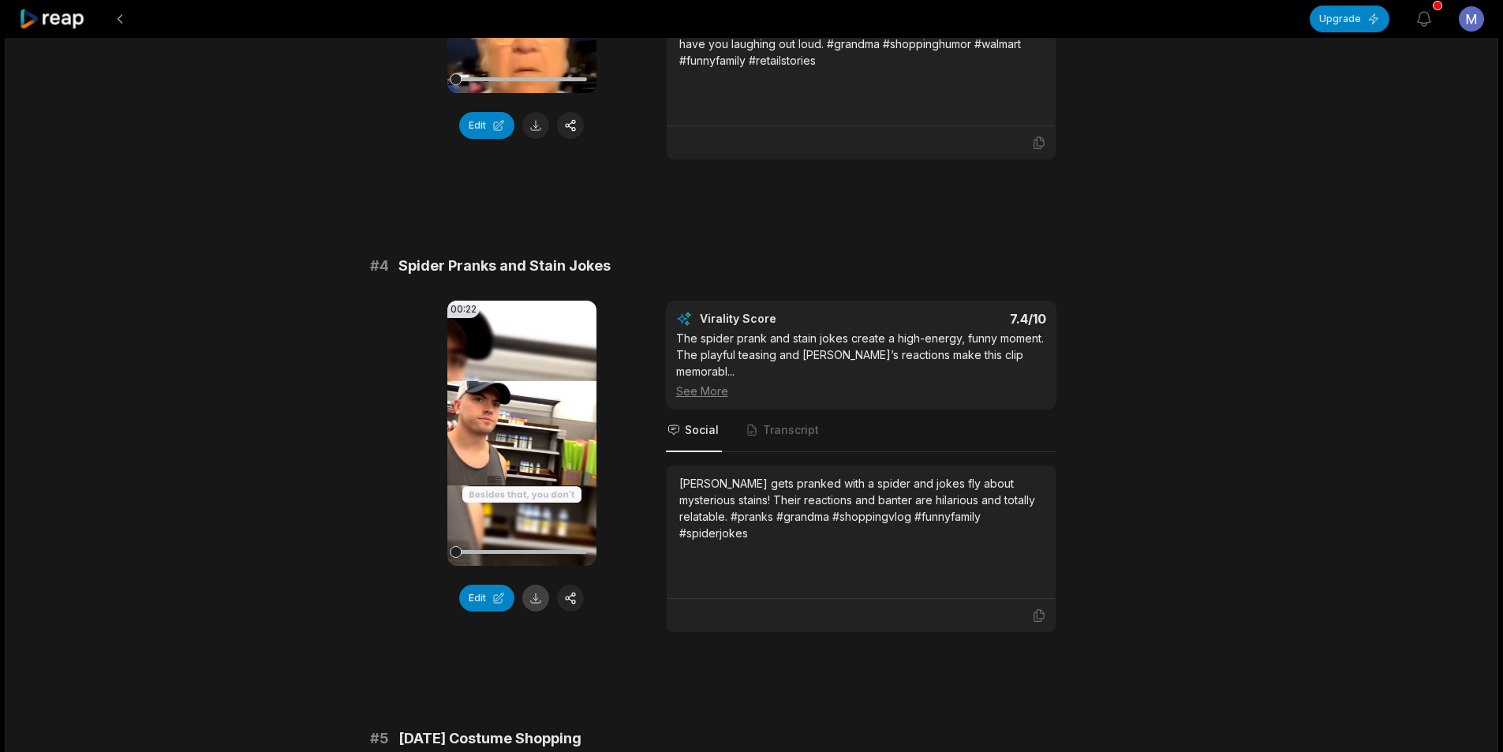
click at [540, 607] on button at bounding box center [535, 597] width 27 height 27
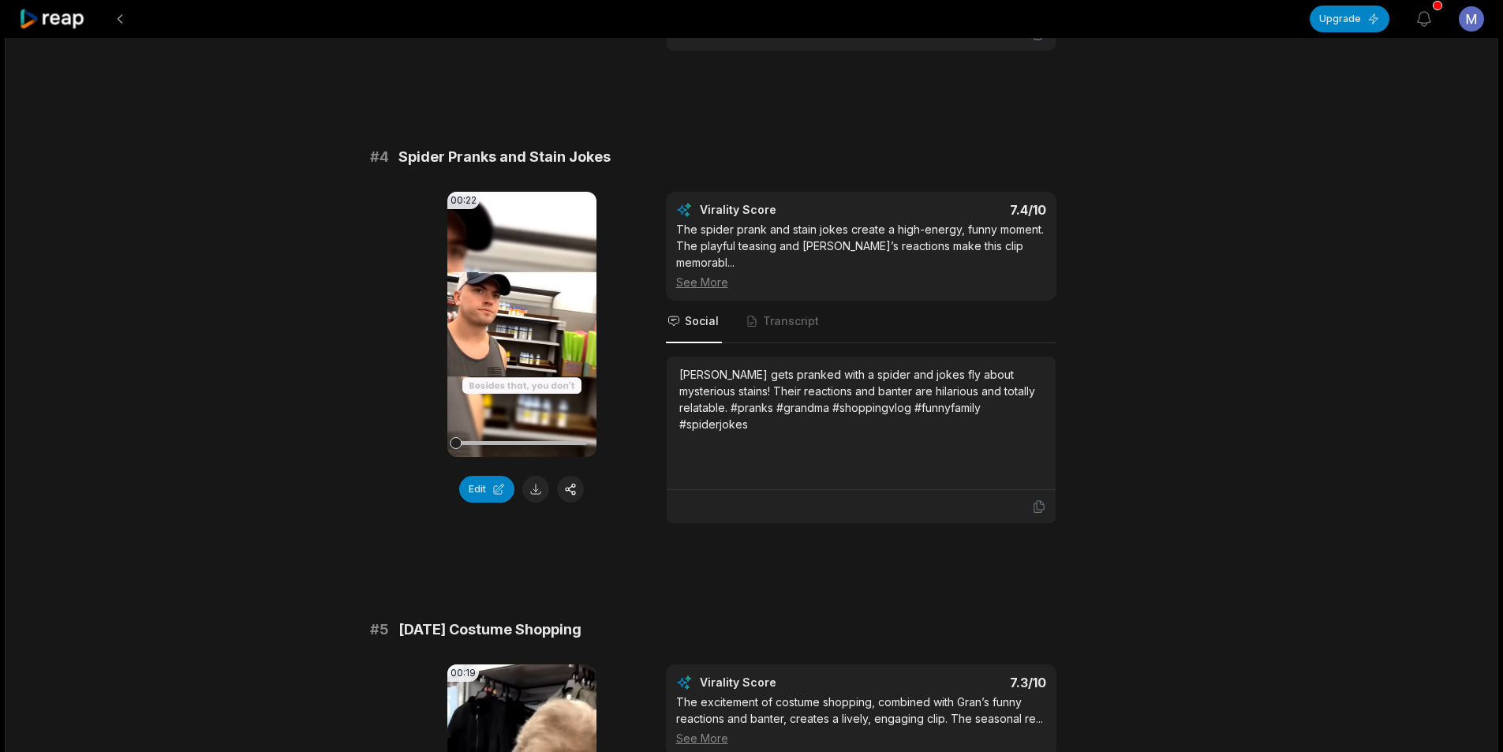
scroll to position [1814, 0]
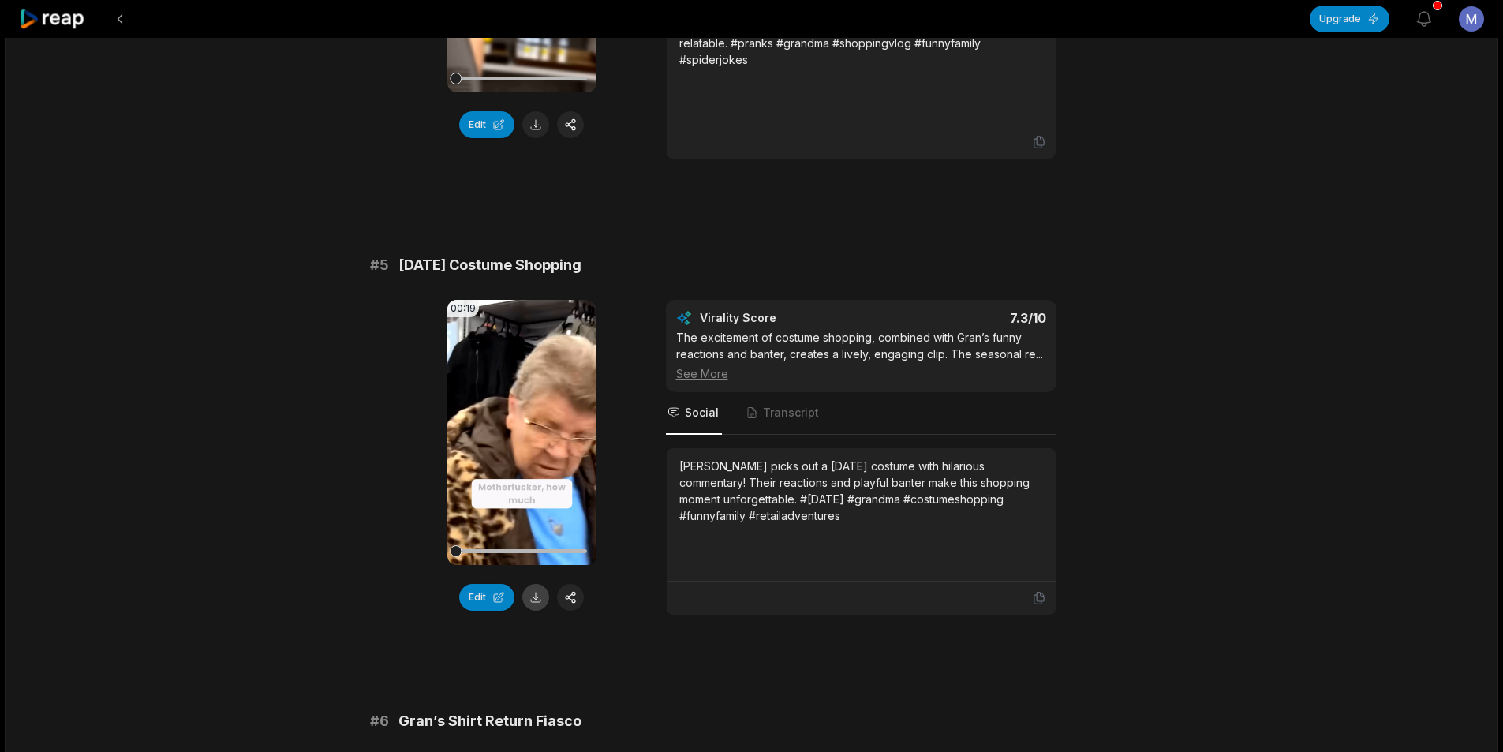
click at [534, 584] on button at bounding box center [535, 597] width 27 height 27
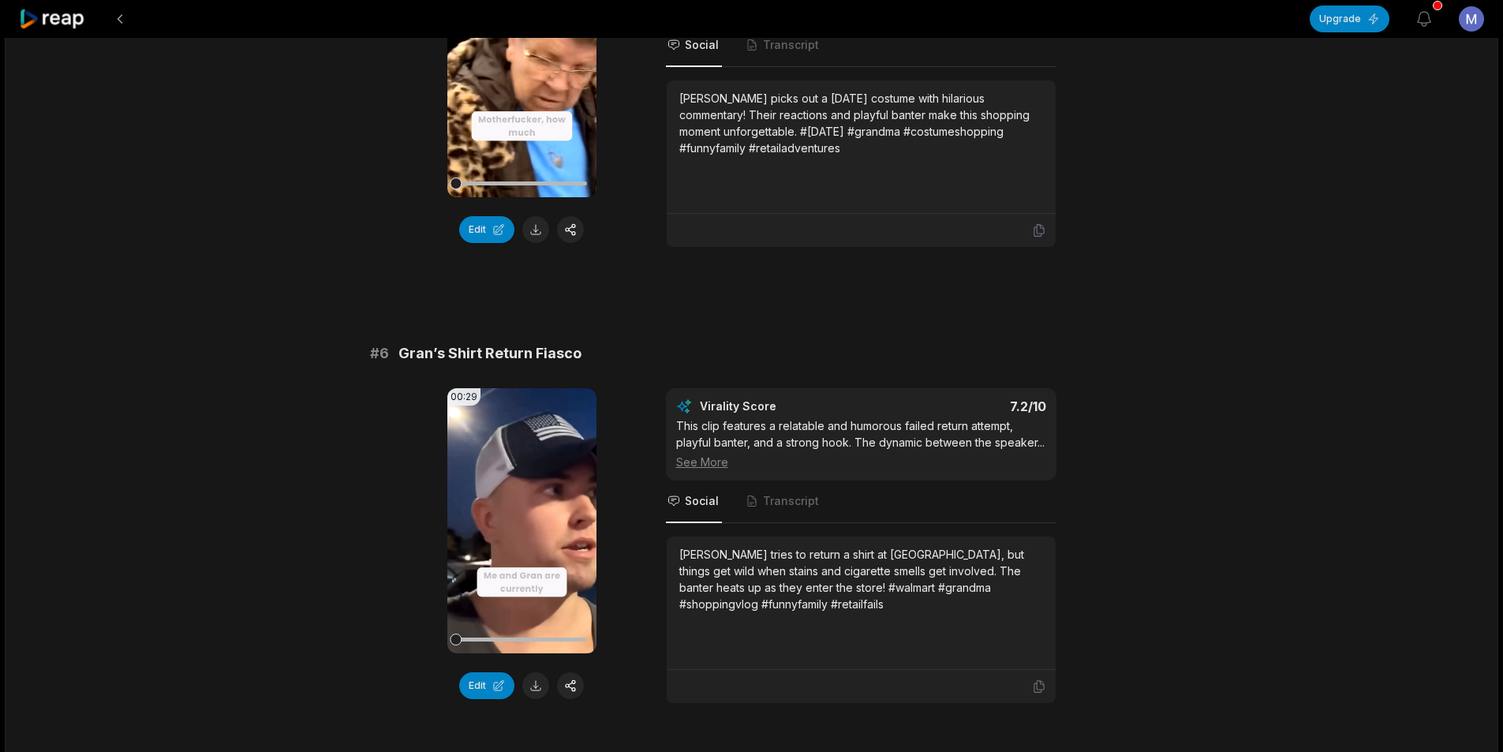
scroll to position [2208, 0]
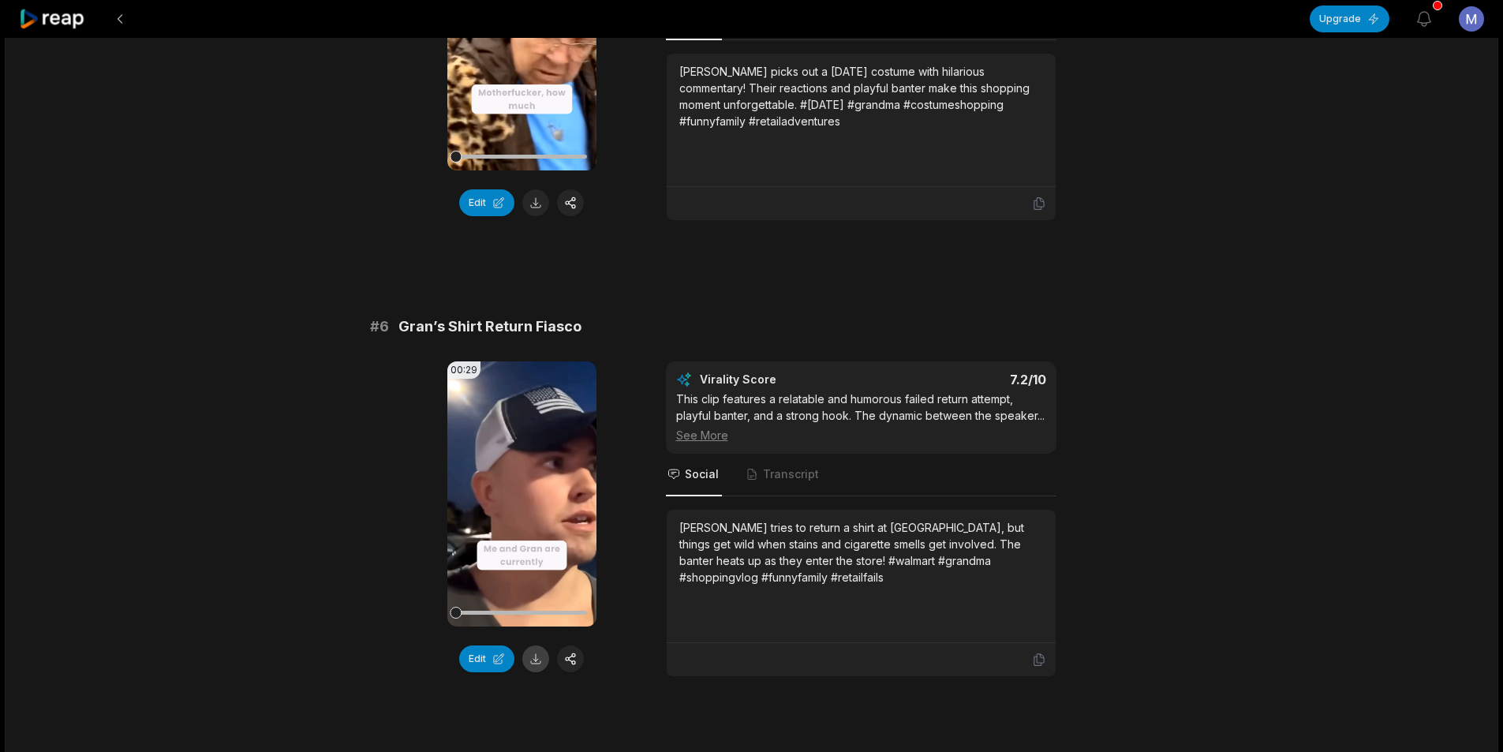
click at [536, 645] on button at bounding box center [535, 658] width 27 height 27
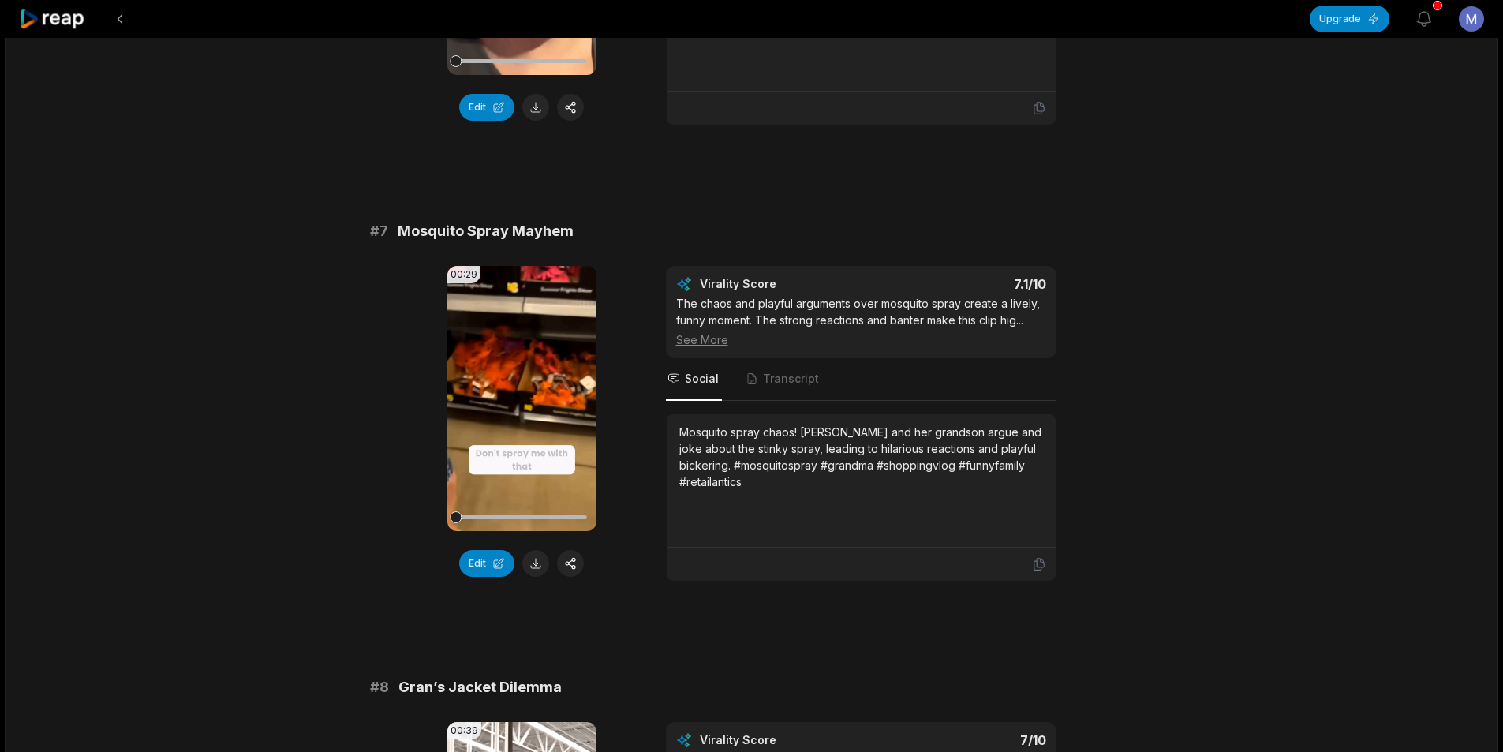
scroll to position [2761, 0]
click at [543, 549] on button at bounding box center [535, 562] width 27 height 27
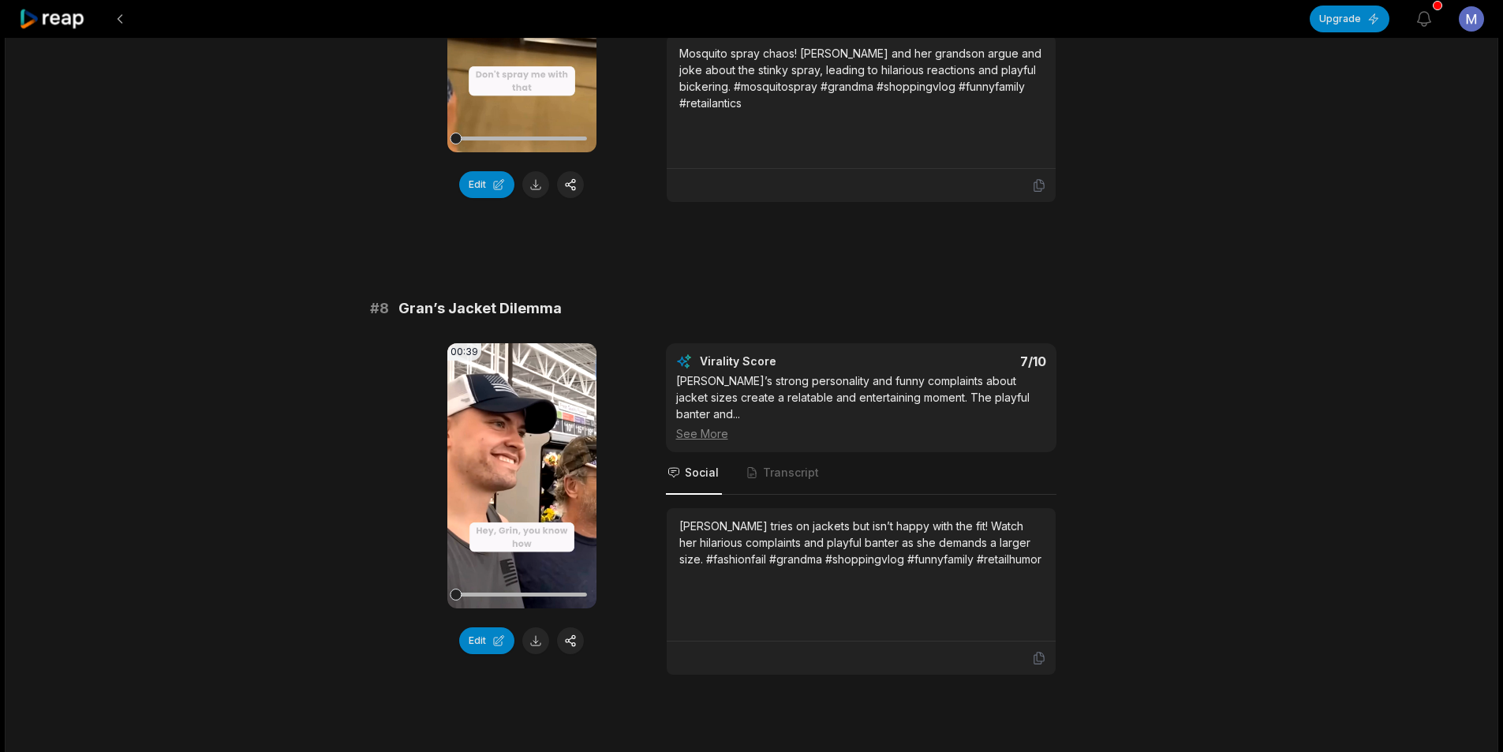
scroll to position [3155, 0]
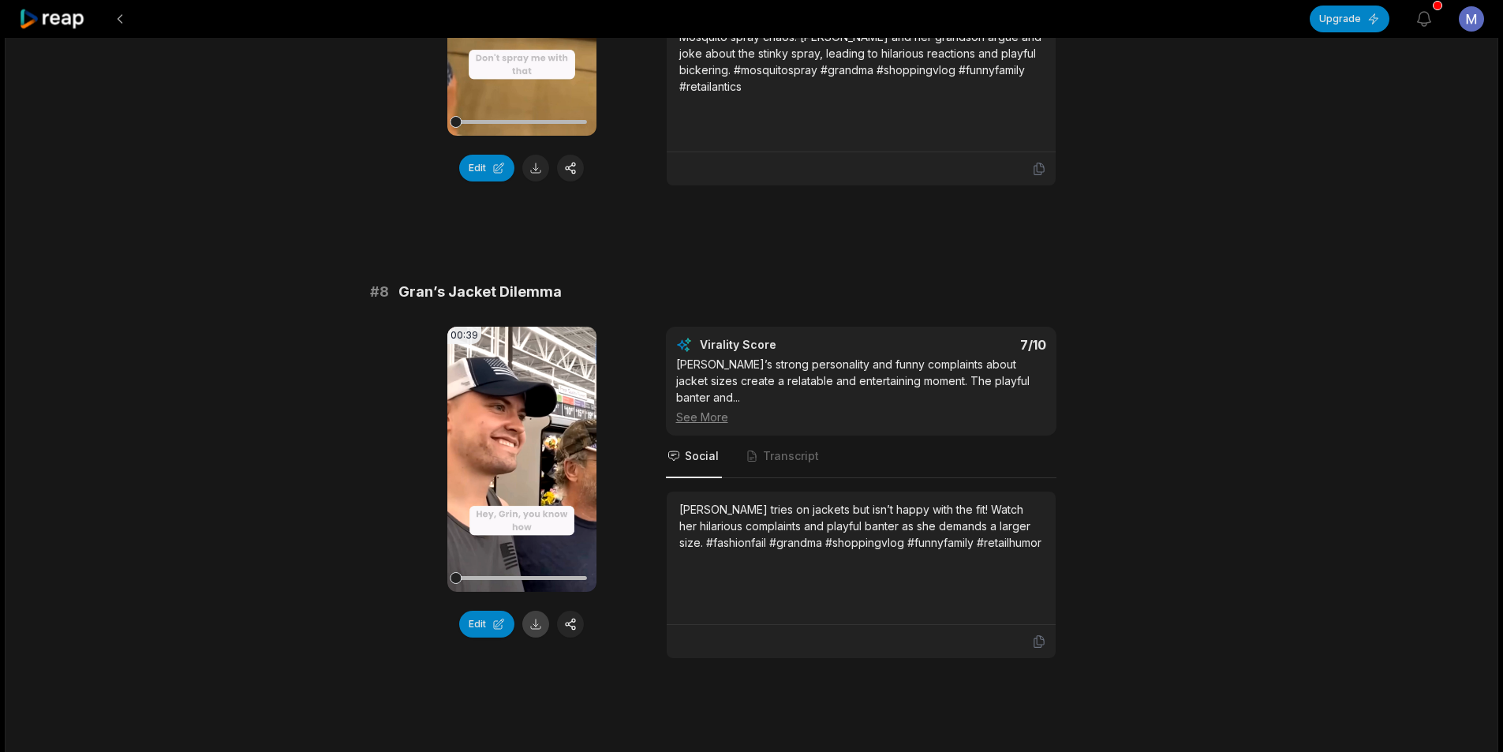
click at [539, 610] on button at bounding box center [535, 623] width 27 height 27
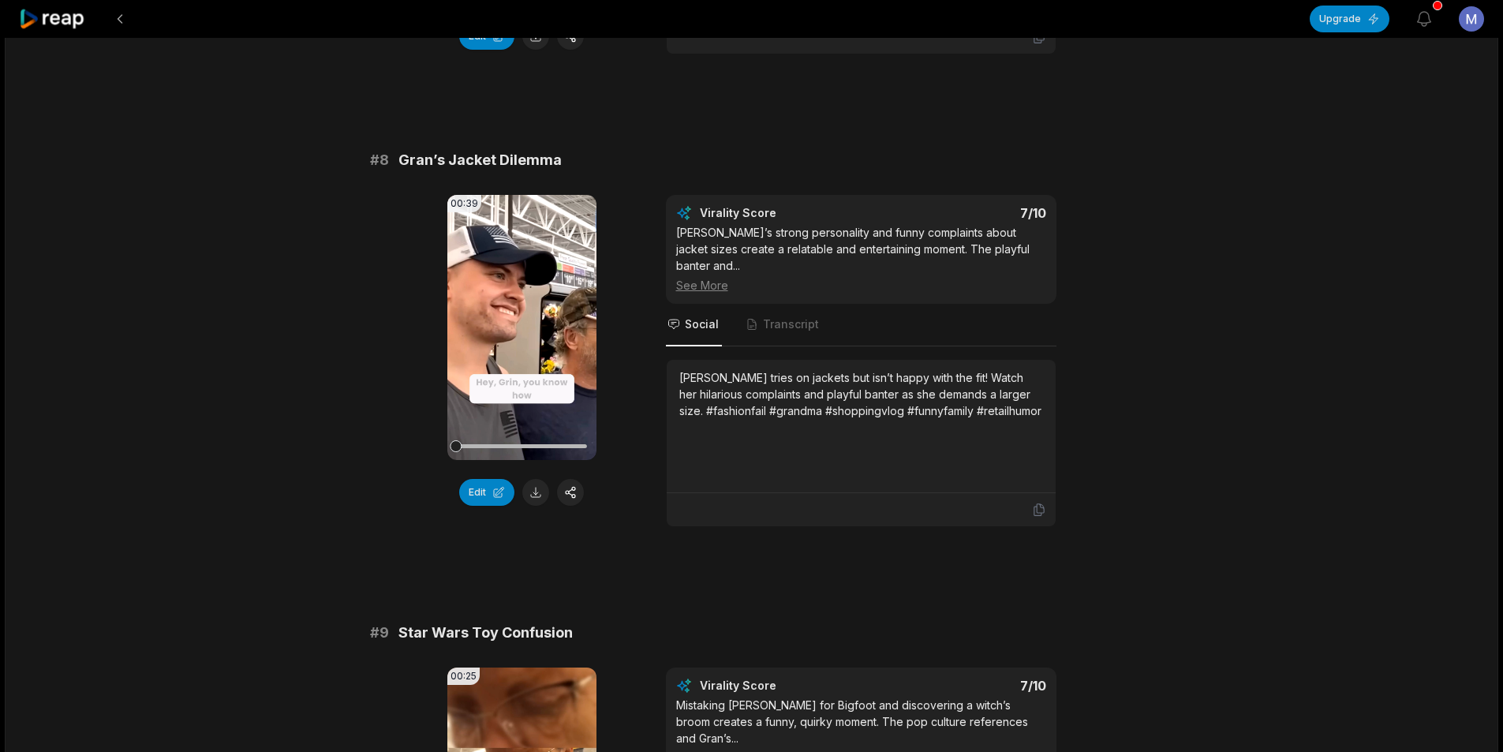
scroll to position [3628, 0]
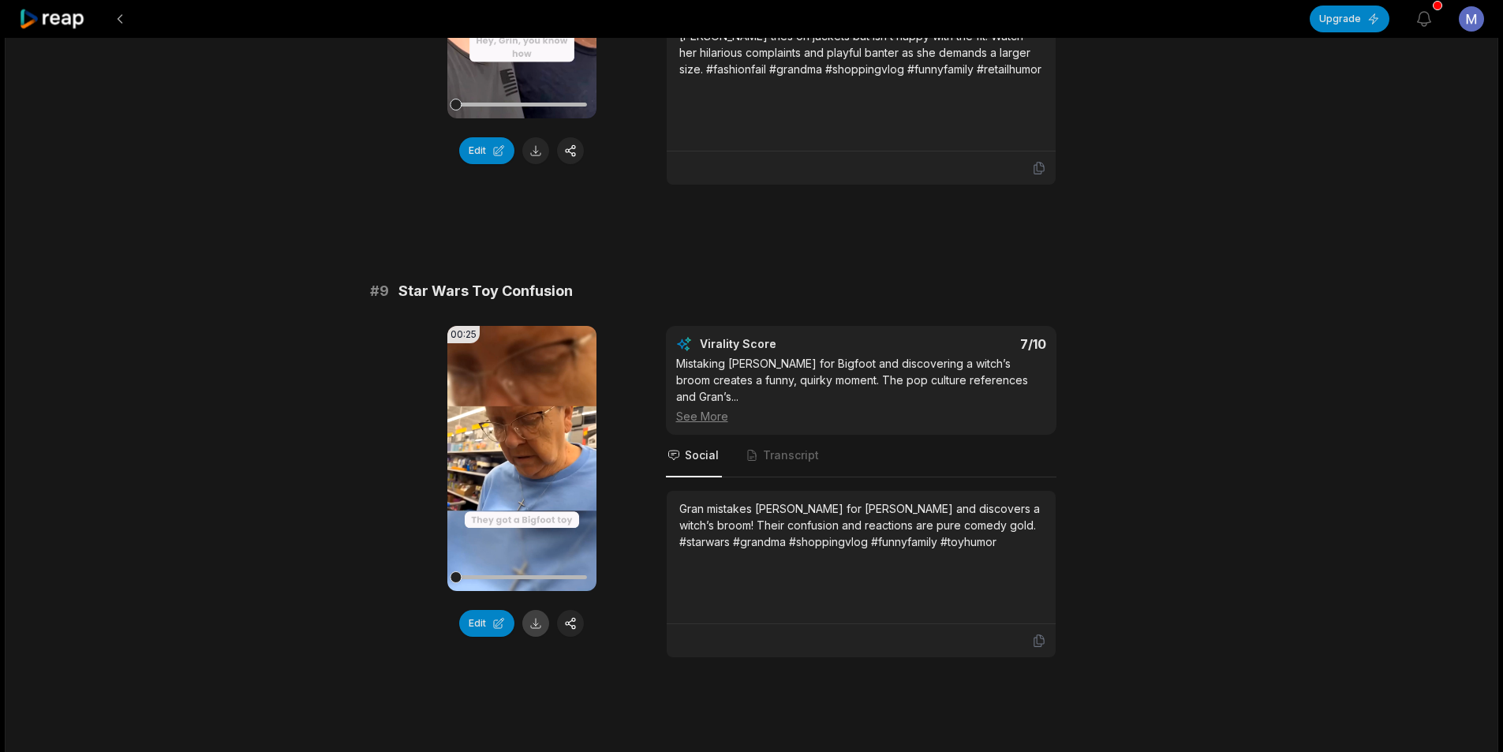
click at [532, 610] on button at bounding box center [535, 623] width 27 height 27
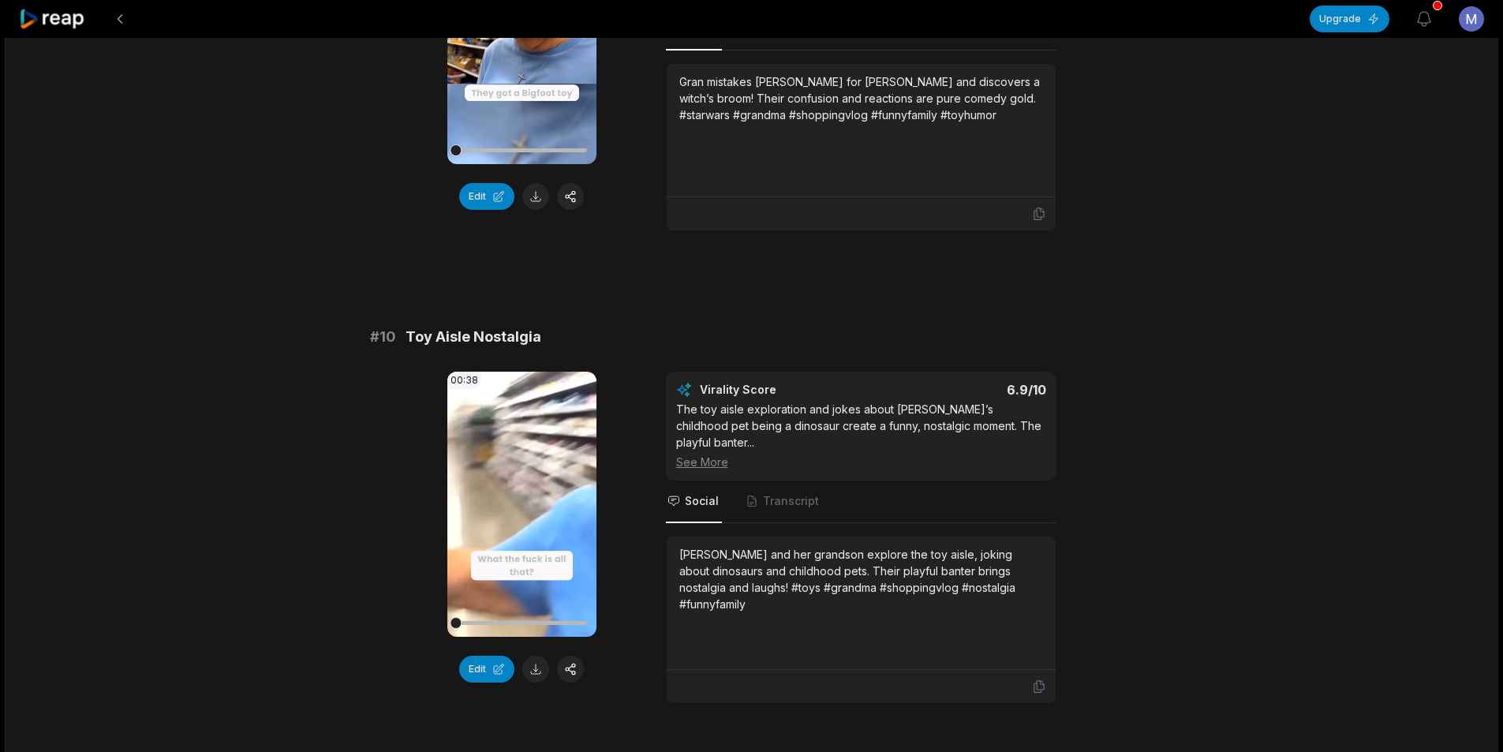
scroll to position [4101, 0]
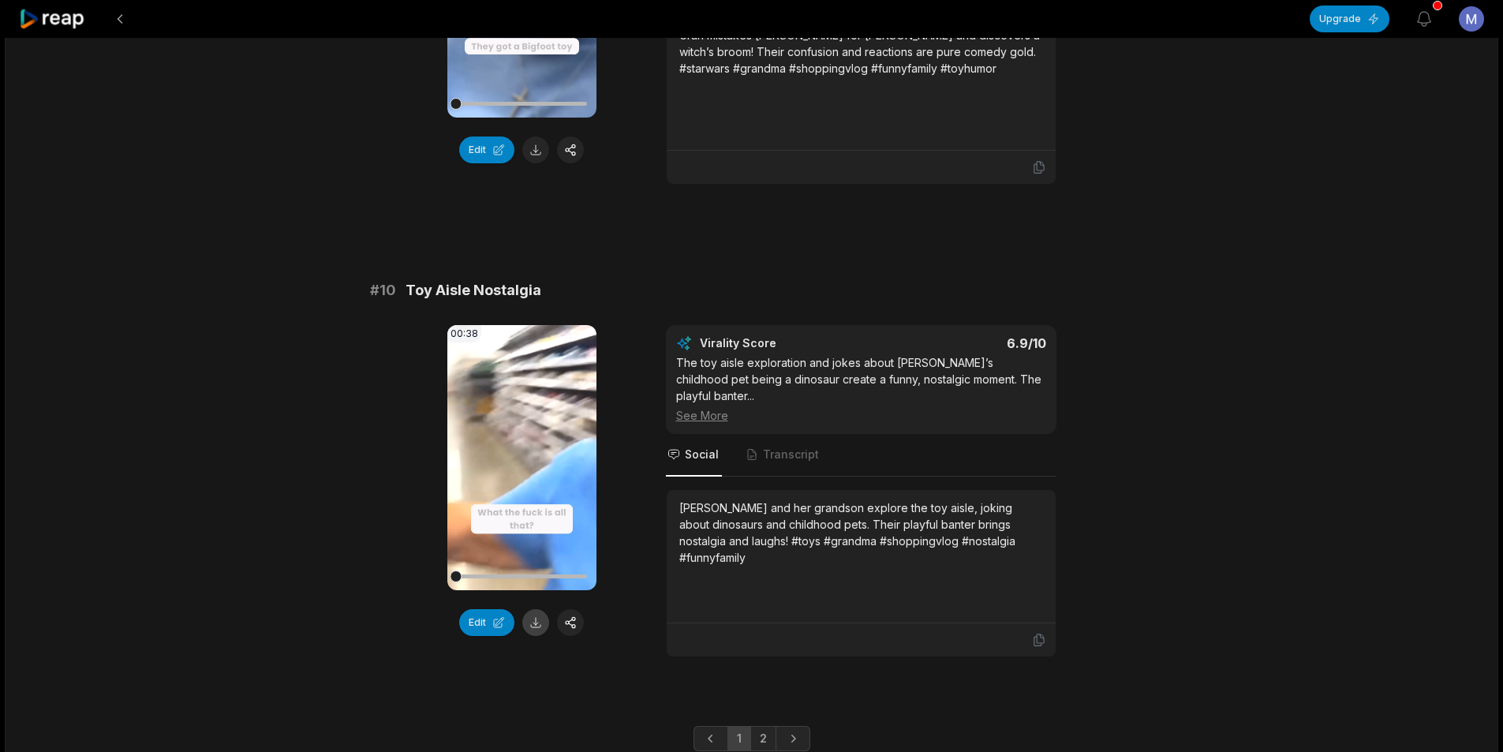
click at [530, 609] on button at bounding box center [535, 622] width 27 height 27
click at [767, 726] on link "2" at bounding box center [763, 738] width 26 height 25
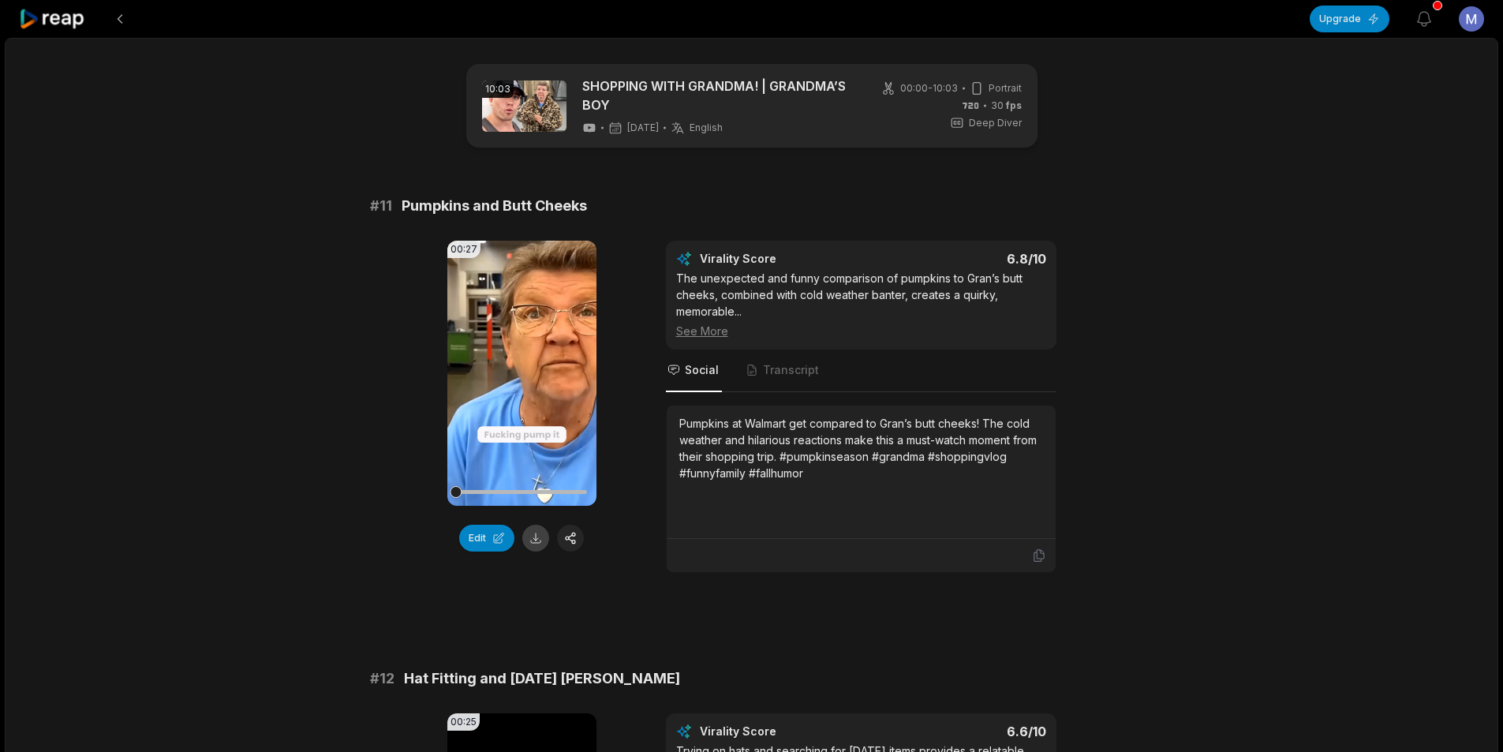
click at [536, 538] on button at bounding box center [535, 538] width 27 height 27
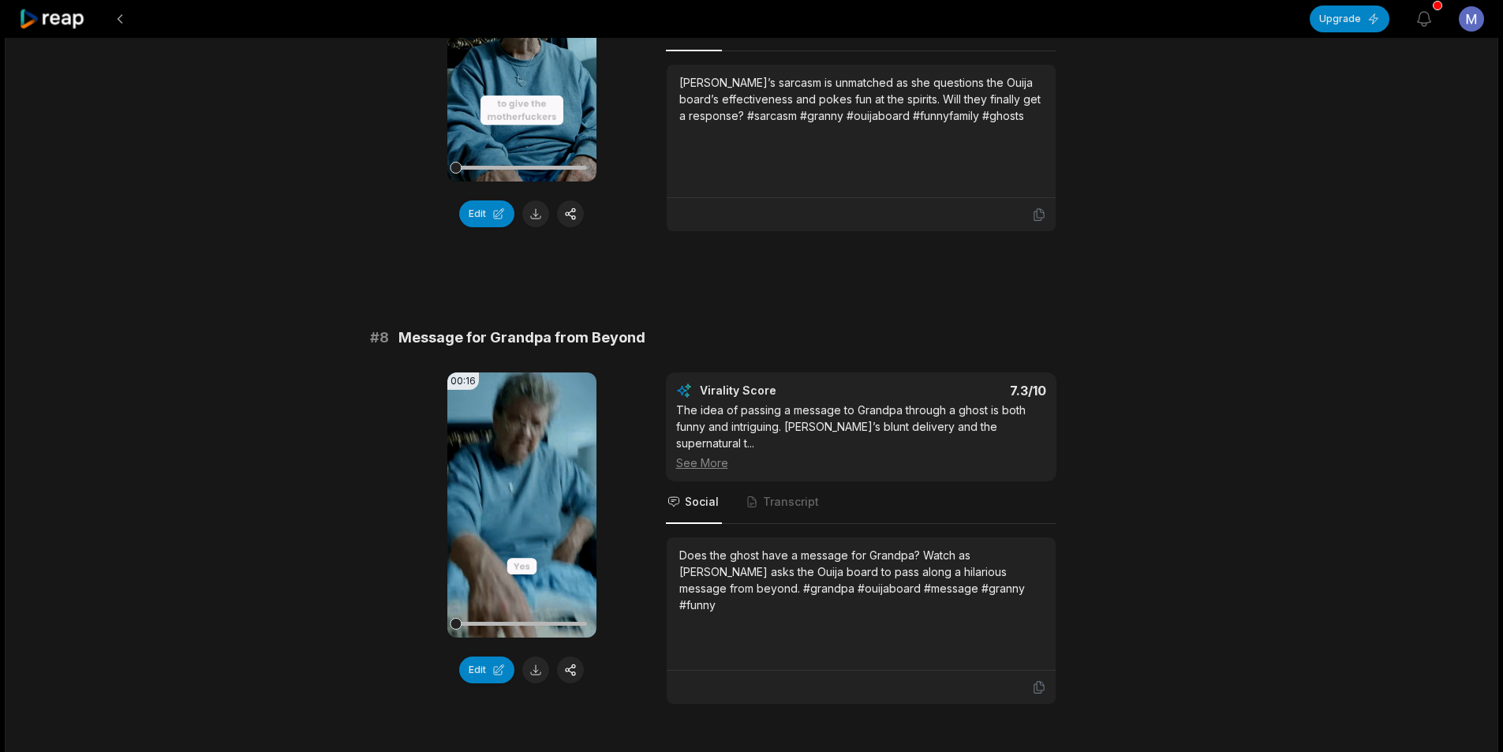
scroll to position [3155, 0]
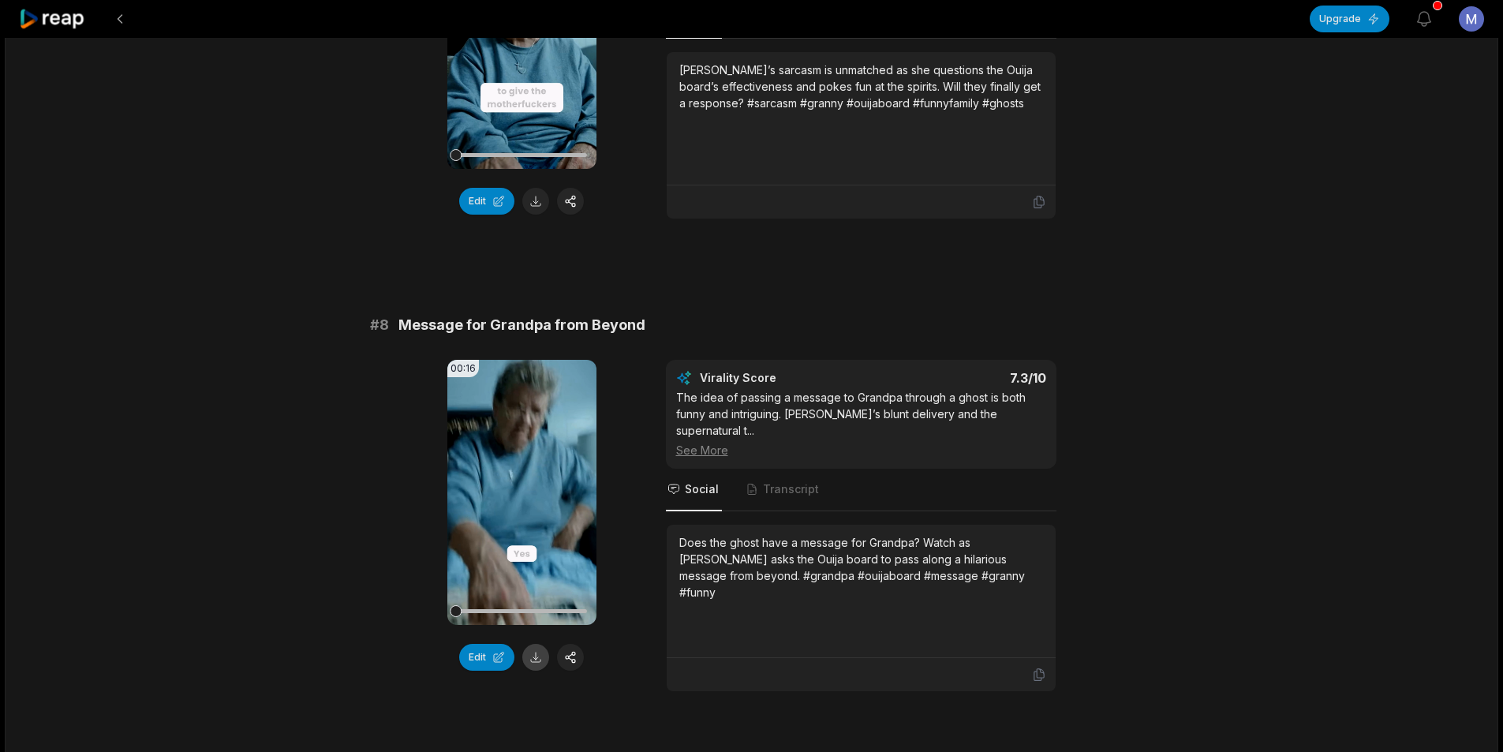
click at [533, 644] on button at bounding box center [535, 657] width 27 height 27
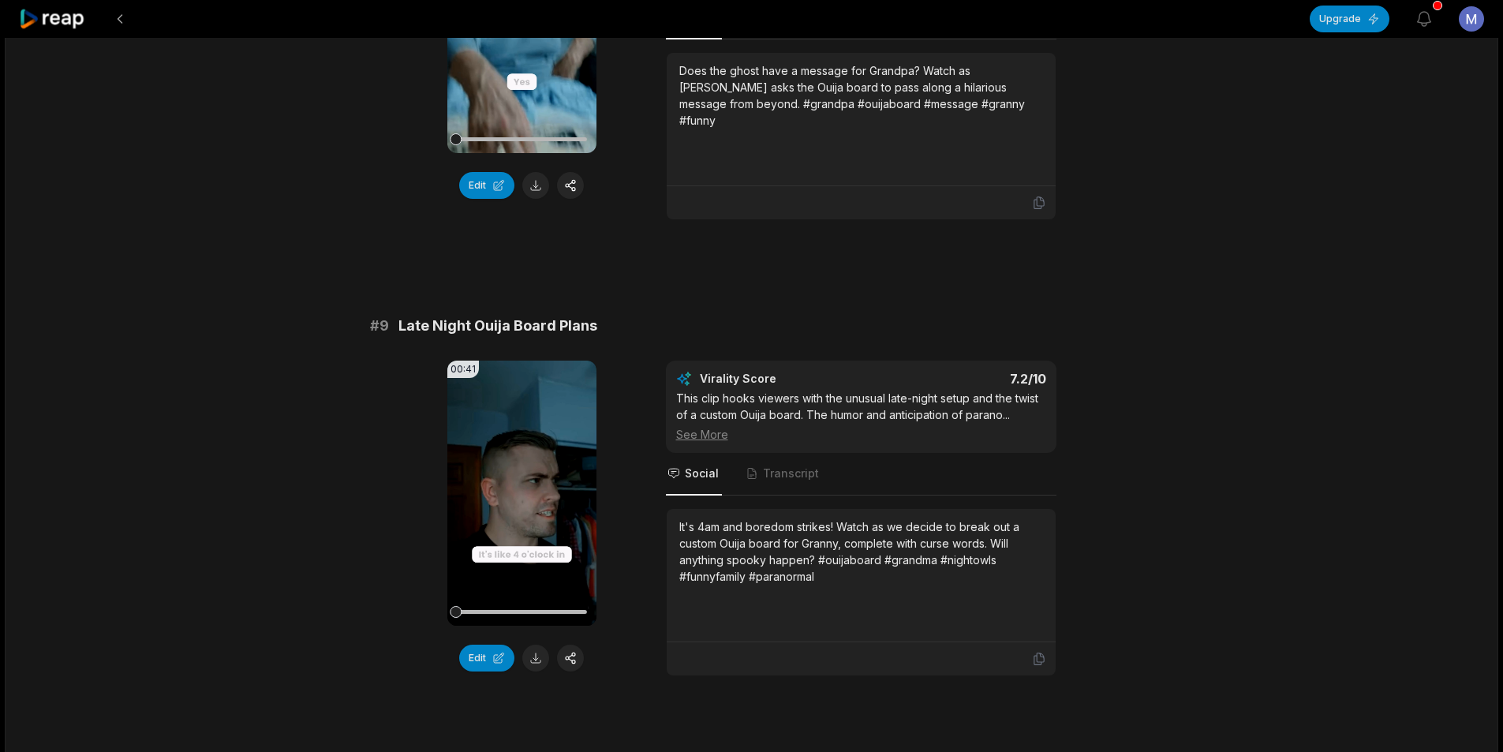
scroll to position [3628, 0]
click at [539, 643] on button at bounding box center [535, 656] width 27 height 27
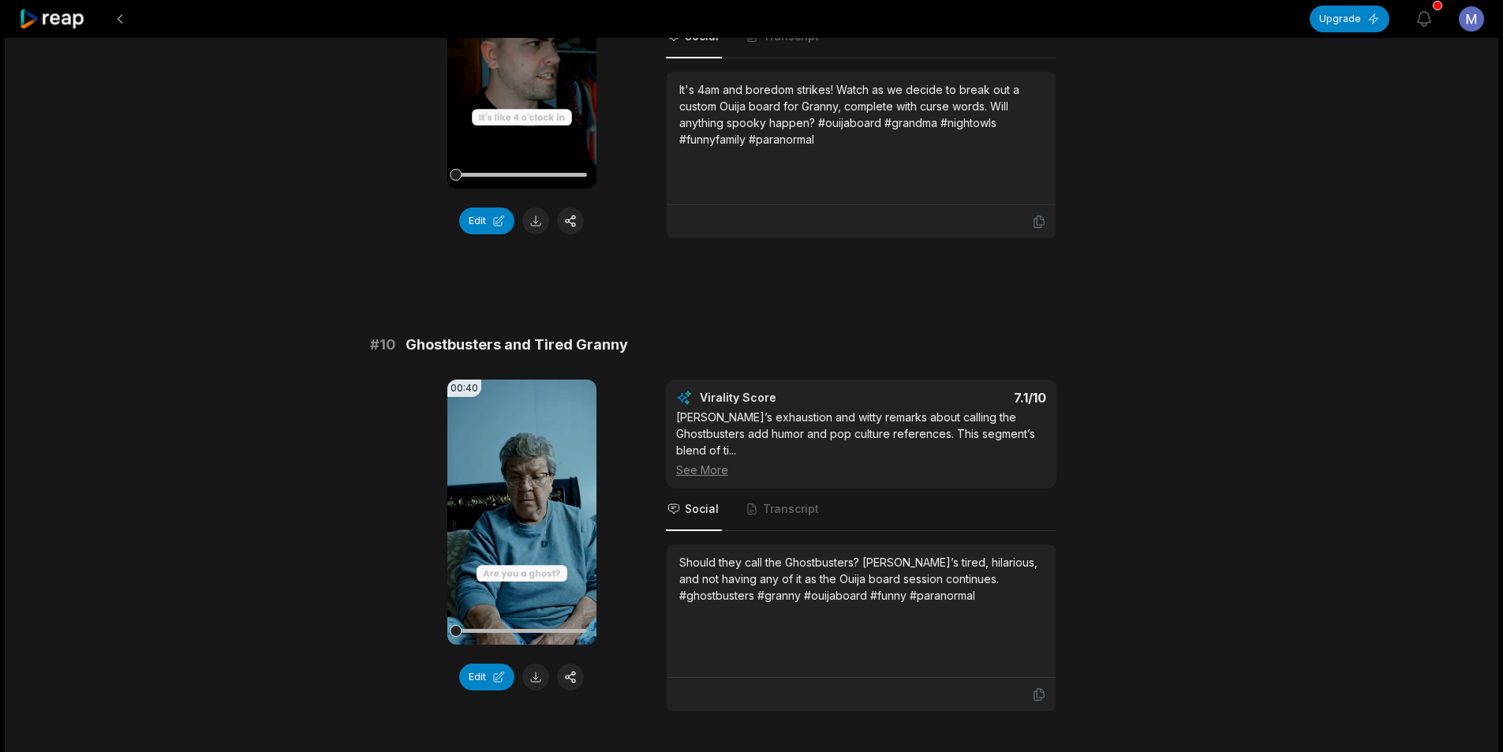
scroll to position [4101, 0]
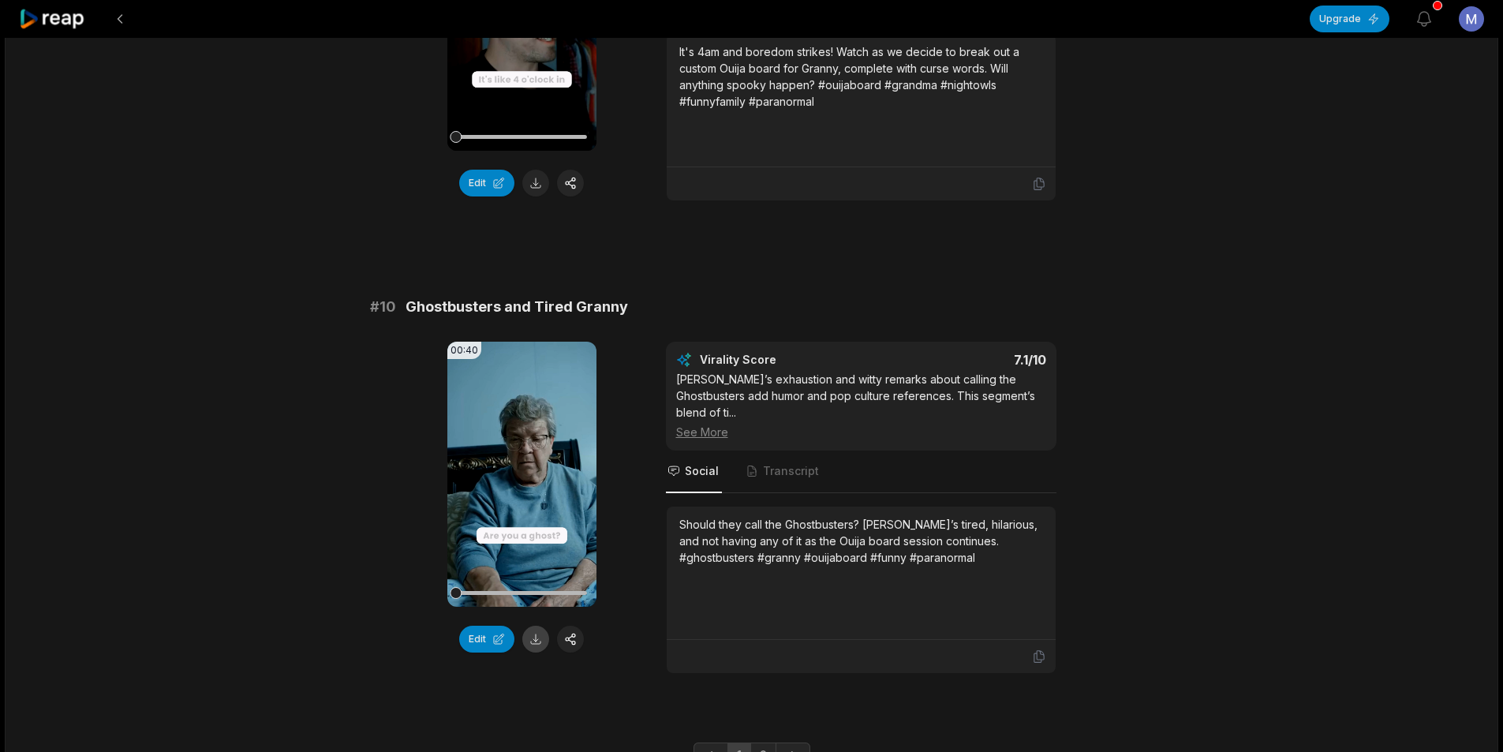
click at [531, 625] on button at bounding box center [535, 638] width 27 height 27
click at [762, 742] on link "2" at bounding box center [763, 754] width 26 height 25
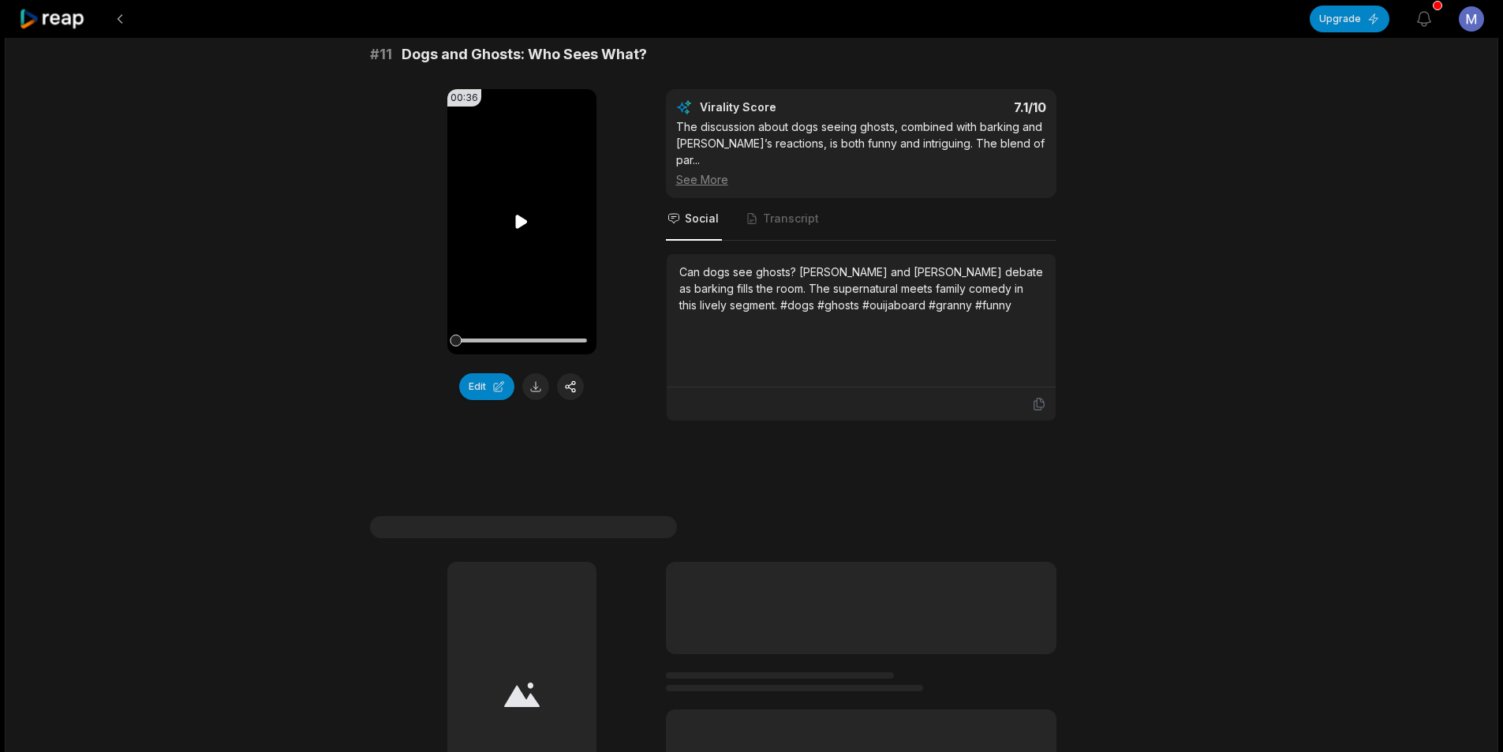
scroll to position [158, 0]
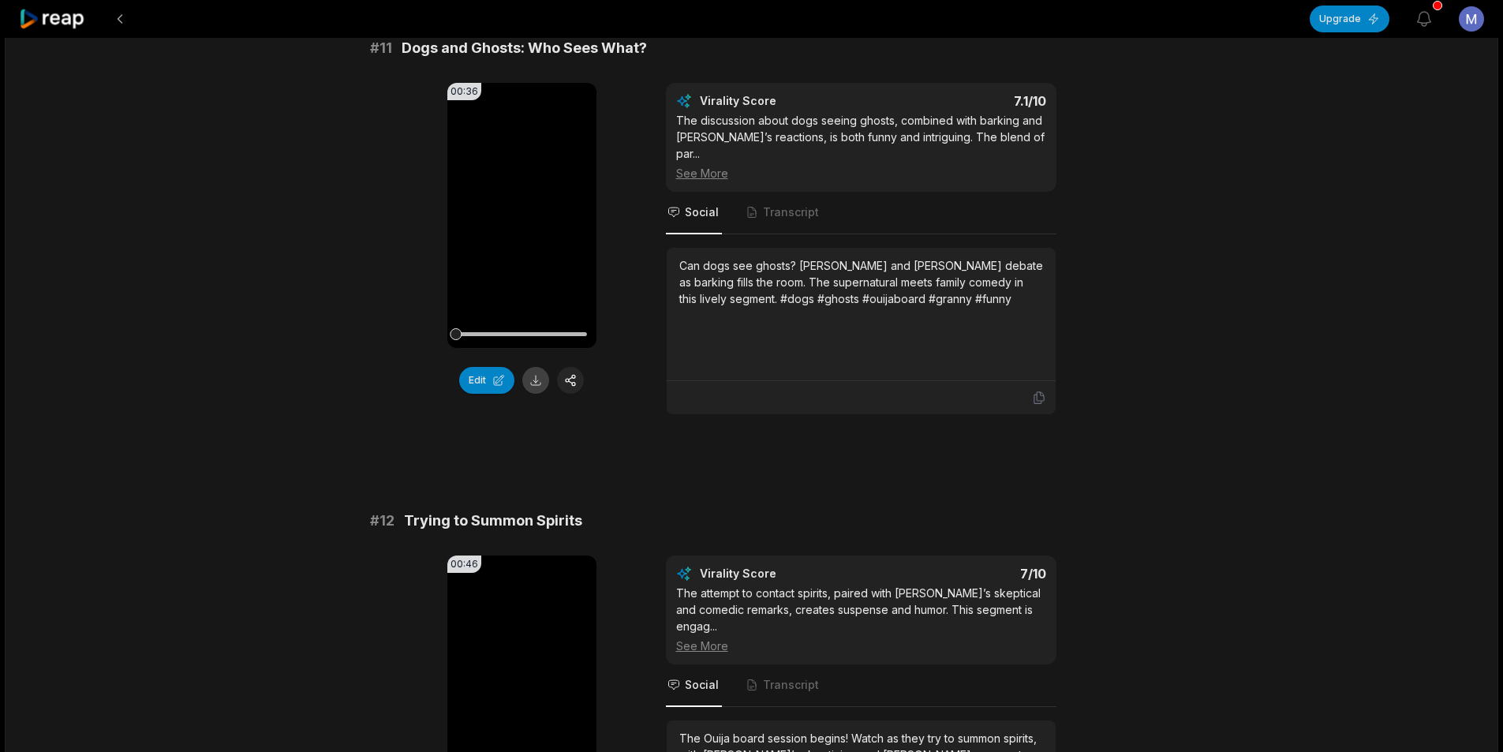
click at [536, 384] on button at bounding box center [535, 380] width 27 height 27
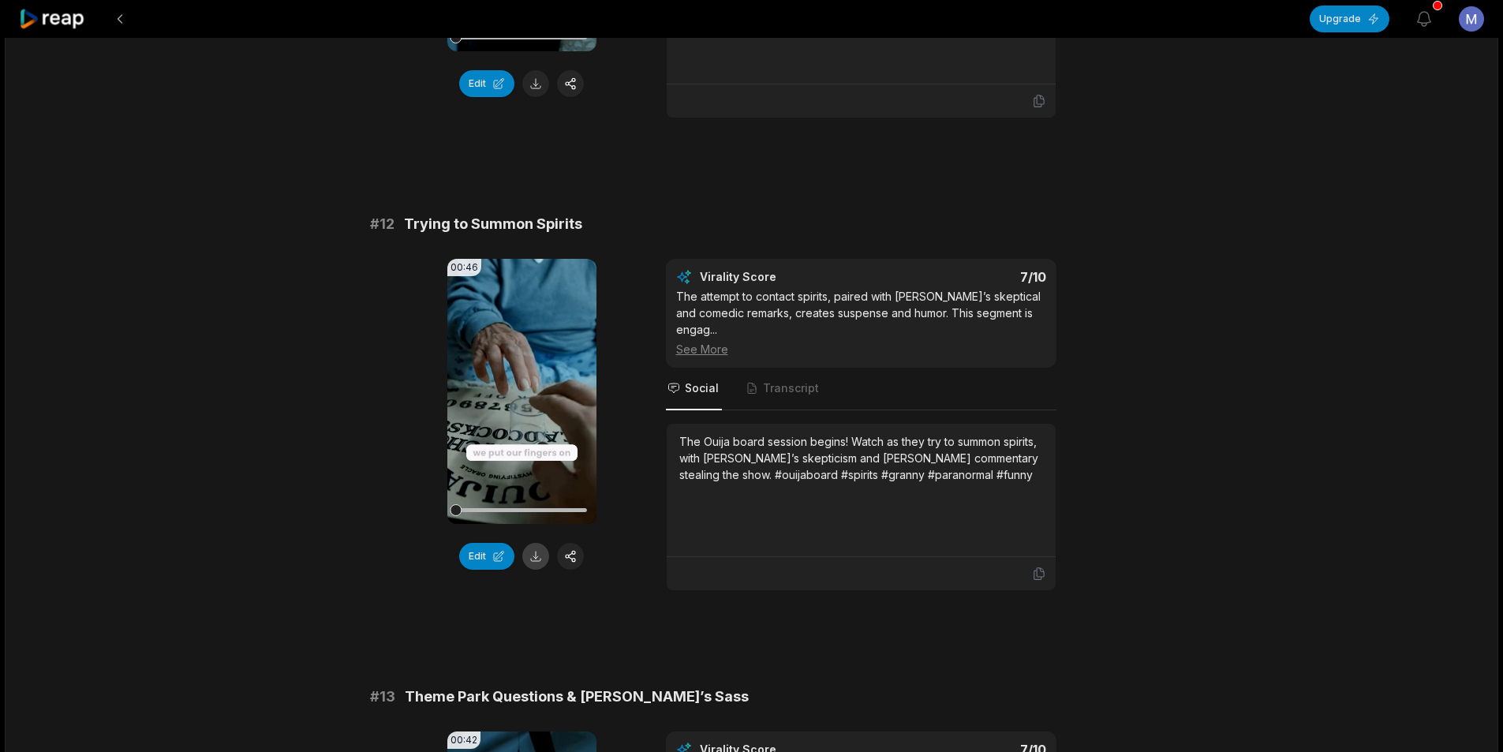
scroll to position [473, 0]
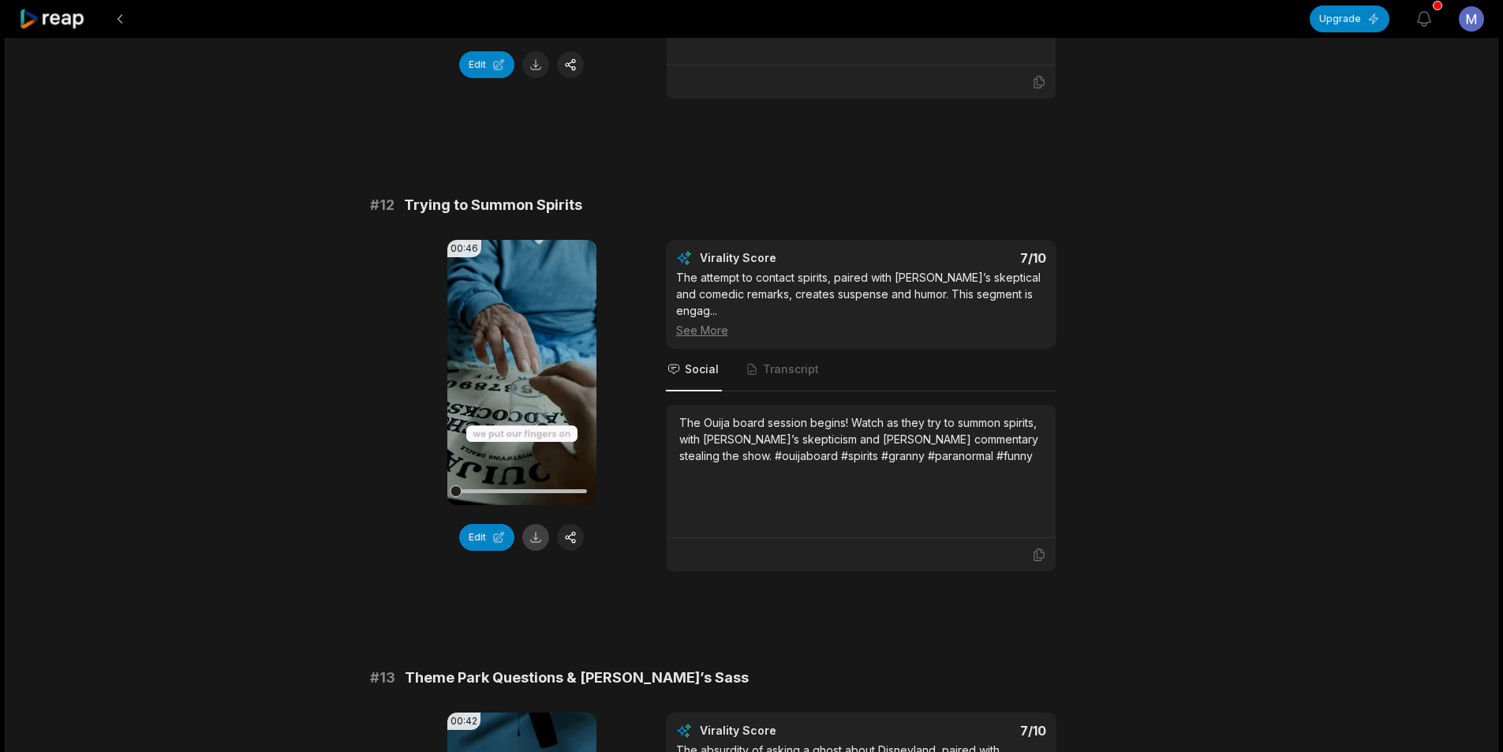
click at [539, 524] on button at bounding box center [535, 537] width 27 height 27
click at [536, 524] on button at bounding box center [535, 537] width 27 height 27
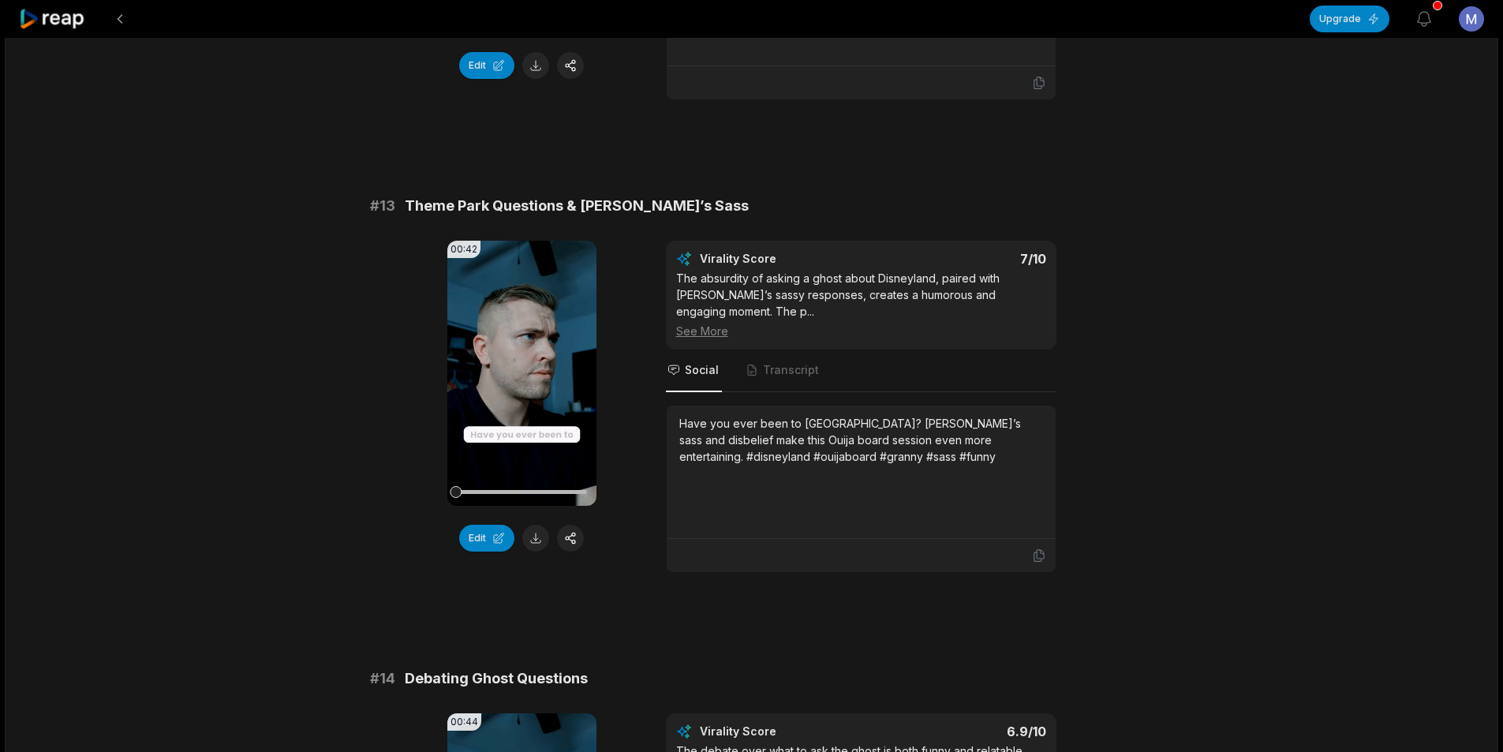
scroll to position [946, 0]
click at [534, 523] on button at bounding box center [535, 536] width 27 height 27
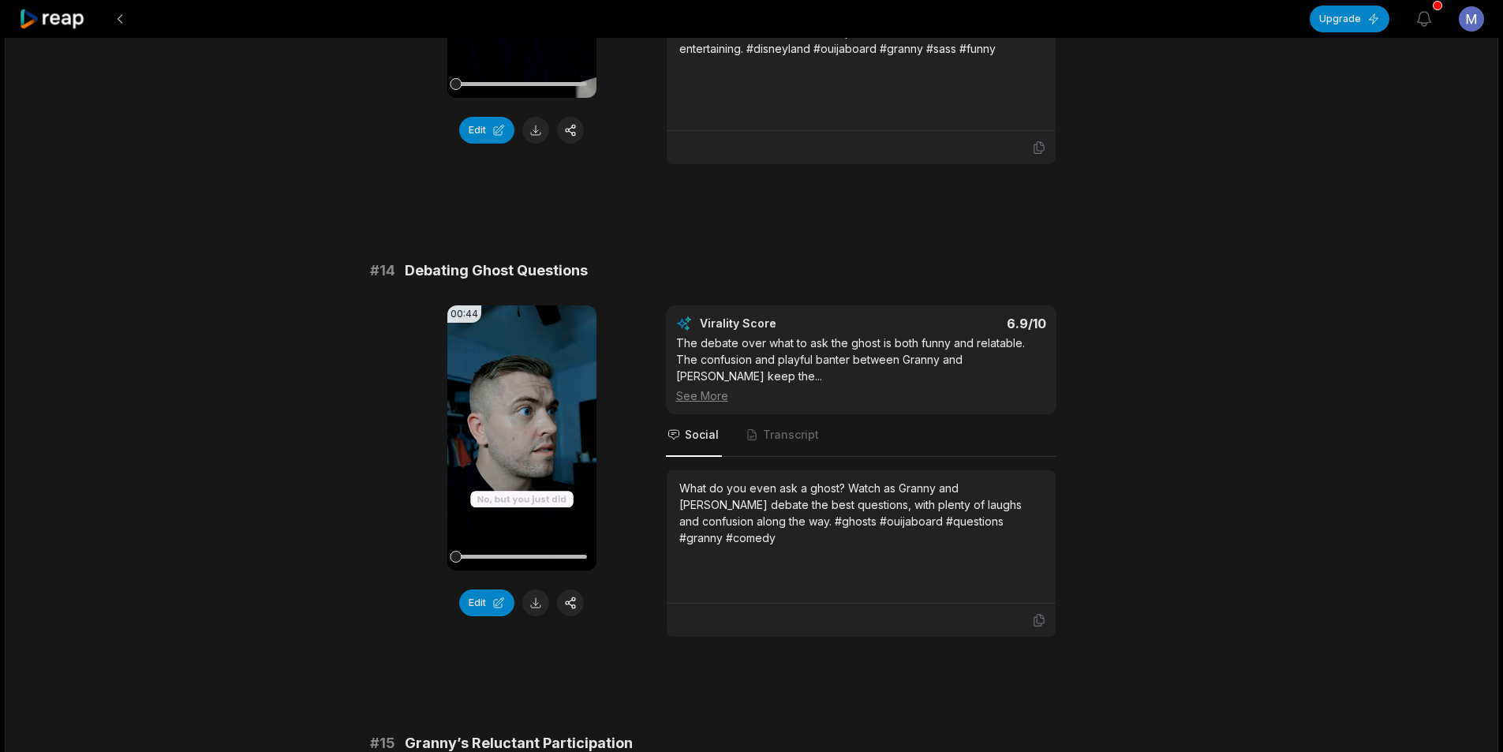
scroll to position [1420, 0]
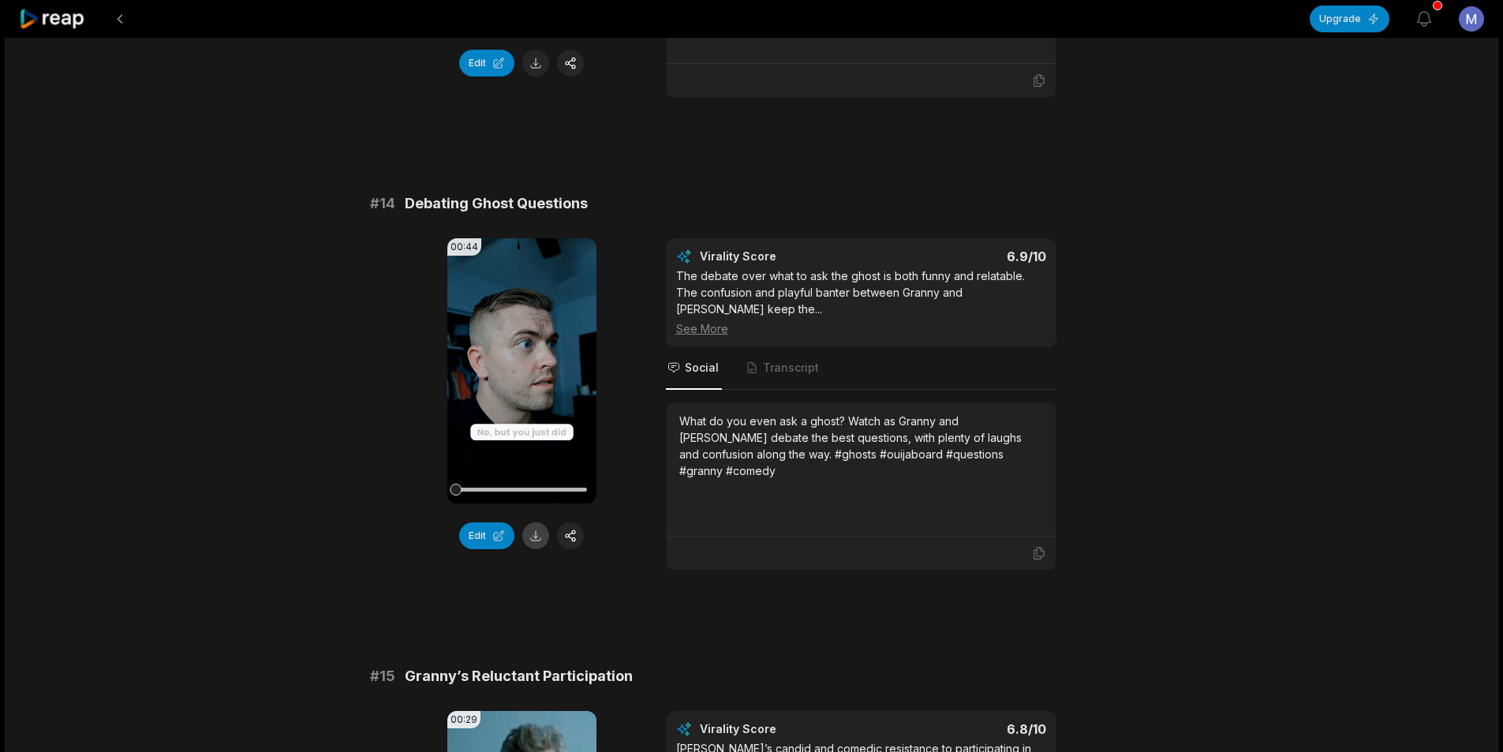
click at [539, 525] on button at bounding box center [535, 535] width 27 height 27
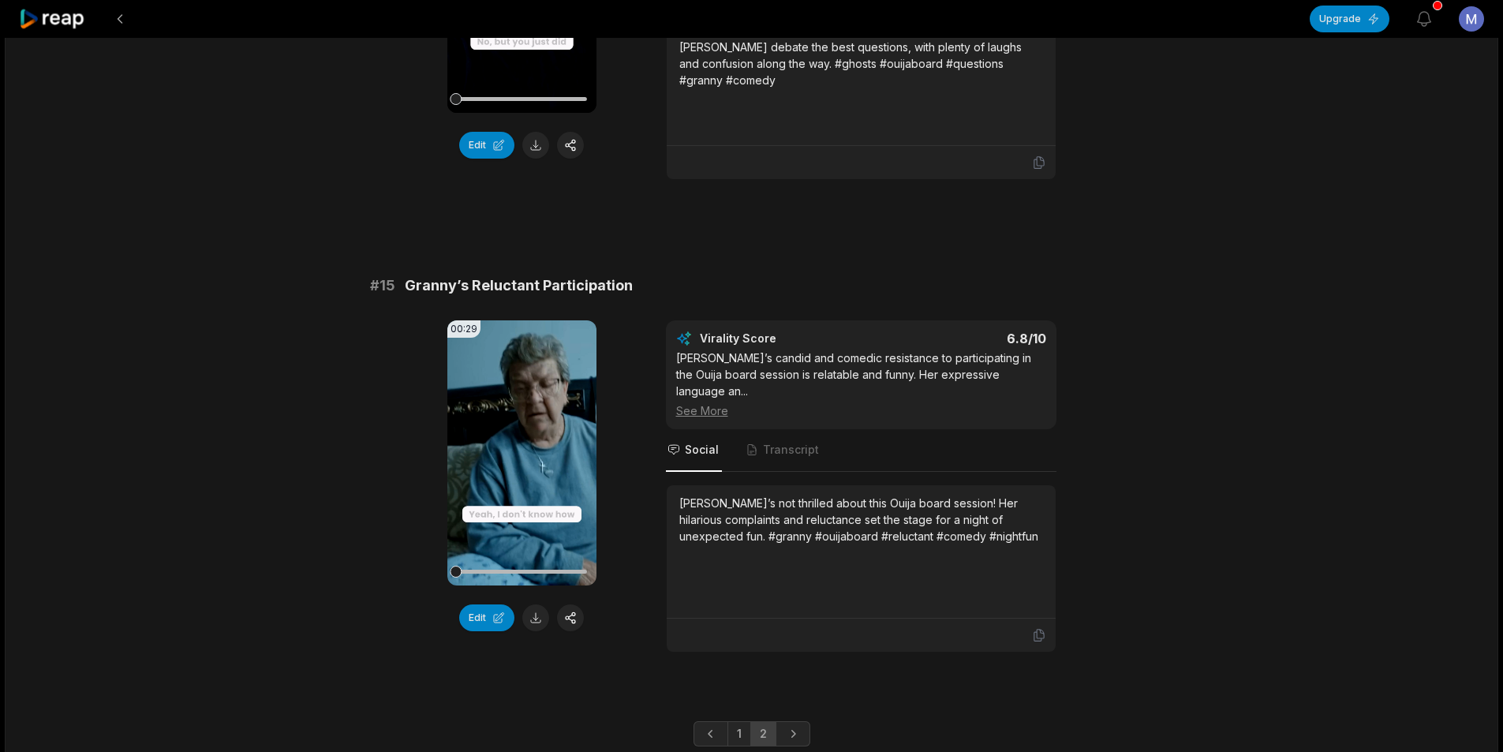
scroll to position [1818, 0]
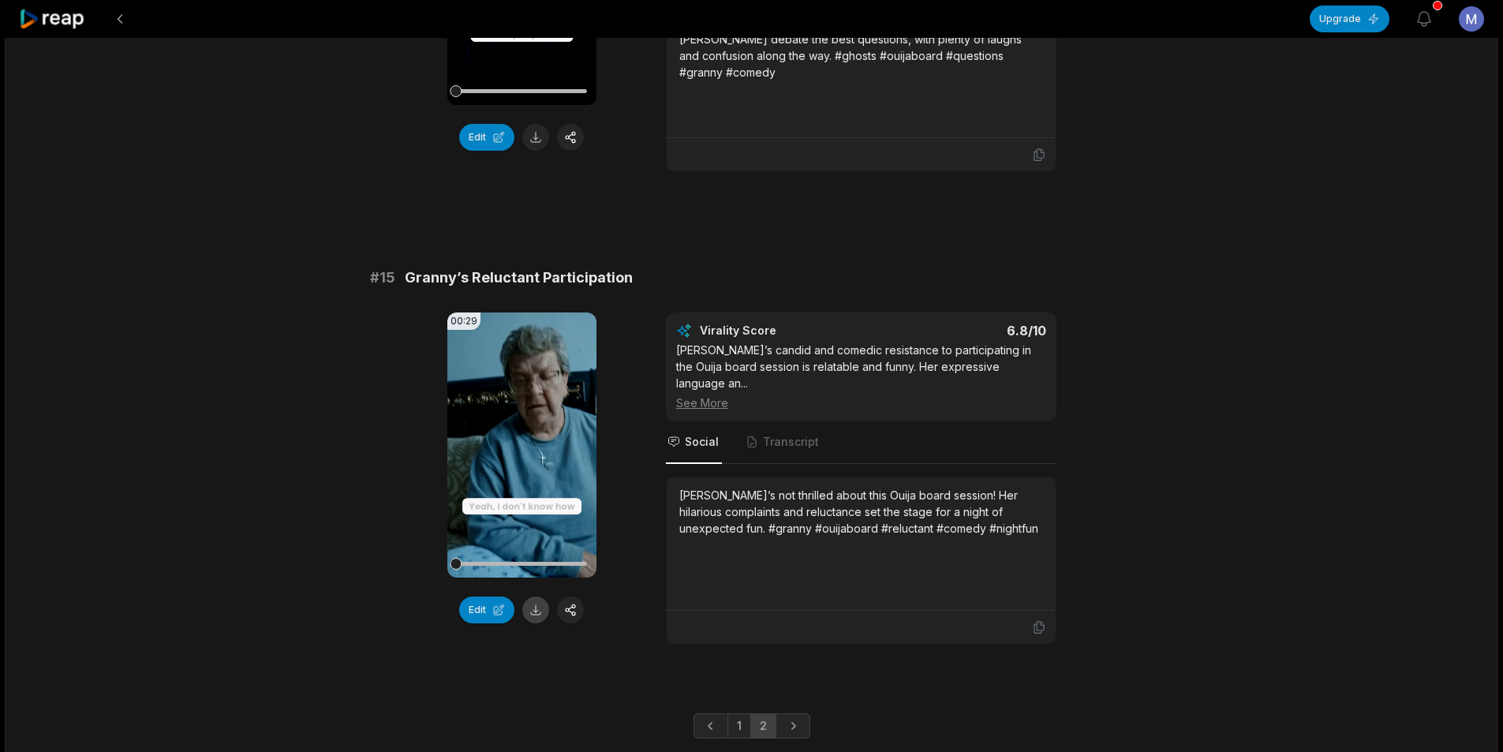
click at [535, 596] on button at bounding box center [535, 609] width 27 height 27
click at [118, 25] on button at bounding box center [120, 19] width 28 height 28
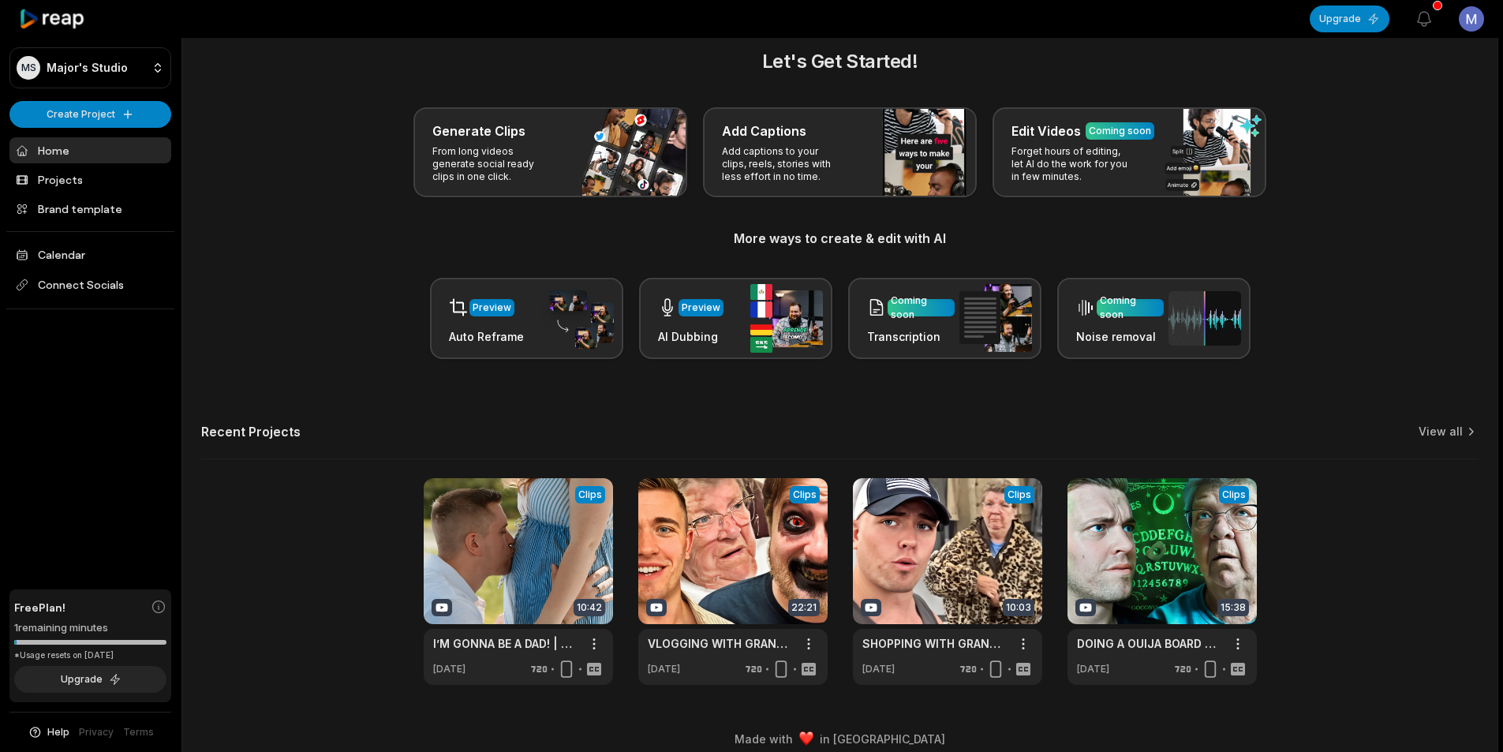
scroll to position [35, 0]
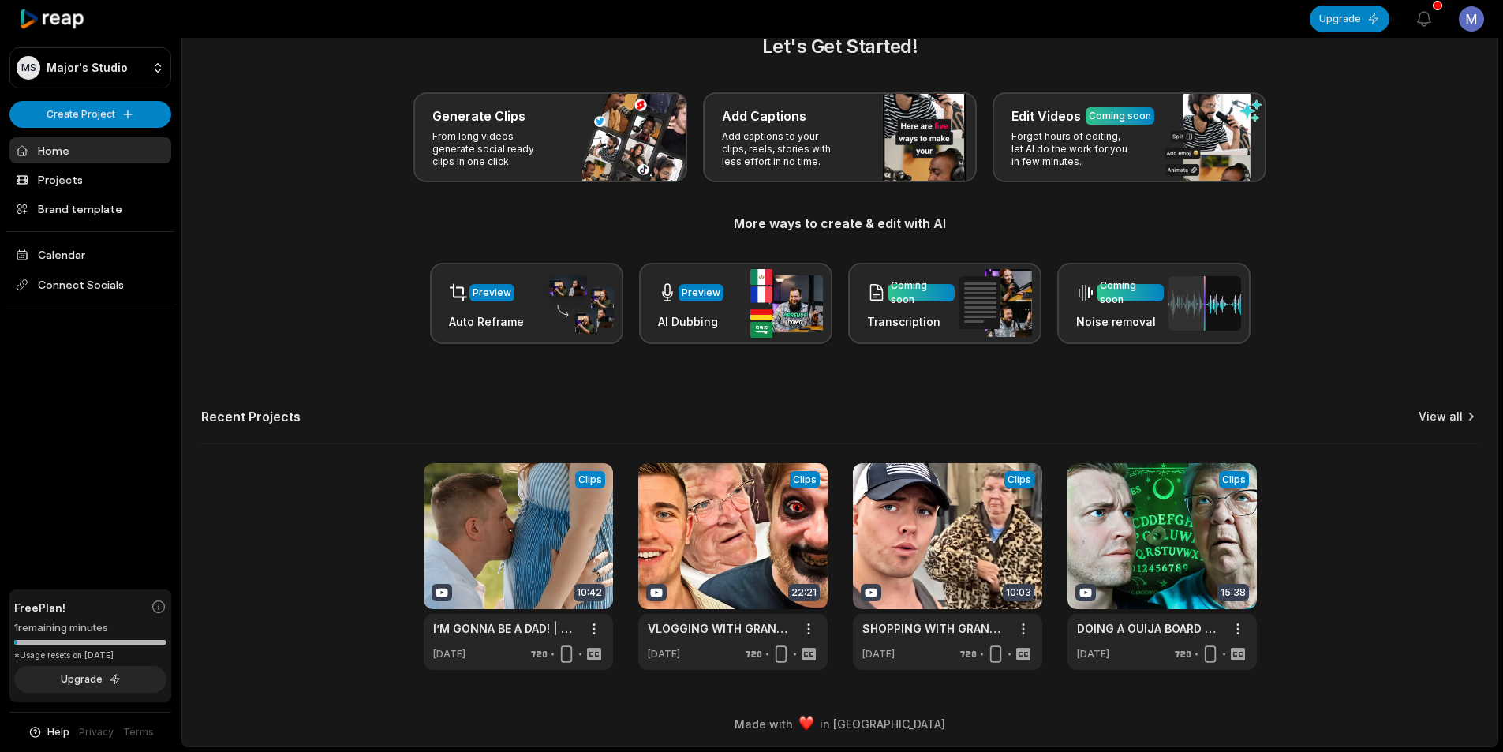
click at [1465, 412] on icon at bounding box center [1470, 417] width 16 height 16
click at [1439, 409] on link "View all" at bounding box center [1440, 417] width 44 height 16
